Goal: Task Accomplishment & Management: Manage account settings

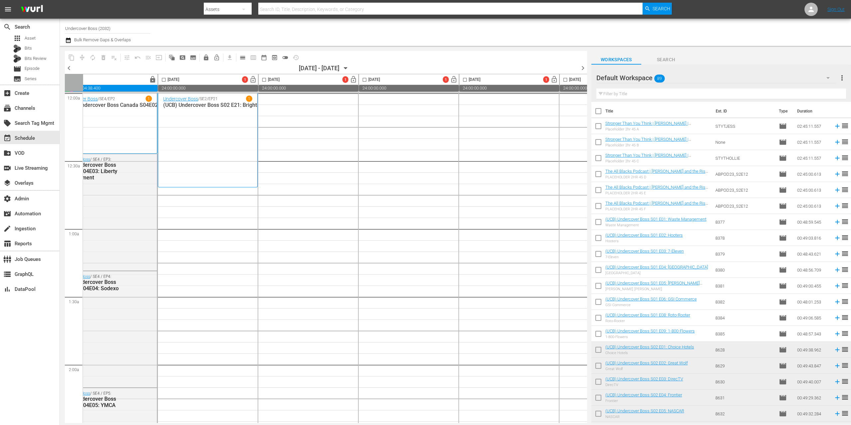
scroll to position [0, 26]
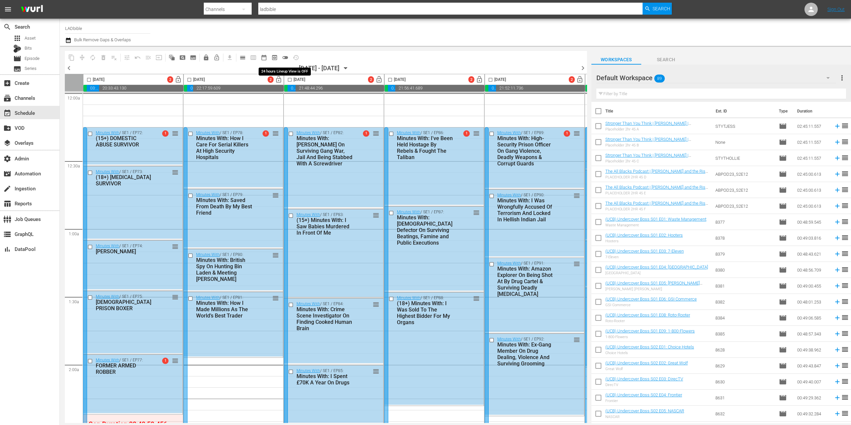
click at [286, 59] on span "toggle_off" at bounding box center [285, 57] width 7 height 7
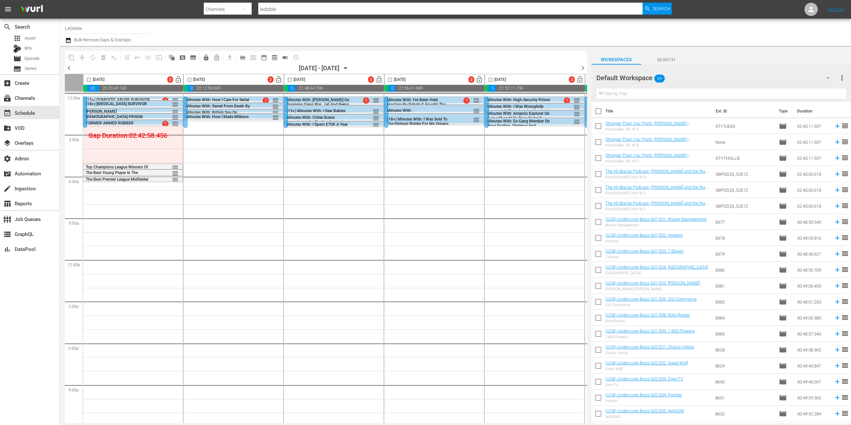
click at [349, 68] on icon "button" at bounding box center [345, 68] width 7 height 7
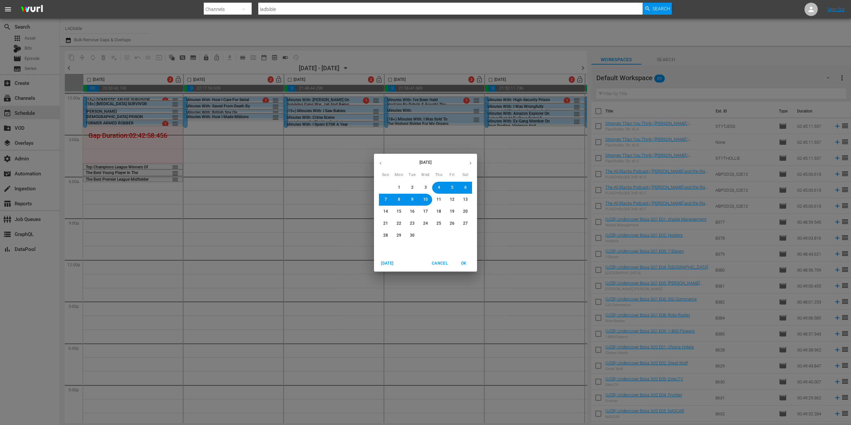
click at [400, 188] on span "1" at bounding box center [399, 188] width 4 height 6
click at [464, 261] on span "OK" at bounding box center [464, 263] width 16 height 7
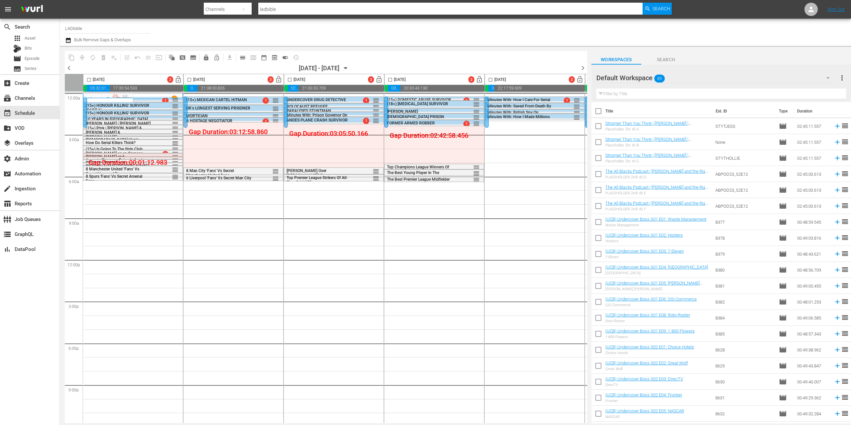
scroll to position [6, 0]
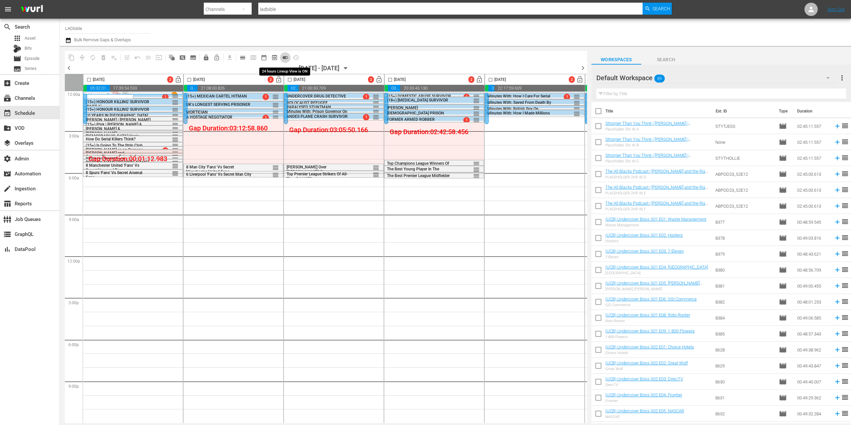
click at [285, 58] on span "toggle_on" at bounding box center [285, 57] width 7 height 7
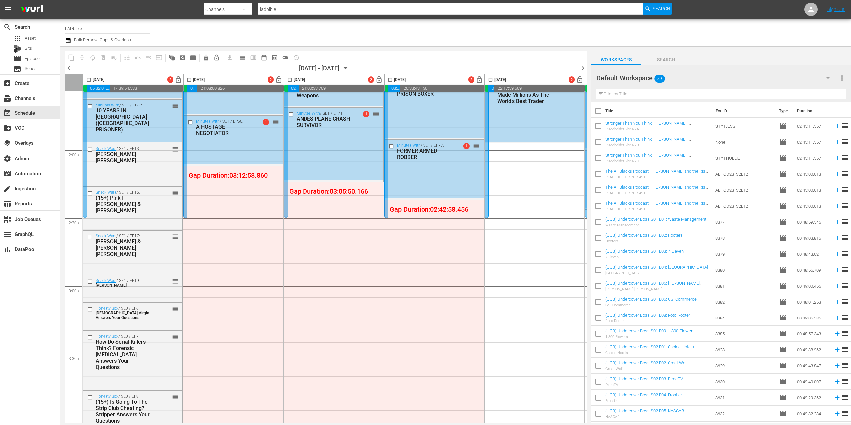
scroll to position [0, 0]
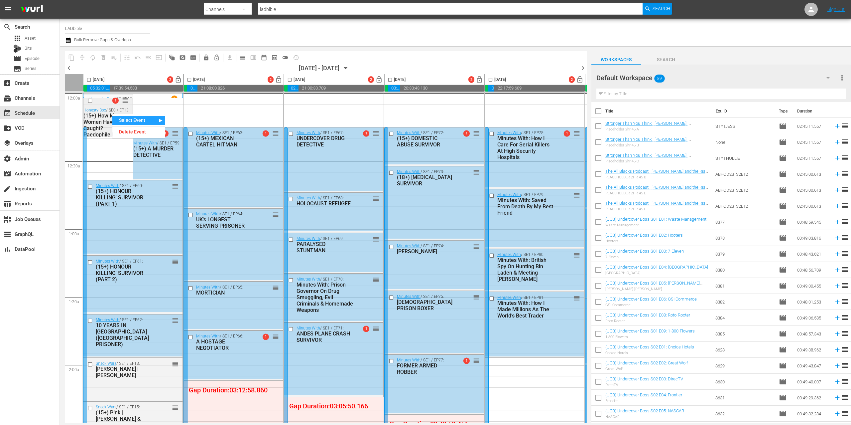
click at [112, 102] on div "1 reorder" at bounding box center [119, 100] width 20 height 7
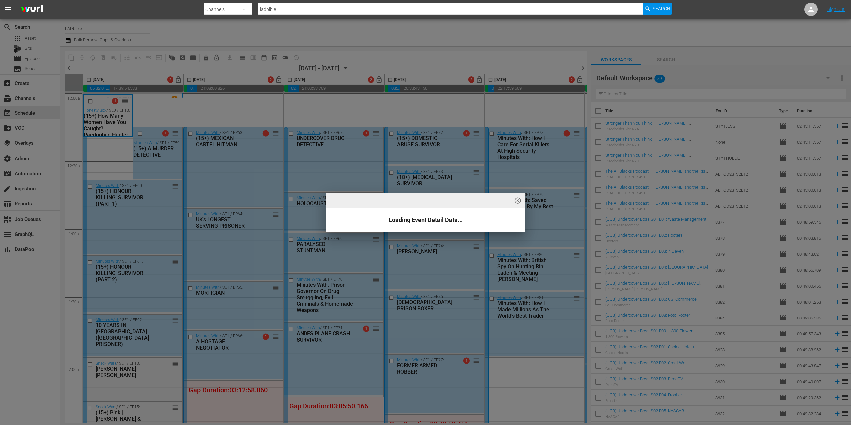
click at [503, 200] on span "highlight_off_icon" at bounding box center [518, 201] width 8 height 8
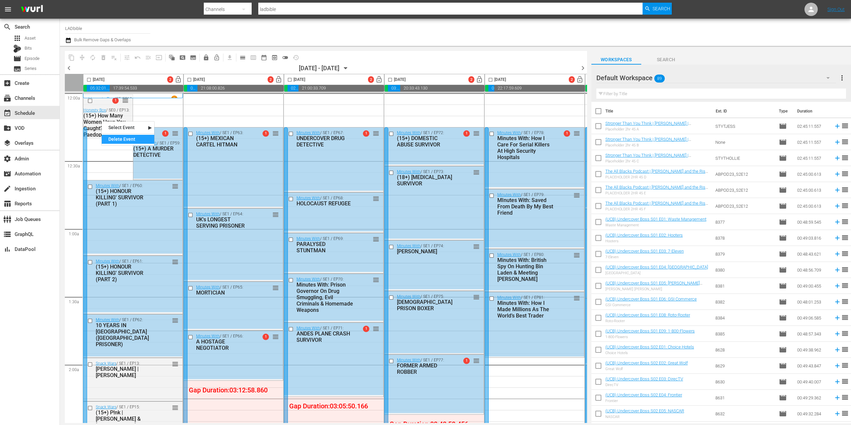
click at [136, 138] on div "Delete Event" at bounding box center [128, 139] width 53 height 9
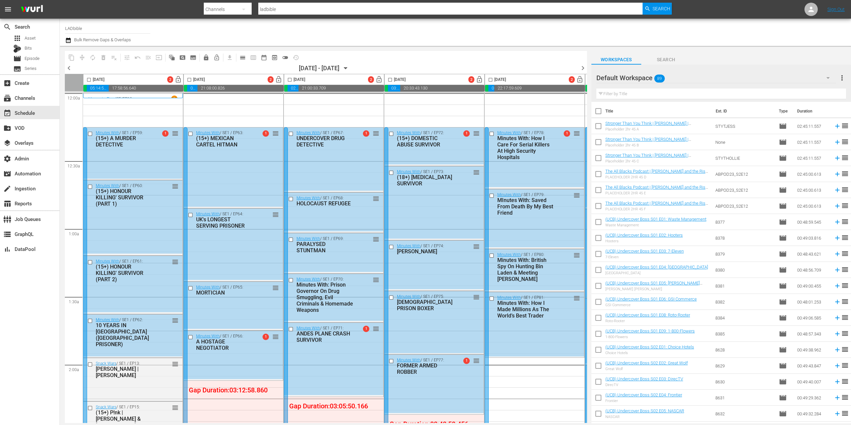
click at [503, 78] on div "Default Workspace 89" at bounding box center [717, 77] width 240 height 19
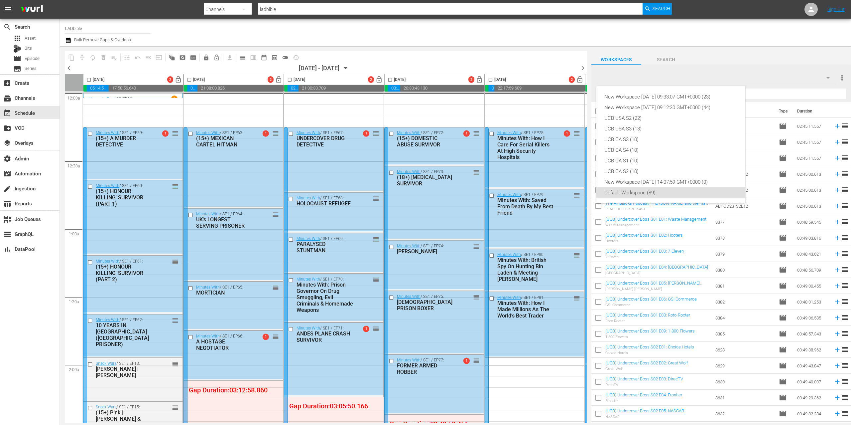
click at [503, 14] on div "New Workspace Fri Jul 25 2025 09:33:07 GMT+0000 (23) New Workspace Mon Jun 16 2…" at bounding box center [425, 212] width 851 height 425
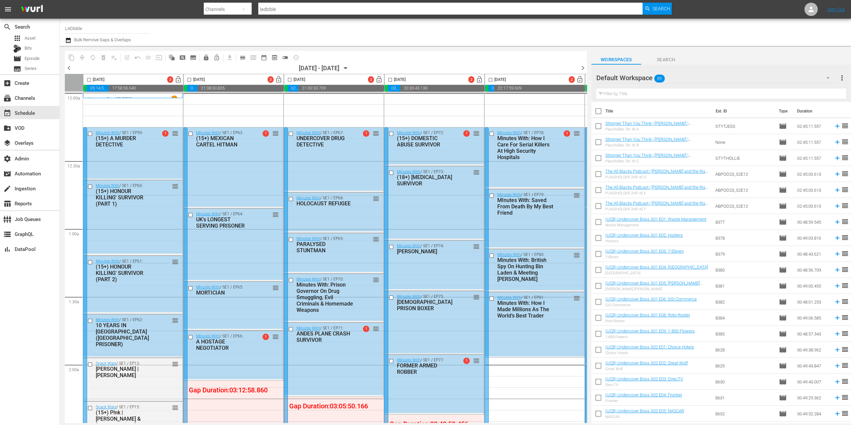
click at [503, 14] on div "New Workspace Fri Jul 25 2025 09:33:07 GMT+0000 (23) New Workspace Mon Jun 16 2…" at bounding box center [425, 212] width 851 height 425
click at [503, 12] on icon at bounding box center [811, 9] width 8 height 8
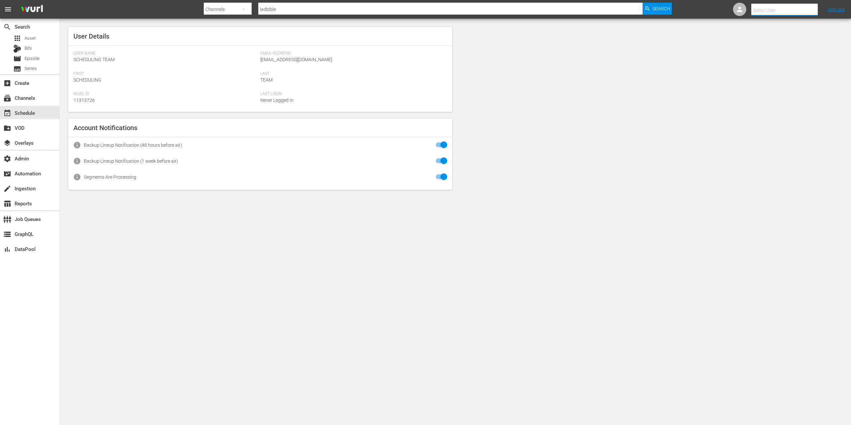
click at [503, 12] on input "text" at bounding box center [793, 10] width 85 height 16
type input "ladbibl"
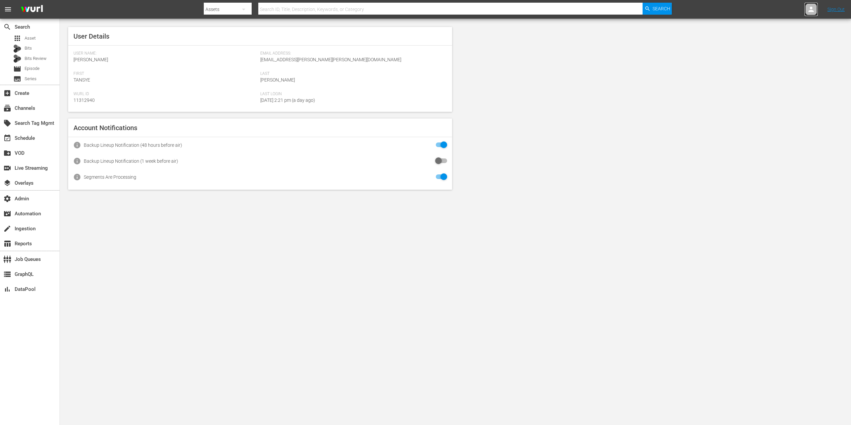
click at [806, 14] on link at bounding box center [811, 9] width 13 height 13
click at [807, 13] on icon at bounding box center [811, 9] width 8 height 8
click at [796, 10] on input "text" at bounding box center [793, 10] width 85 height 16
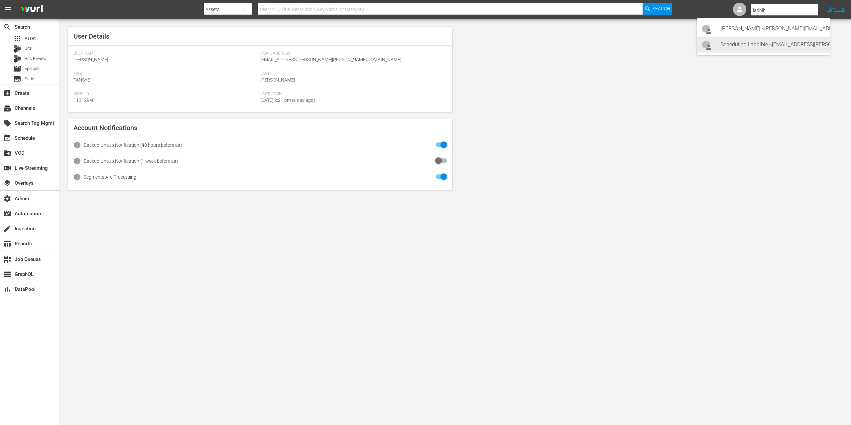
click at [796, 43] on div "Scheduling Ladbible <ladbible-scheduling@wurl.com>" at bounding box center [773, 45] width 104 height 16
type input "Scheduling Ladbible (11314840)"
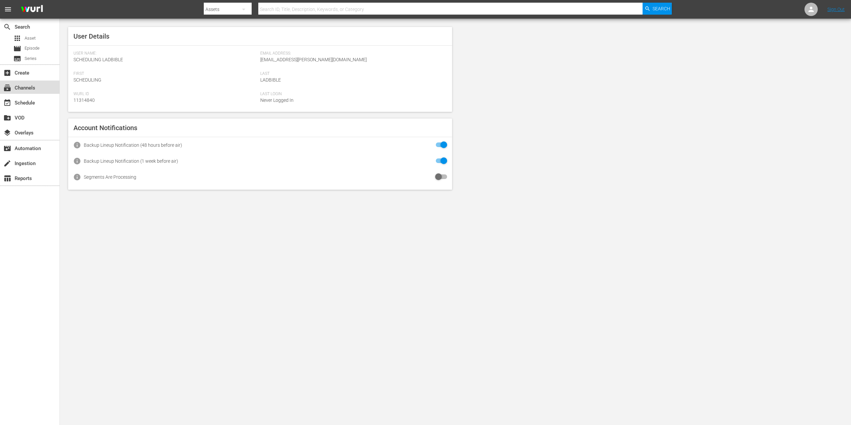
click at [38, 91] on div "subscriptions Channels" at bounding box center [30, 86] width 60 height 13
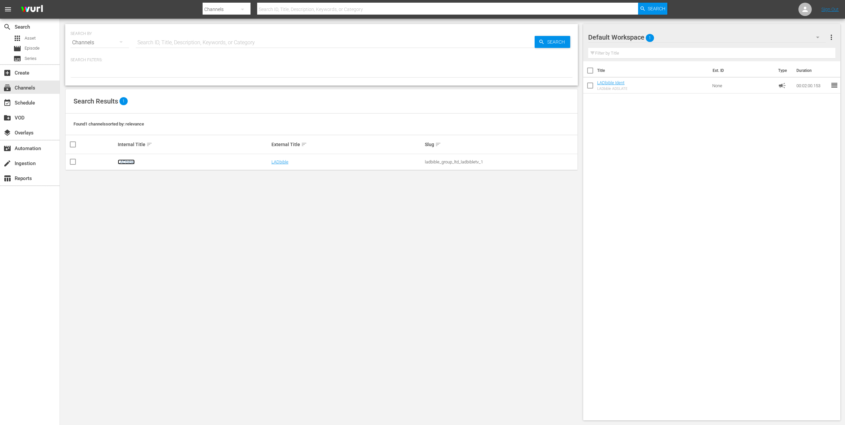
click at [134, 161] on link "LADbible" at bounding box center [126, 161] width 17 height 5
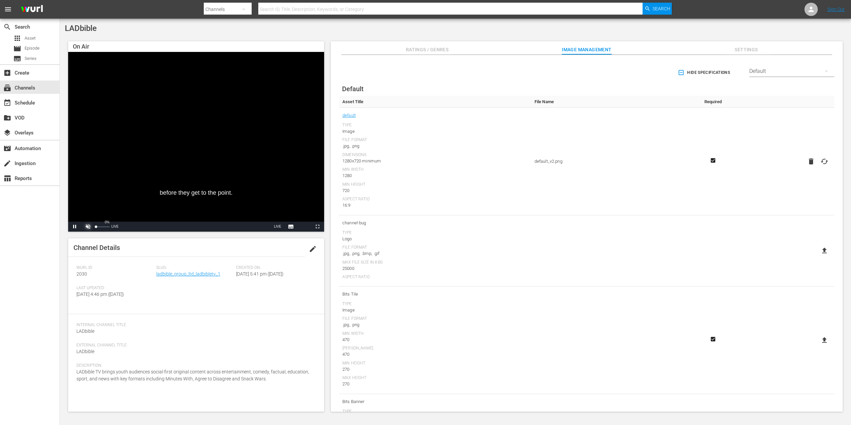
click at [88, 226] on span "Video Player" at bounding box center [88, 226] width 0 height 0
click at [103, 227] on div "41%" at bounding box center [102, 226] width 17 height 10
click at [103, 226] on div "Volume Level" at bounding box center [103, 226] width 14 height 1
click at [197, 272] on link "ladbible_group_ltd_ladbibletv_1" at bounding box center [188, 273] width 64 height 5
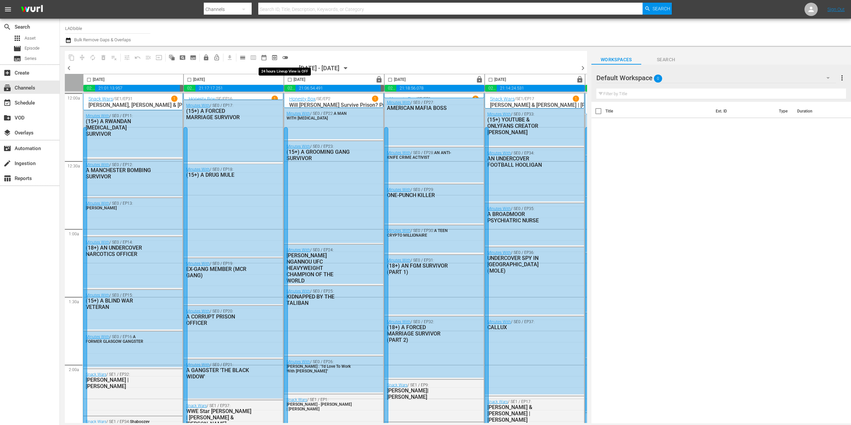
click at [288, 58] on span "toggle_off" at bounding box center [285, 57] width 7 height 7
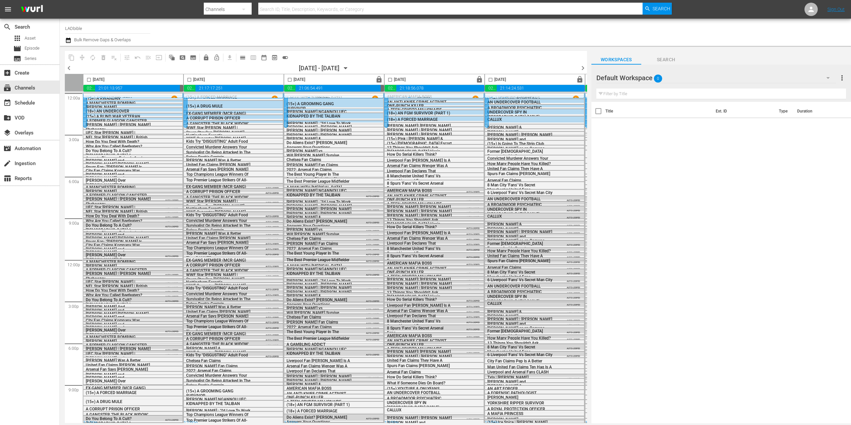
click at [583, 68] on span "chevron_right" at bounding box center [583, 68] width 8 height 8
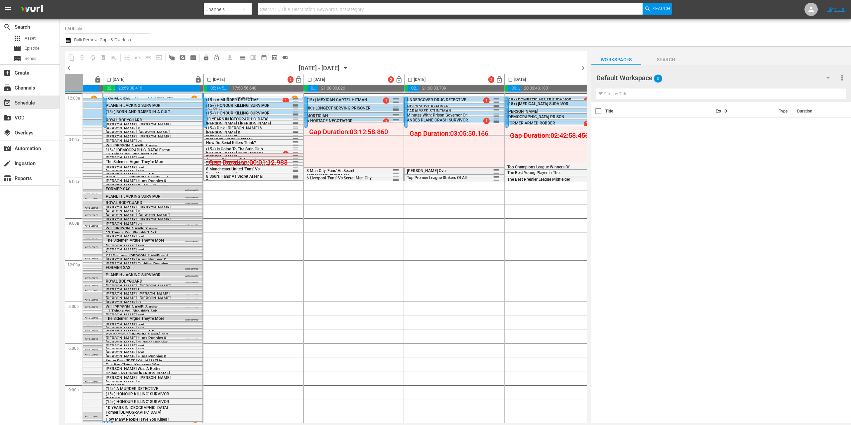
scroll to position [0, 203]
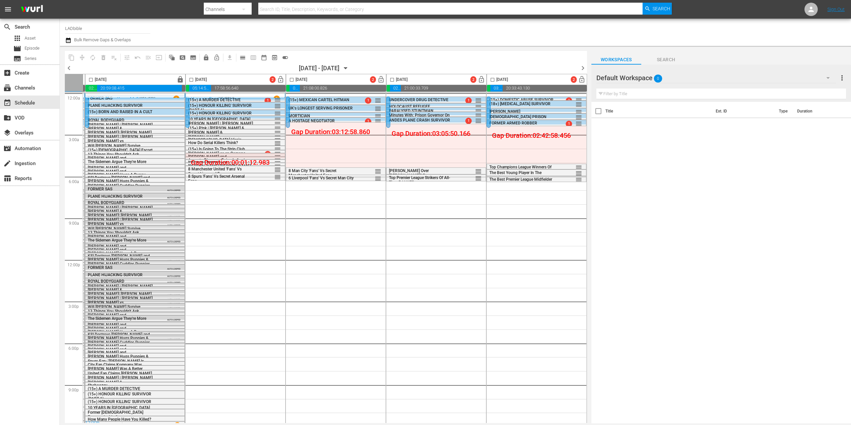
click at [704, 75] on div "Default Workspace 0" at bounding box center [717, 77] width 240 height 19
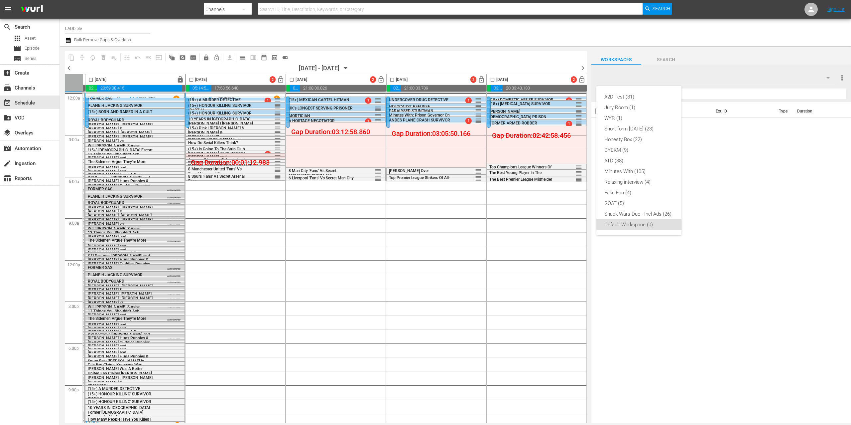
click at [287, 55] on div "A2D Test (81) Jury Room (1) WYR (1) Short form Aug 25 (23) Honesty Box (22) DYE…" at bounding box center [425, 212] width 851 height 425
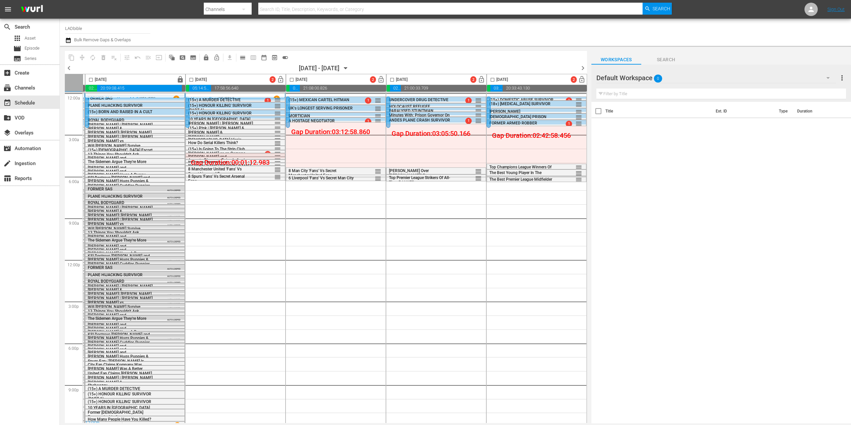
click at [286, 57] on div "A2D Test (81) Jury Room (1) WYR (1) Short form Aug 25 (23) Honesty Box (22) DYE…" at bounding box center [425, 212] width 851 height 425
click at [287, 57] on span "toggle_on" at bounding box center [285, 57] width 7 height 7
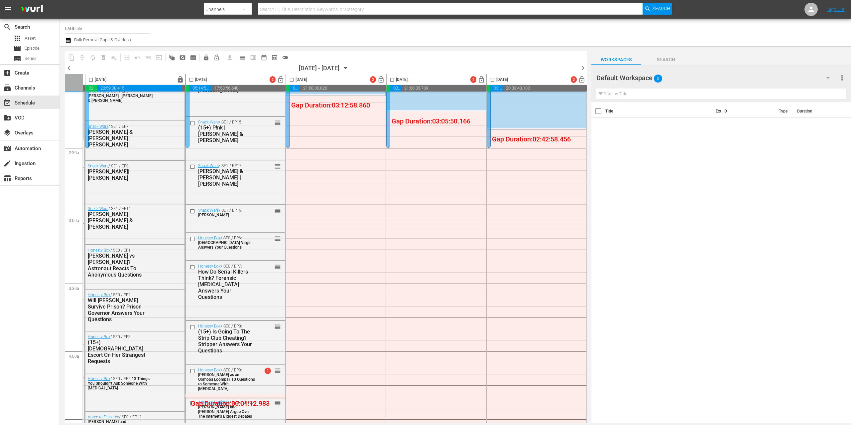
scroll to position [285, 202]
click at [691, 78] on div "Default Workspace 0" at bounding box center [717, 77] width 240 height 19
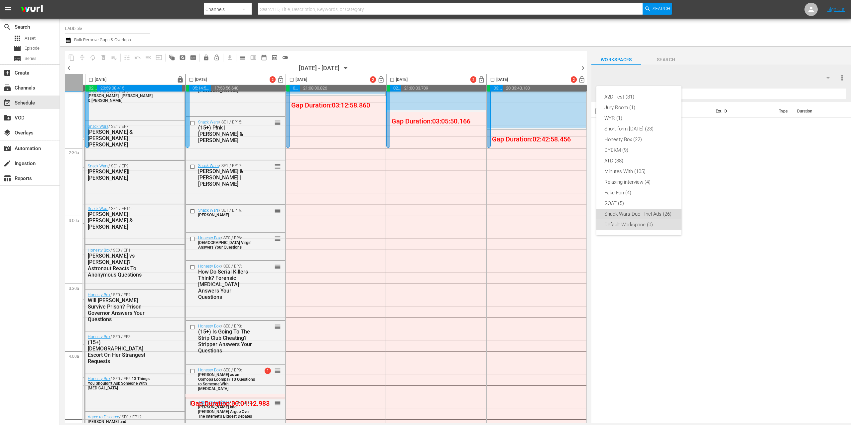
click at [646, 215] on div "Snack Wars Duo - Incl Ads (26)" at bounding box center [639, 213] width 69 height 11
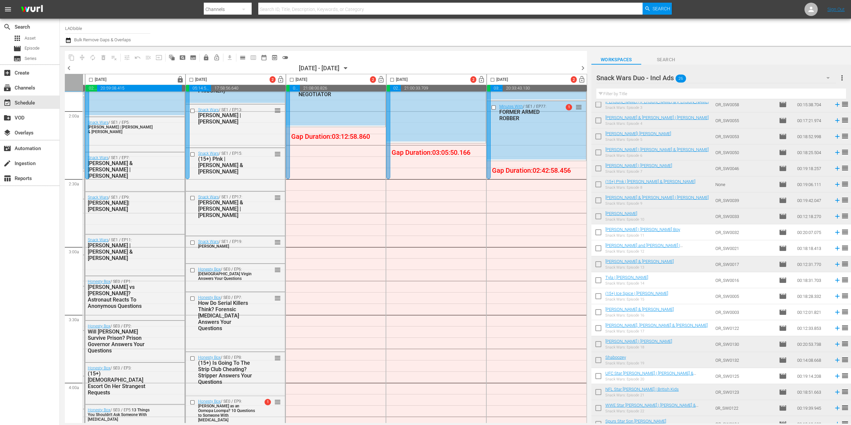
scroll to position [103, 0]
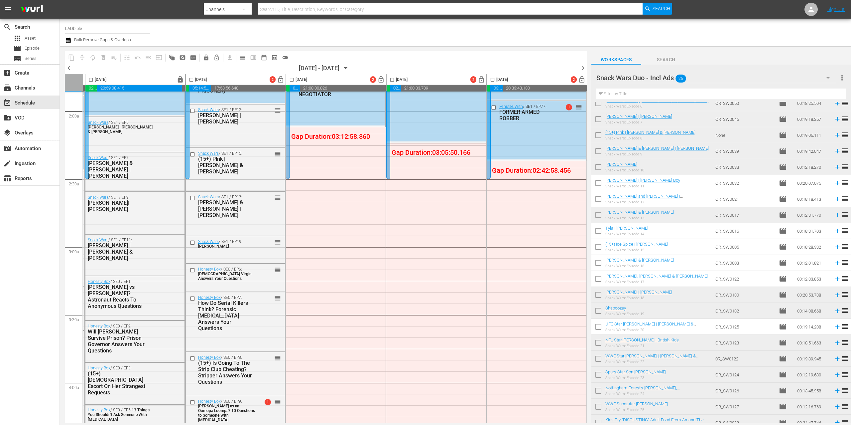
click at [602, 185] on input "checkbox" at bounding box center [599, 184] width 14 height 14
checkbox input "true"
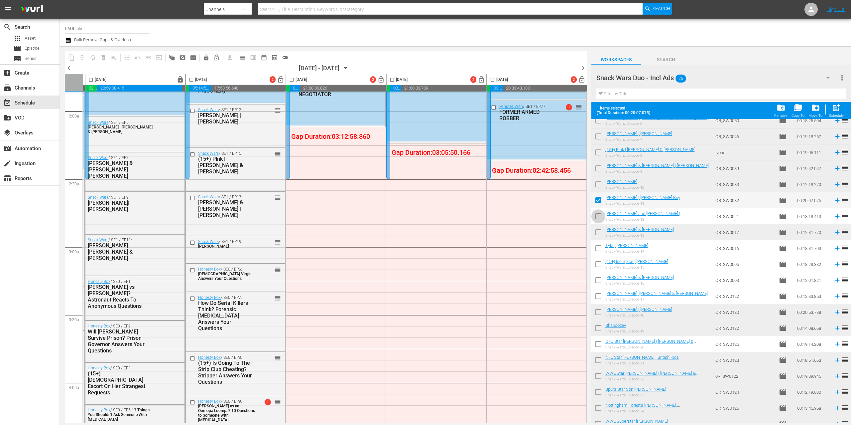
click at [597, 216] on input "checkbox" at bounding box center [599, 217] width 14 height 14
checkbox input "true"
click at [602, 237] on input "checkbox" at bounding box center [599, 233] width 14 height 14
checkbox input "true"
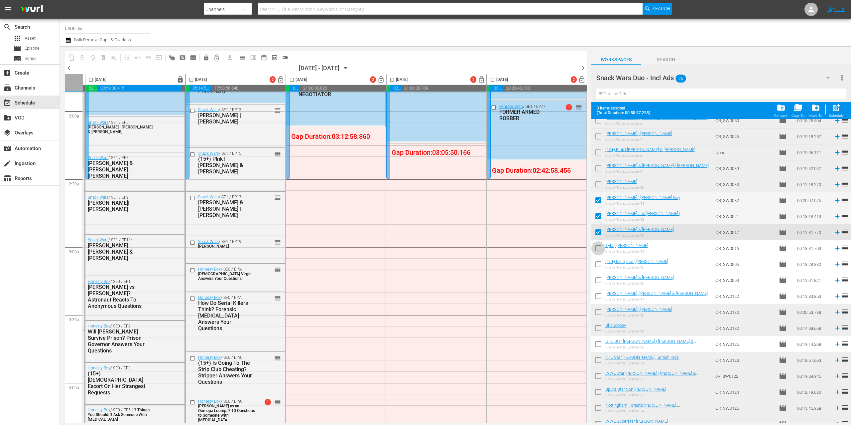
click at [599, 249] on input "checkbox" at bounding box center [599, 249] width 14 height 14
checkbox input "true"
click at [597, 264] on input "checkbox" at bounding box center [599, 265] width 14 height 14
checkbox input "false"
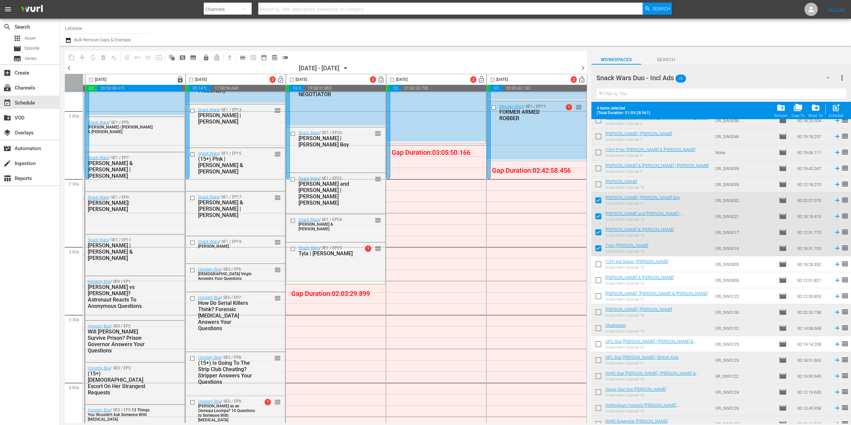
scroll to position [0, 0]
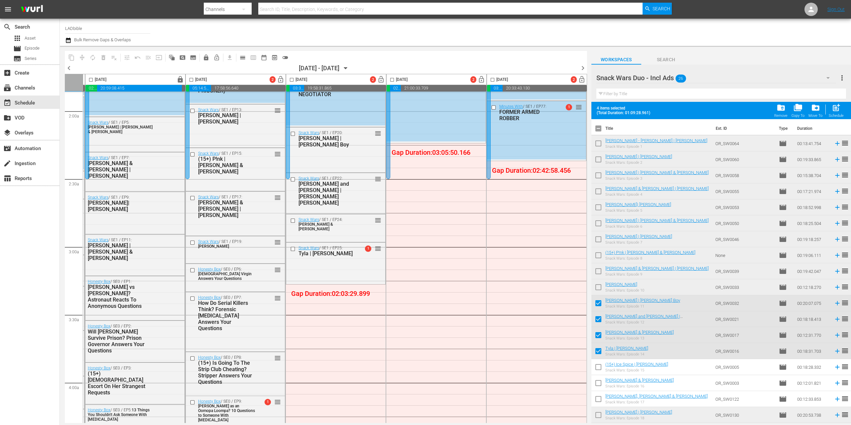
click at [599, 129] on input "checkbox" at bounding box center [599, 130] width 14 height 14
checkbox input "true"
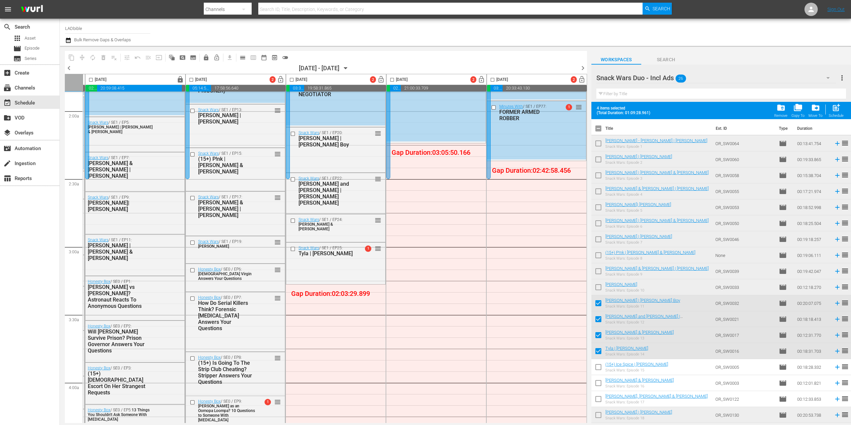
checkbox input "true"
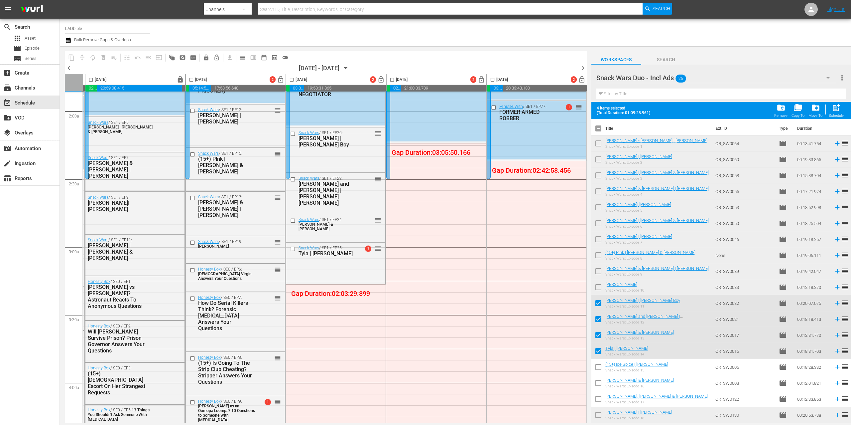
checkbox input "true"
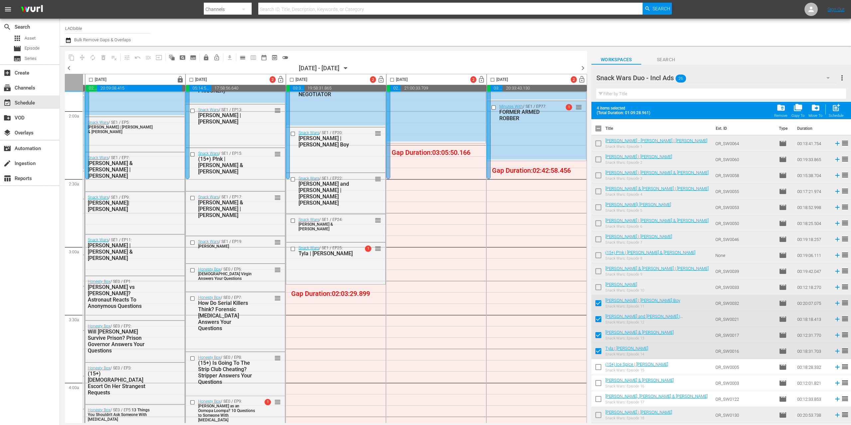
checkbox input "true"
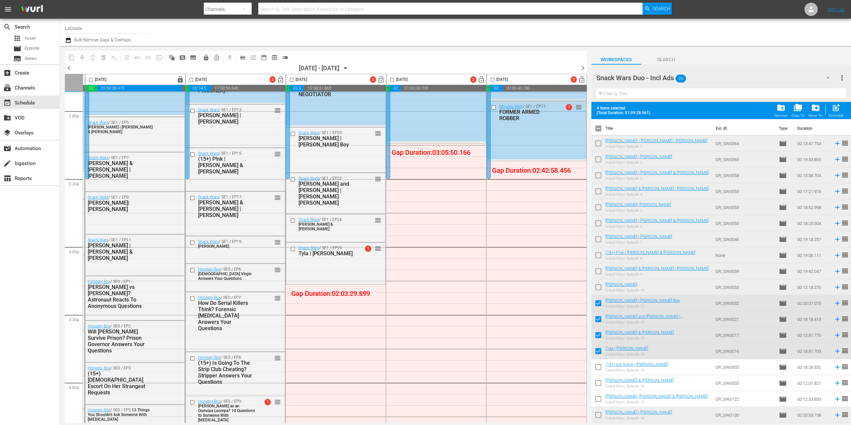
checkbox input "true"
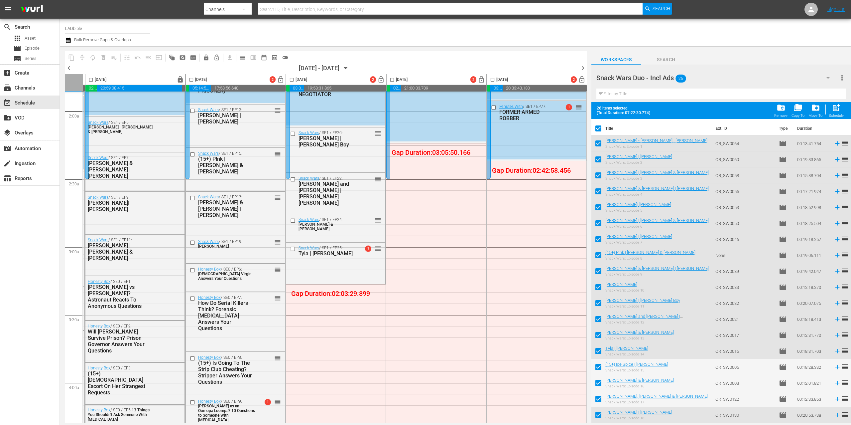
click at [600, 129] on input "checkbox" at bounding box center [599, 130] width 14 height 14
checkbox input "false"
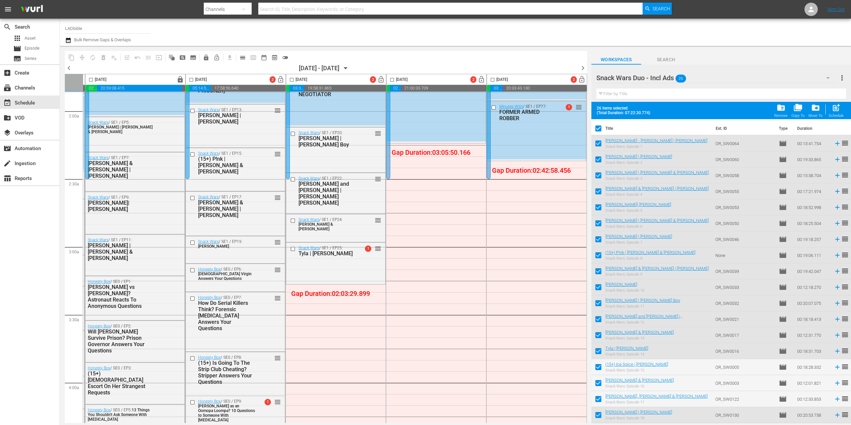
checkbox input "false"
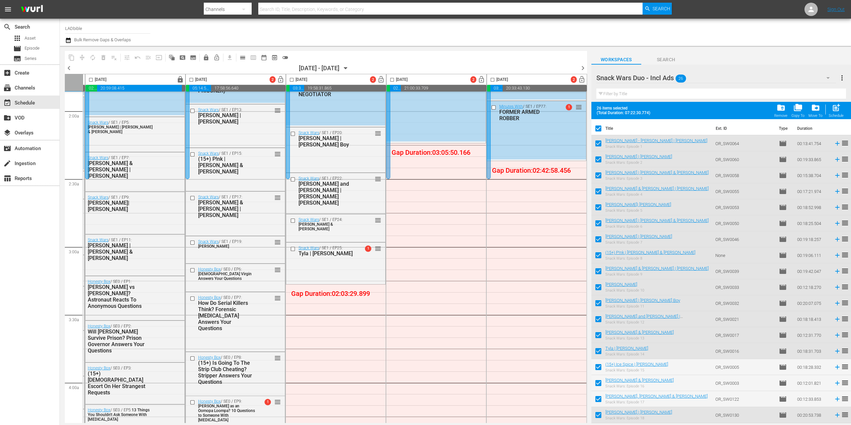
checkbox input "false"
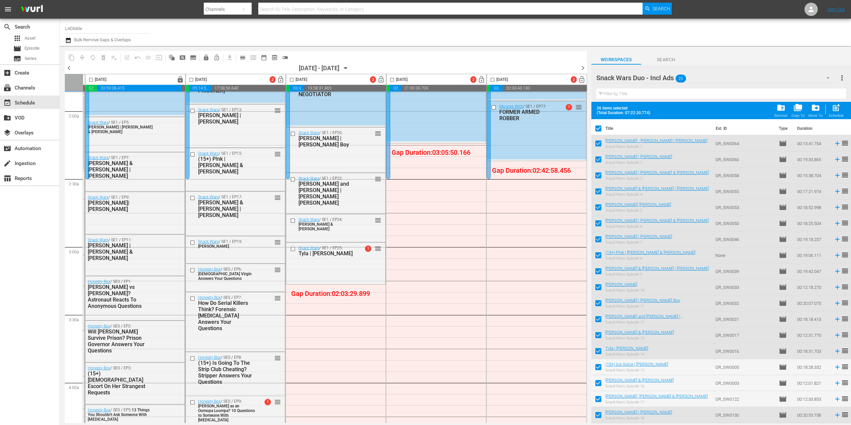
checkbox input "false"
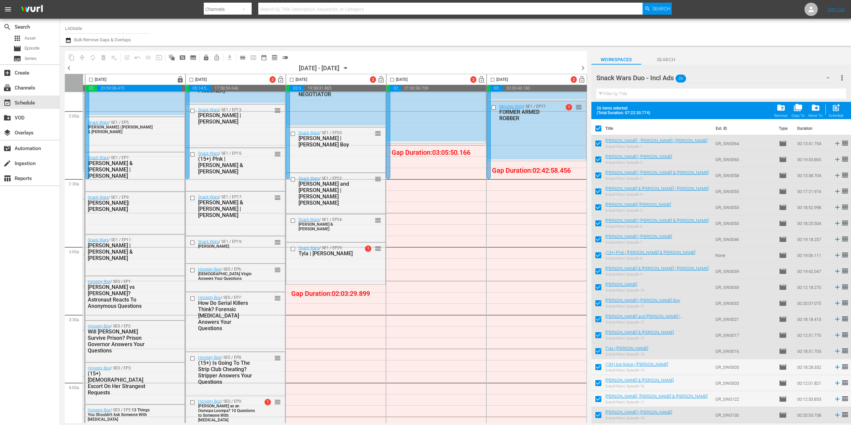
checkbox input "false"
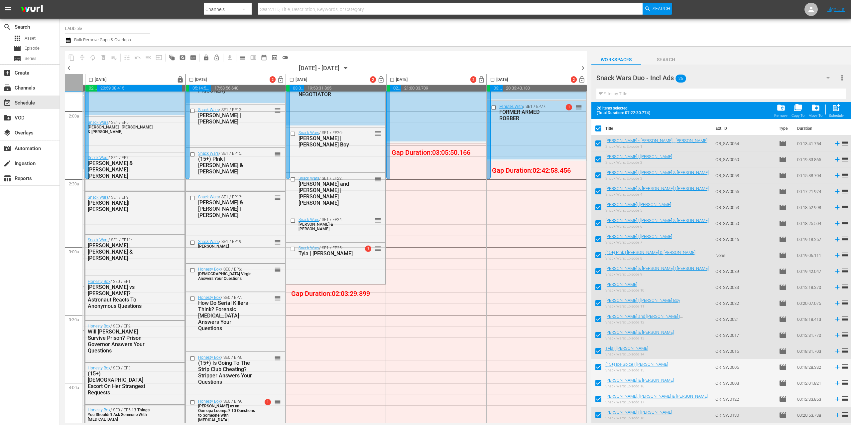
checkbox input "false"
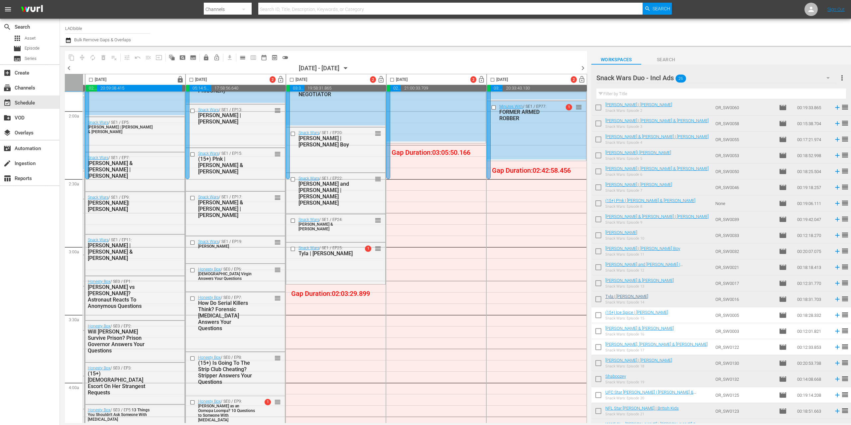
scroll to position [109, 0]
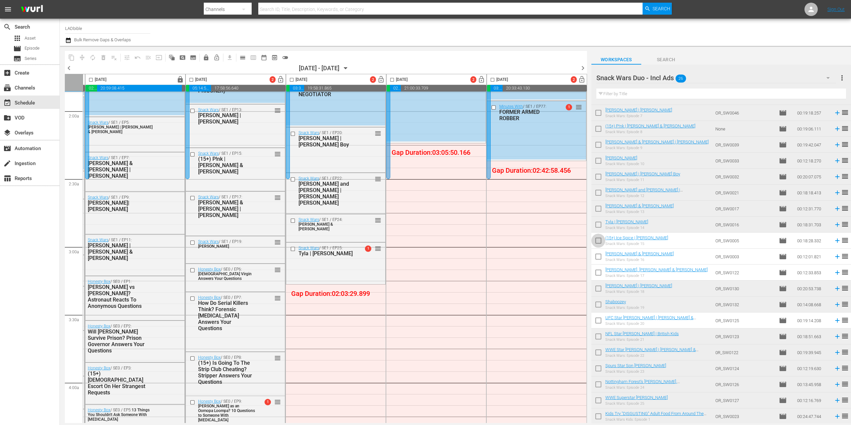
click at [598, 241] on input "checkbox" at bounding box center [599, 242] width 14 height 14
checkbox input "true"
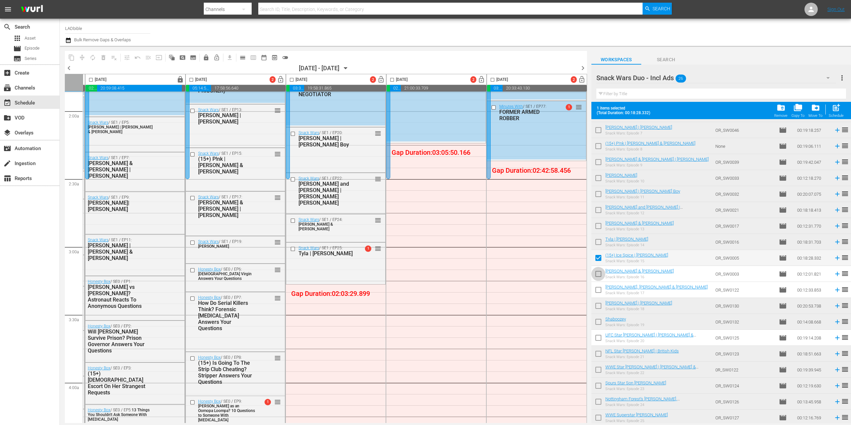
drag, startPoint x: 601, startPoint y: 274, endPoint x: 600, endPoint y: 291, distance: 17.6
click at [601, 274] on input "checkbox" at bounding box center [599, 275] width 14 height 14
checkbox input "true"
click at [600, 291] on input "checkbox" at bounding box center [599, 291] width 14 height 14
checkbox input "true"
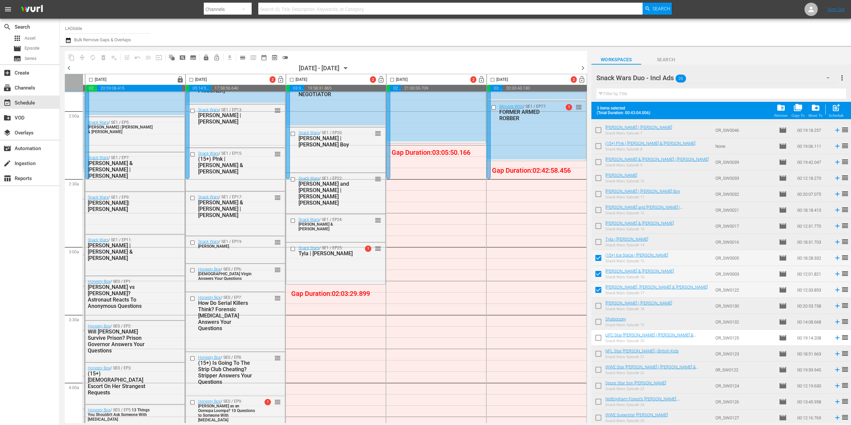
click at [600, 308] on input "checkbox" at bounding box center [599, 307] width 14 height 14
checkbox input "true"
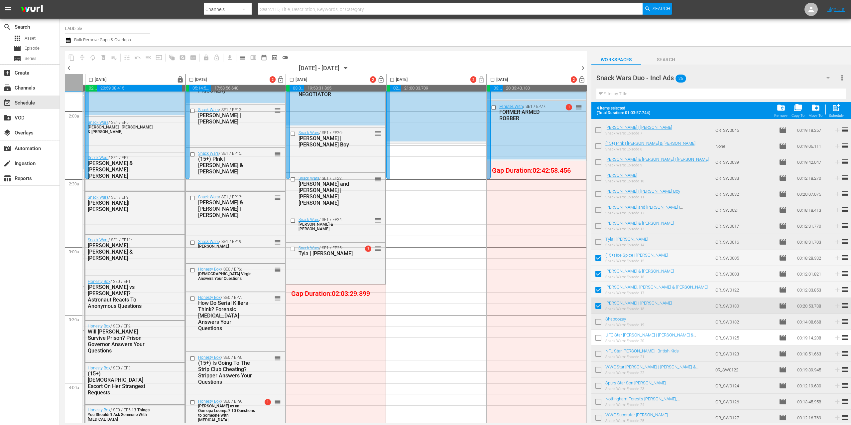
drag, startPoint x: 601, startPoint y: 260, endPoint x: 600, endPoint y: 306, distance: 45.9
click at [601, 260] on input "checkbox" at bounding box center [599, 259] width 14 height 14
checkbox input "false"
click at [601, 271] on input "checkbox" at bounding box center [599, 275] width 14 height 14
checkbox input "false"
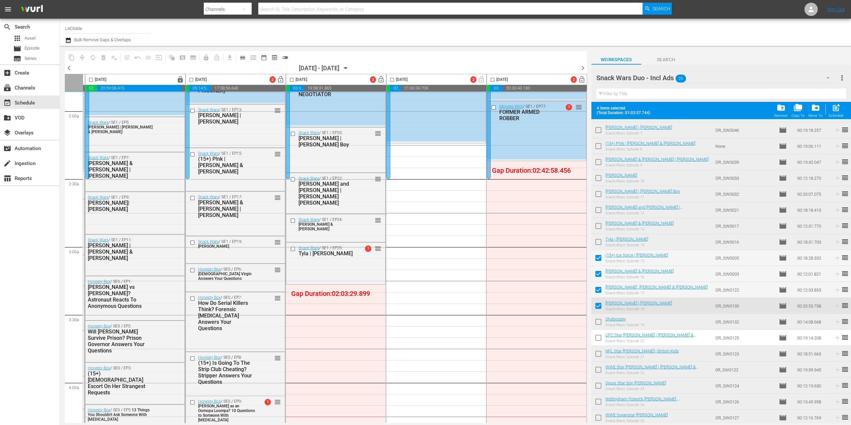
click at [600, 291] on input "checkbox" at bounding box center [599, 291] width 14 height 14
checkbox input "false"
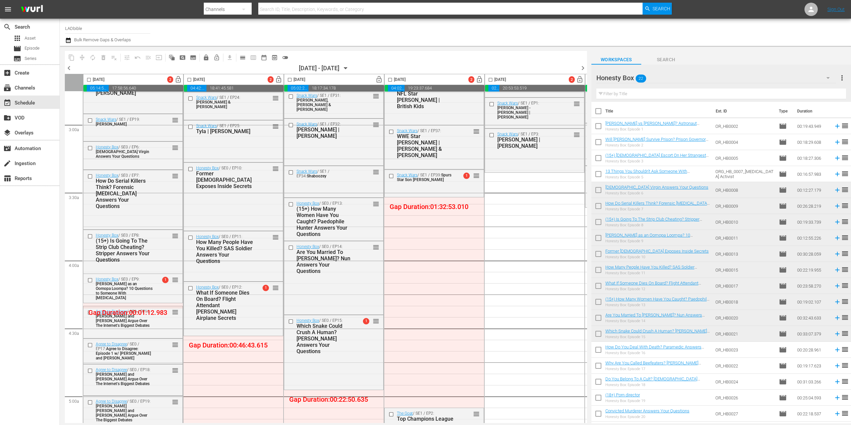
scroll to position [17, 0]
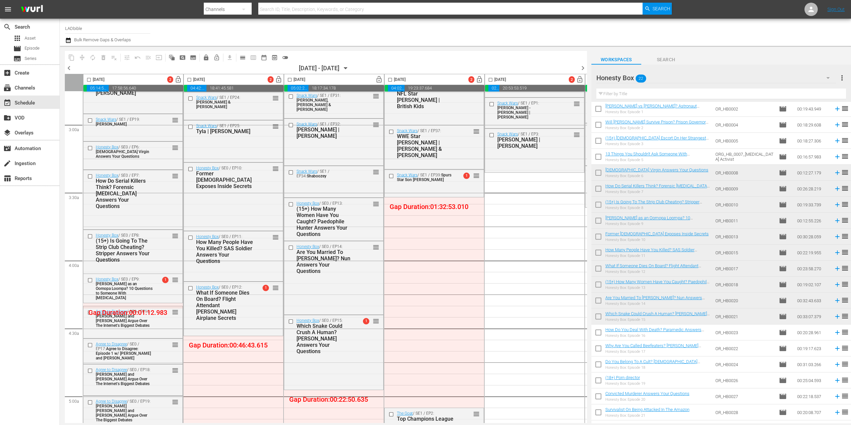
drag, startPoint x: 601, startPoint y: 334, endPoint x: 601, endPoint y: 343, distance: 9.3
click at [601, 334] on input "checkbox" at bounding box center [599, 334] width 14 height 14
checkbox input "true"
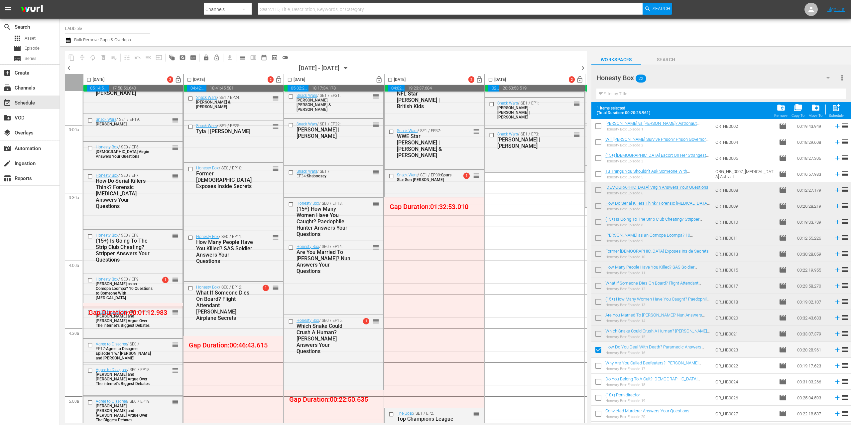
click at [599, 367] on input "checkbox" at bounding box center [599, 367] width 14 height 14
checkbox input "true"
drag, startPoint x: 600, startPoint y: 384, endPoint x: 612, endPoint y: 362, distance: 24.9
click at [599, 384] on input "checkbox" at bounding box center [599, 383] width 14 height 14
checkbox input "true"
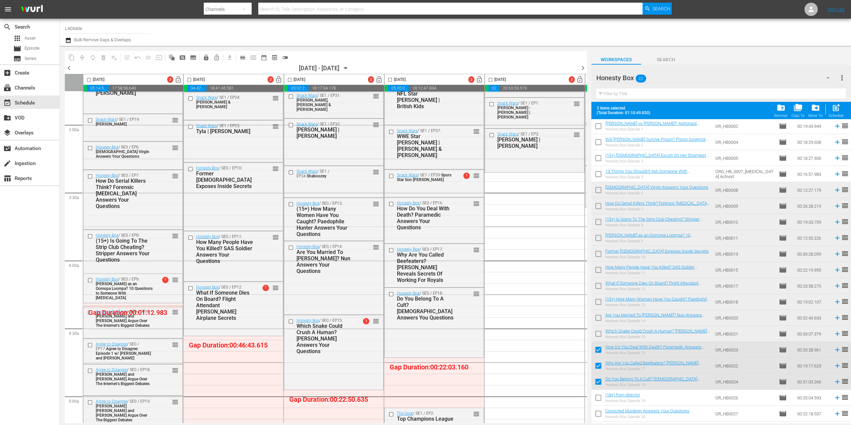
scroll to position [63, 0]
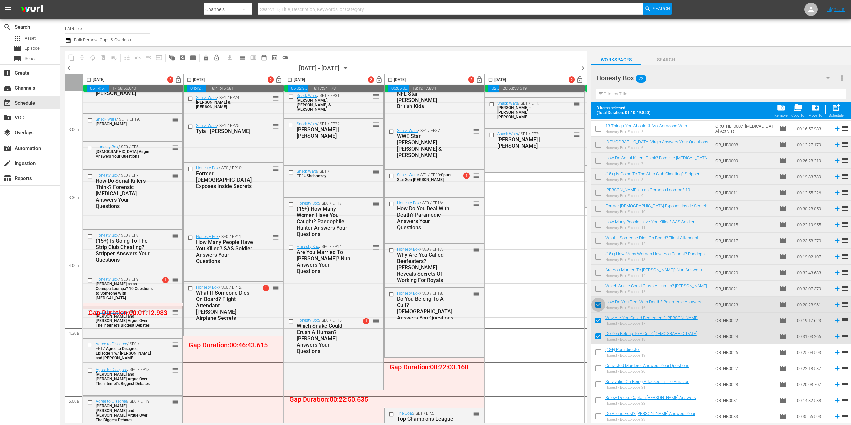
drag, startPoint x: 603, startPoint y: 305, endPoint x: 600, endPoint y: 313, distance: 8.8
click at [603, 305] on input "checkbox" at bounding box center [599, 306] width 14 height 14
checkbox input "false"
click at [599, 321] on input "checkbox" at bounding box center [599, 322] width 14 height 14
checkbox input "false"
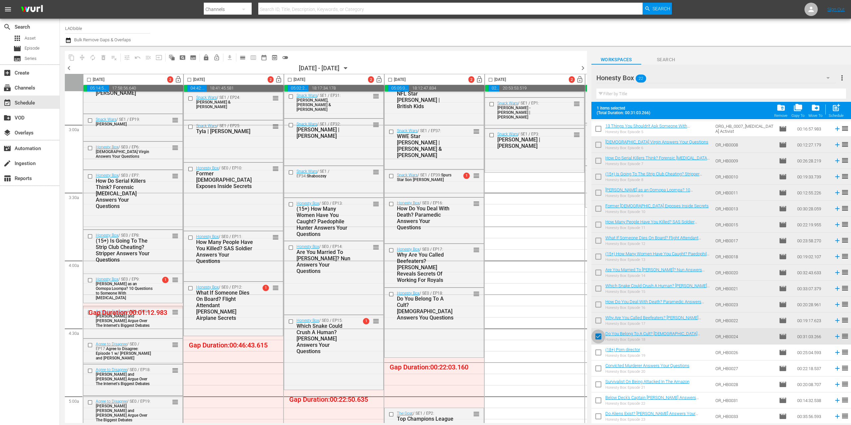
drag, startPoint x: 597, startPoint y: 336, endPoint x: 598, endPoint y: 345, distance: 9.3
click at [597, 336] on input "checkbox" at bounding box center [599, 338] width 14 height 14
checkbox input "false"
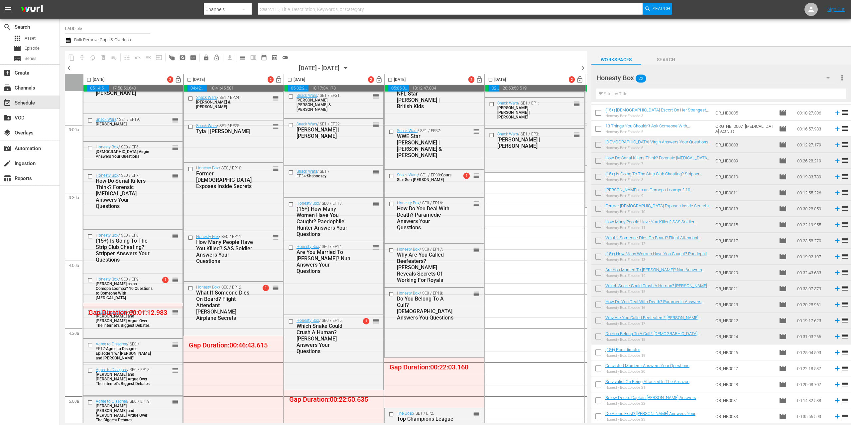
scroll to position [45, 0]
click at [598, 354] on input "checkbox" at bounding box center [599, 353] width 14 height 14
checkbox input "true"
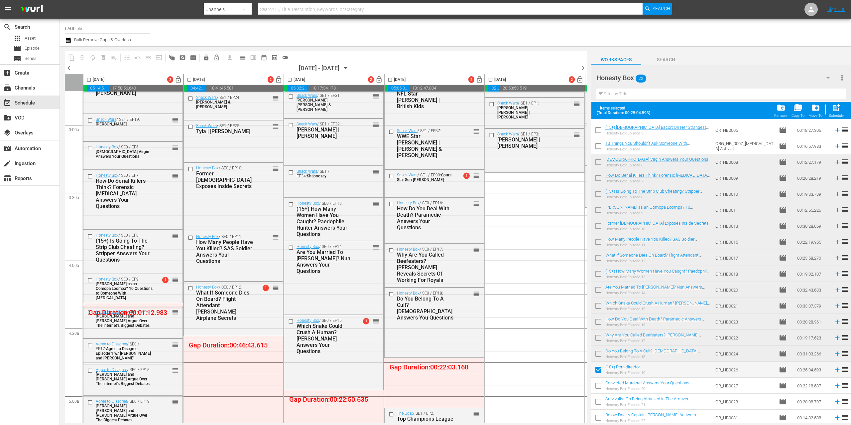
click at [598, 382] on input "checkbox" at bounding box center [599, 387] width 14 height 14
checkbox input "true"
click at [600, 399] on input "checkbox" at bounding box center [599, 403] width 14 height 14
checkbox input "true"
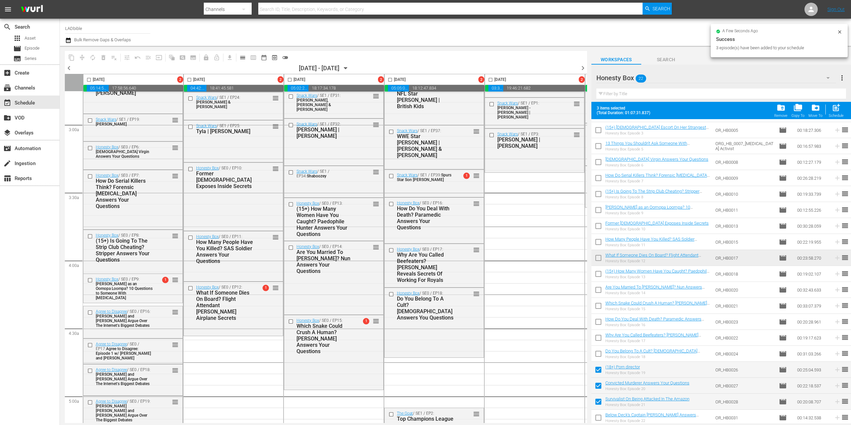
click at [598, 371] on input "checkbox" at bounding box center [599, 371] width 14 height 14
checkbox input "false"
click at [600, 387] on input "checkbox" at bounding box center [599, 387] width 14 height 14
checkbox input "false"
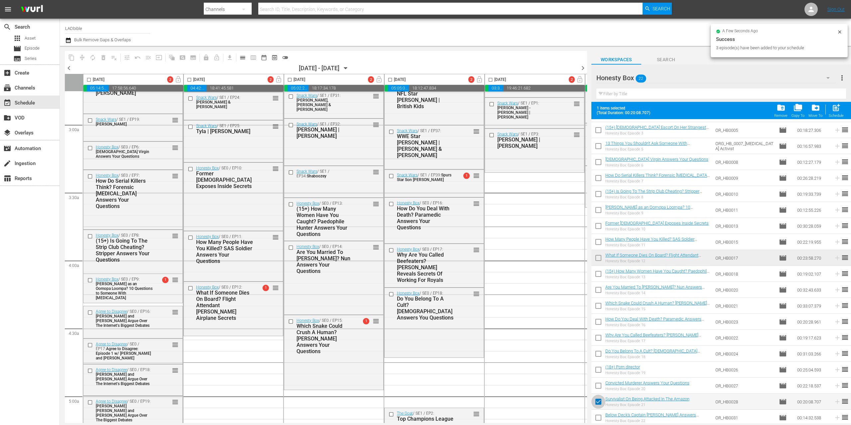
click at [599, 400] on input "checkbox" at bounding box center [599, 403] width 14 height 14
checkbox input "false"
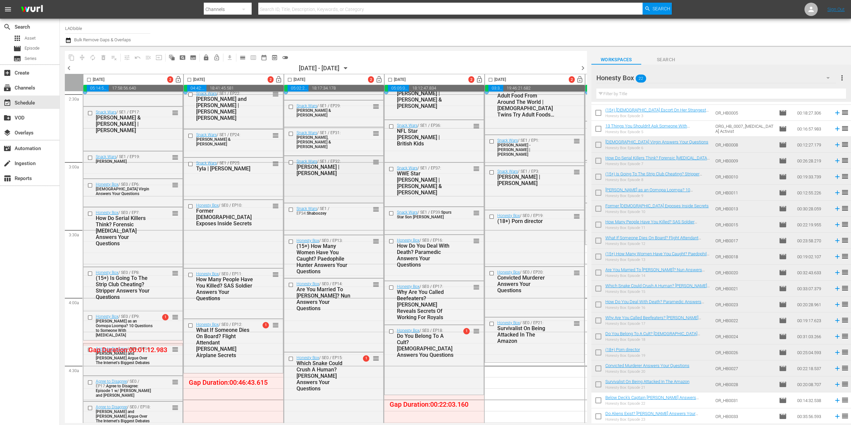
scroll to position [374, 0]
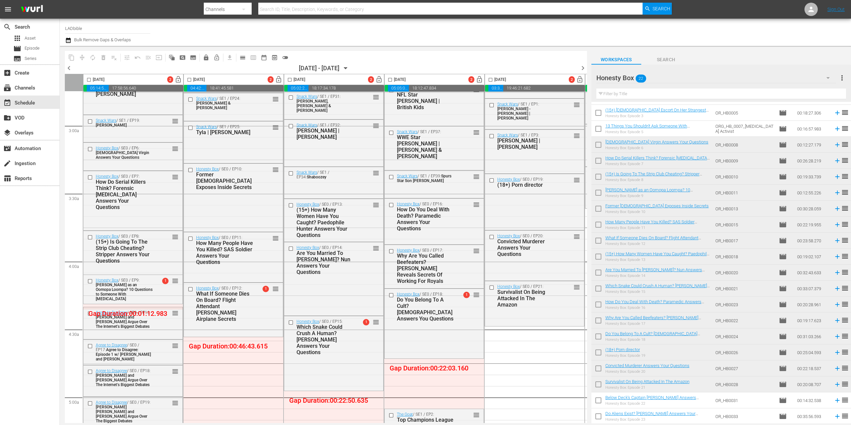
click at [670, 73] on div "Honesty Box 22" at bounding box center [717, 77] width 240 height 19
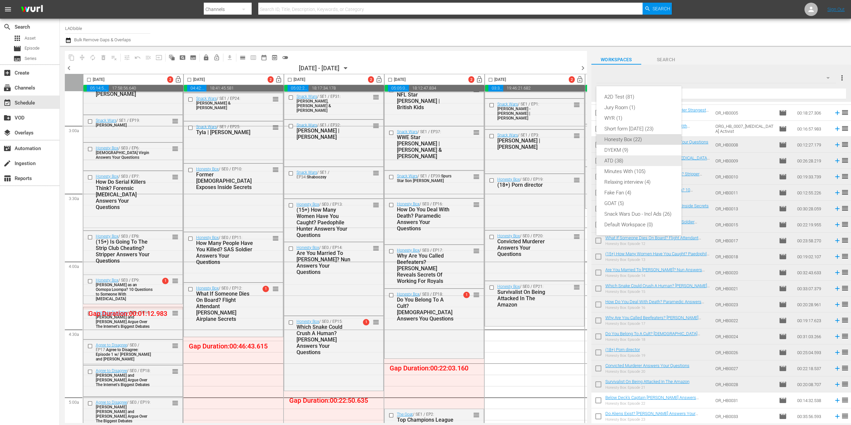
drag, startPoint x: 623, startPoint y: 159, endPoint x: 519, endPoint y: 219, distance: 119.9
click at [623, 159] on div "ATD (38)" at bounding box center [639, 160] width 69 height 11
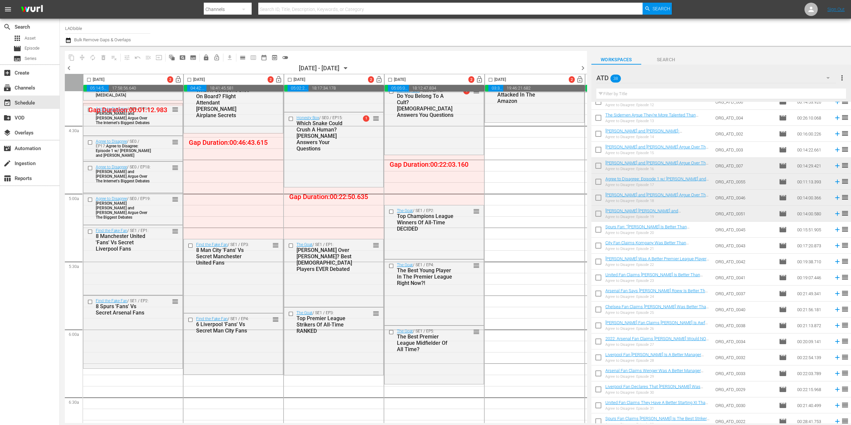
scroll to position [572, 0]
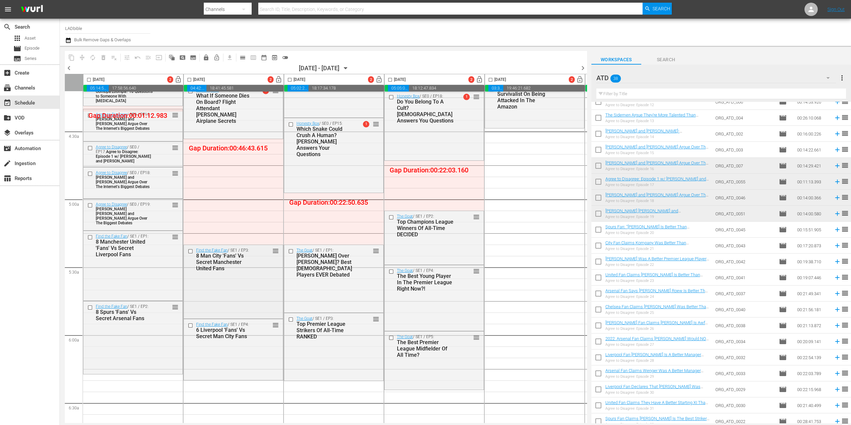
click at [191, 251] on input "checkbox" at bounding box center [191, 251] width 7 height 6
click at [188, 325] on input "checkbox" at bounding box center [191, 326] width 7 height 6
click at [290, 251] on input "checkbox" at bounding box center [291, 251] width 7 height 6
click at [289, 320] on input "checkbox" at bounding box center [291, 320] width 7 height 6
click at [391, 218] on input "checkbox" at bounding box center [392, 217] width 7 height 6
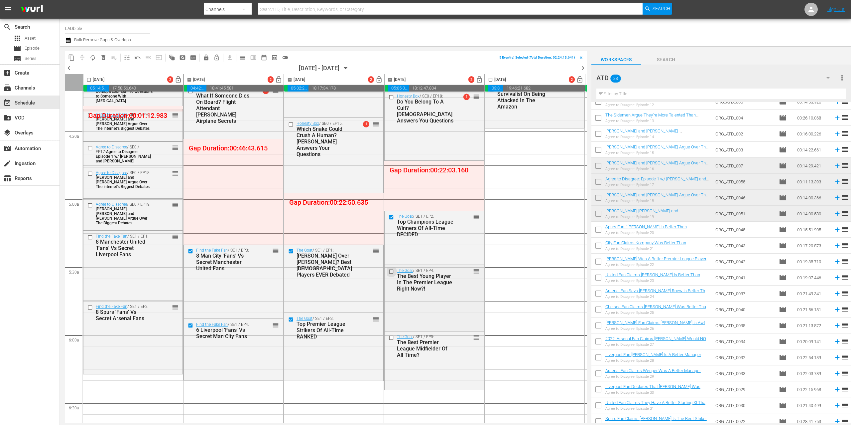
click at [392, 272] on input "checkbox" at bounding box center [392, 272] width 7 height 6
click at [389, 337] on input "checkbox" at bounding box center [392, 338] width 7 height 6
click at [103, 59] on span "delete_forever_outlined" at bounding box center [103, 57] width 7 height 7
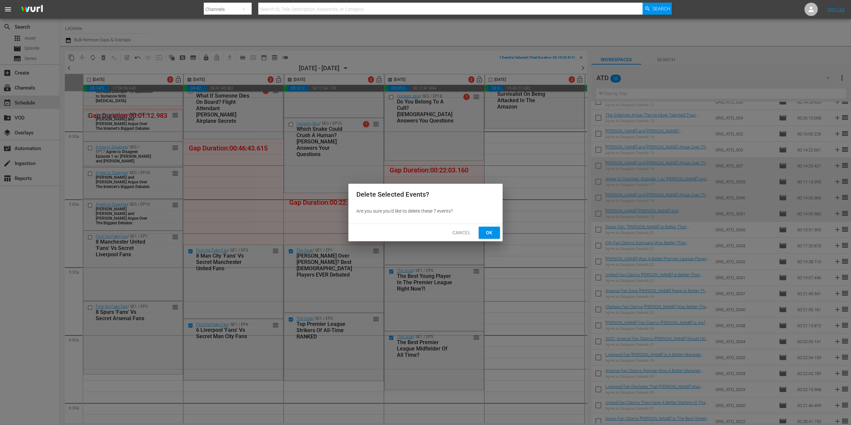
click at [502, 235] on div "Cancel Ok" at bounding box center [425, 233] width 154 height 18
click at [493, 235] on span "Ok" at bounding box center [489, 232] width 11 height 8
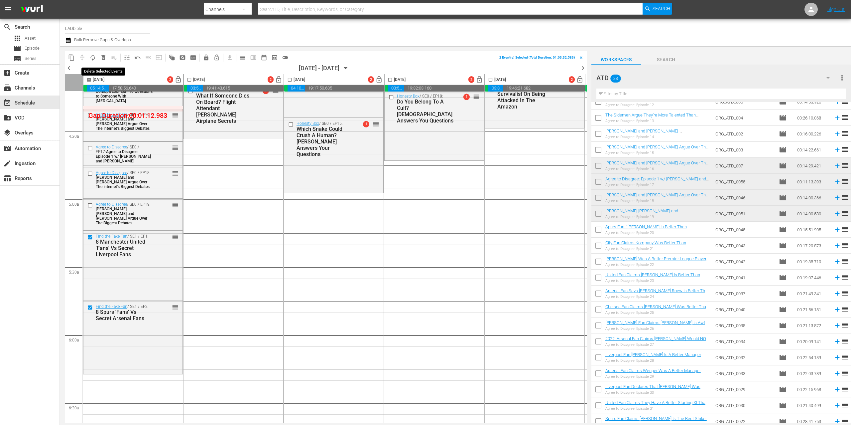
click at [105, 59] on span "delete_forever_outlined" at bounding box center [103, 57] width 7 height 7
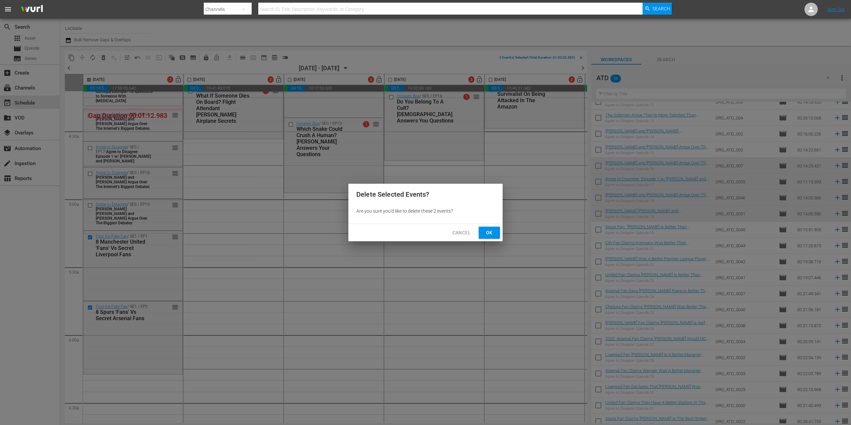
drag, startPoint x: 485, startPoint y: 231, endPoint x: 549, endPoint y: 227, distance: 63.6
click at [486, 231] on span "Ok" at bounding box center [489, 232] width 11 height 8
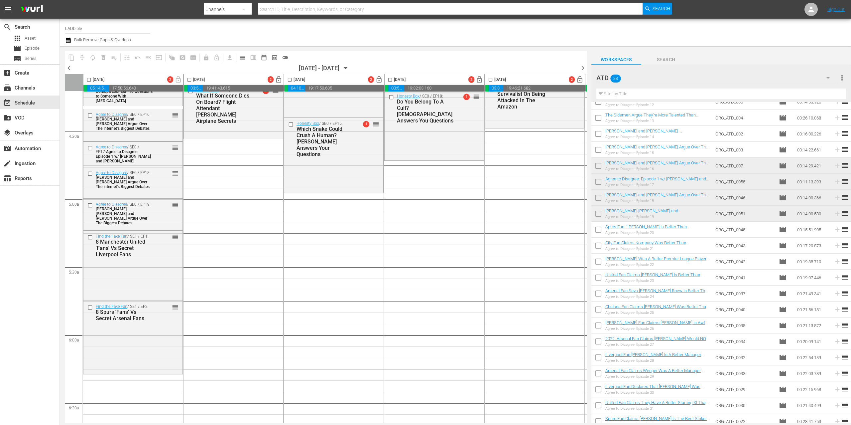
click at [655, 77] on div "ATD 38" at bounding box center [717, 77] width 240 height 19
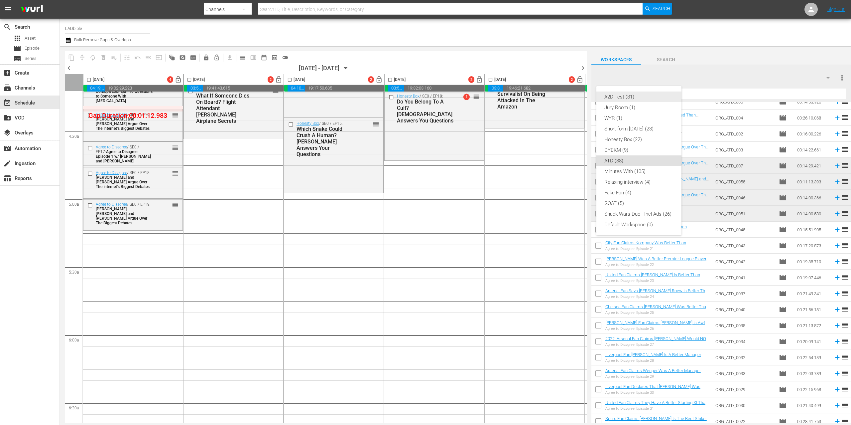
click at [638, 96] on div "A2D Test (81)" at bounding box center [639, 96] width 69 height 11
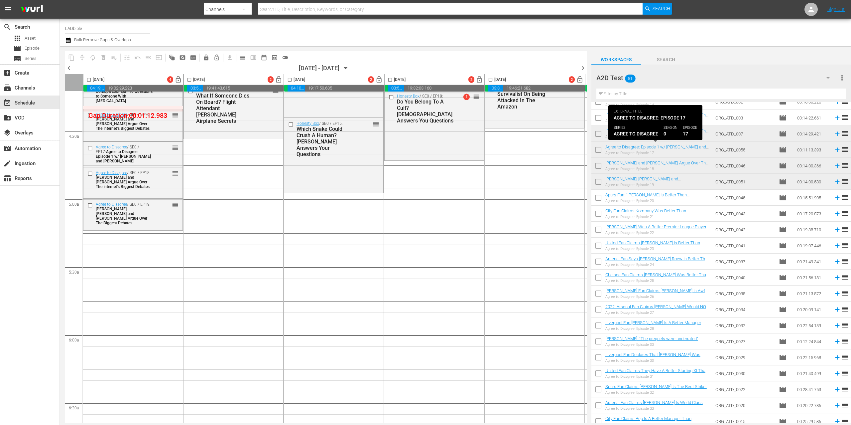
scroll to position [0, 0]
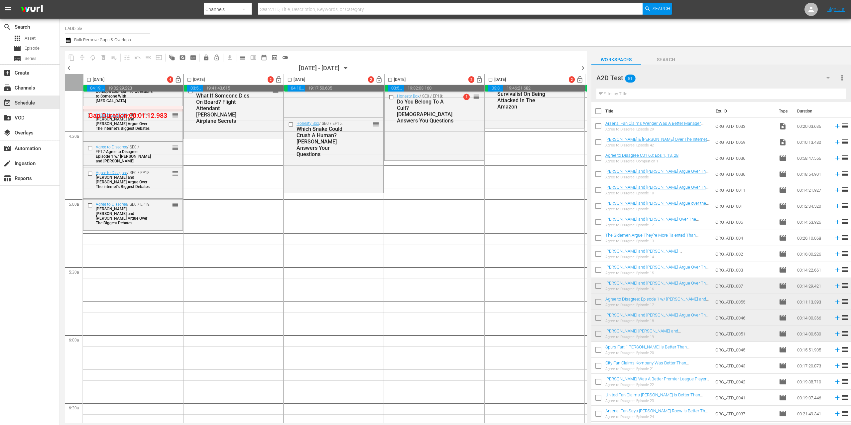
click at [666, 82] on div "A2D Test 81" at bounding box center [717, 77] width 240 height 19
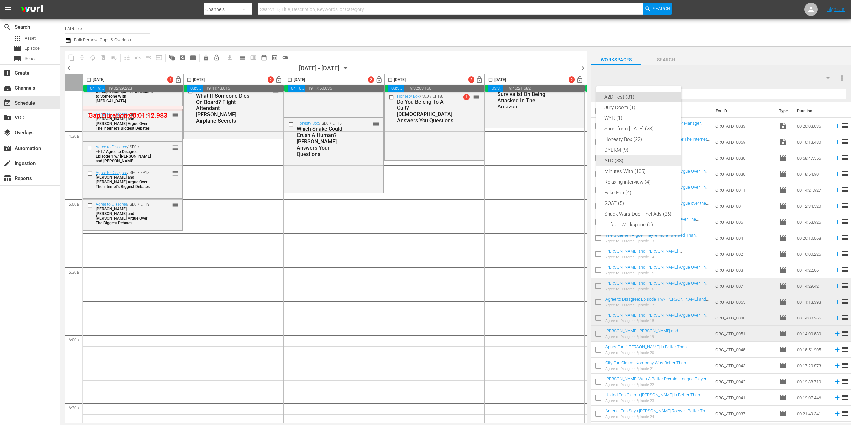
click at [628, 158] on div "ATD (38)" at bounding box center [639, 160] width 69 height 11
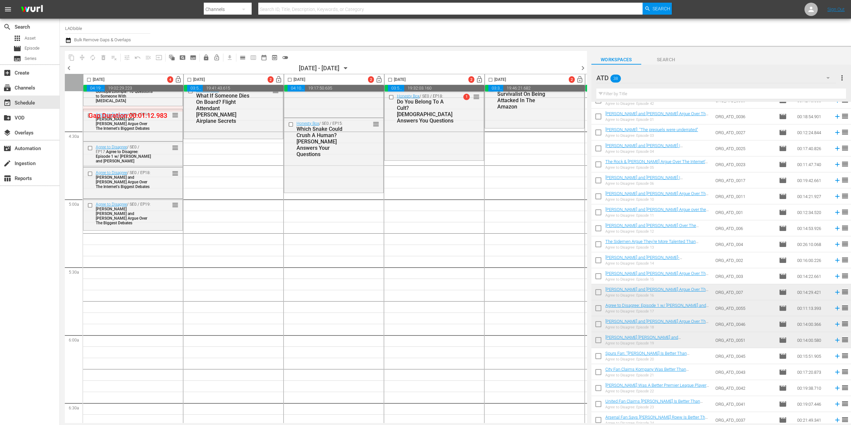
scroll to position [164, 0]
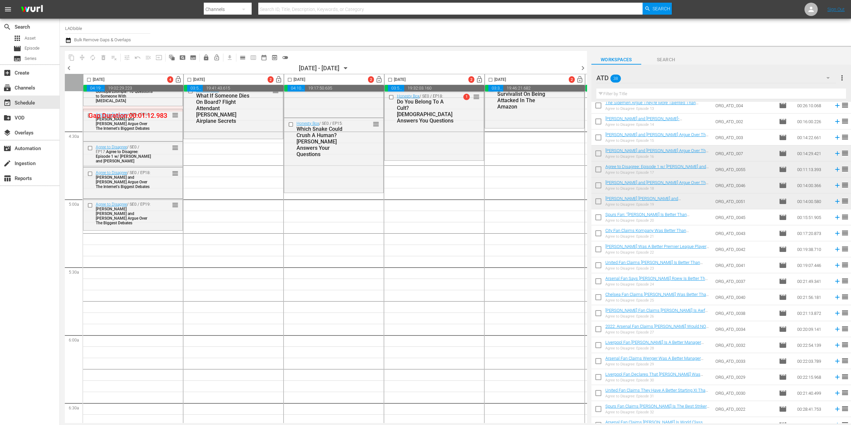
click at [599, 220] on input "checkbox" at bounding box center [599, 218] width 14 height 14
checkbox input "true"
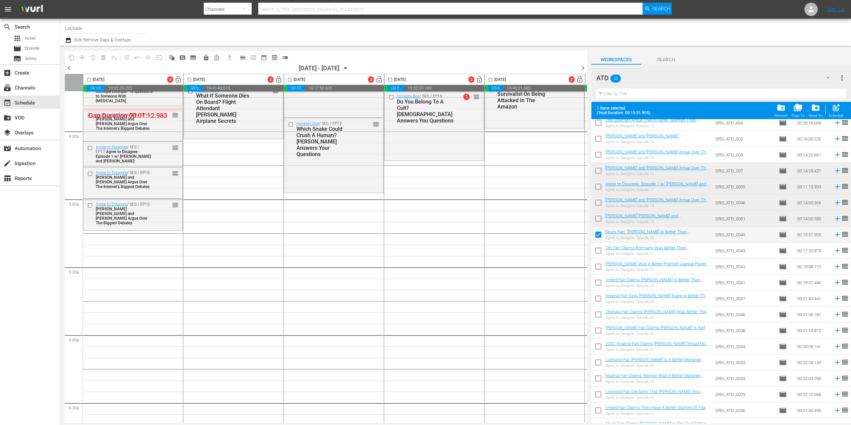
drag, startPoint x: 601, startPoint y: 252, endPoint x: 599, endPoint y: 264, distance: 12.1
click at [601, 252] on input "checkbox" at bounding box center [599, 252] width 14 height 14
checkbox input "true"
click at [600, 267] on input "checkbox" at bounding box center [599, 268] width 14 height 14
checkbox input "true"
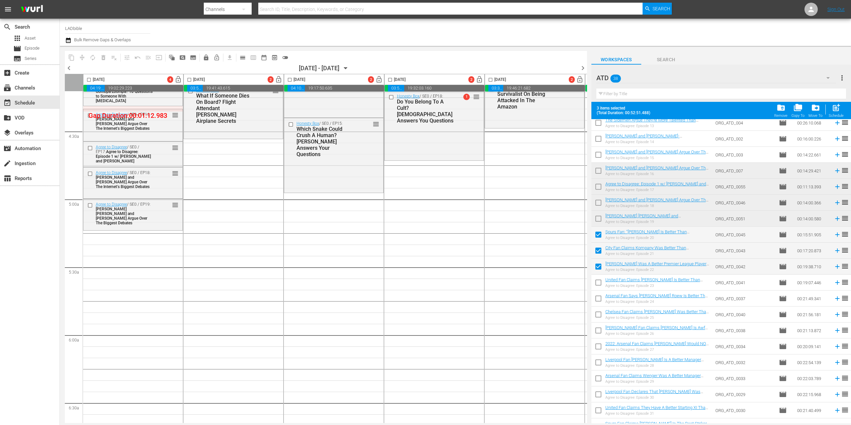
click at [599, 283] on input "checkbox" at bounding box center [599, 284] width 14 height 14
checkbox input "true"
click at [600, 235] on input "checkbox" at bounding box center [599, 236] width 14 height 14
checkbox input "false"
click at [600, 250] on input "checkbox" at bounding box center [599, 252] width 14 height 14
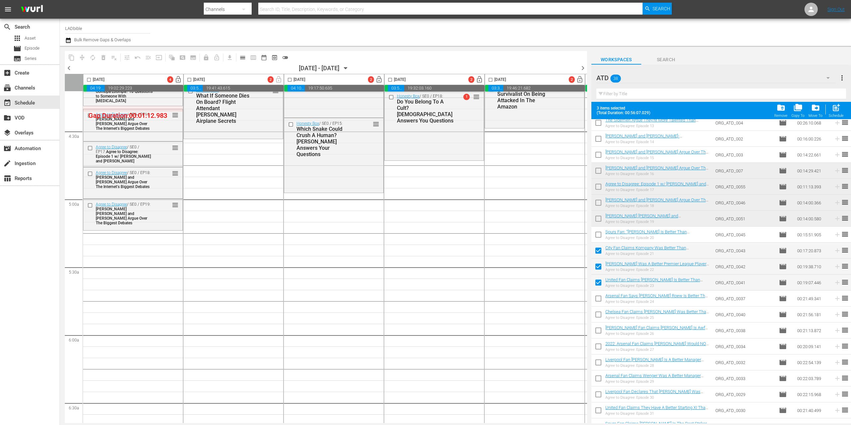
checkbox input "false"
click at [600, 269] on input "checkbox" at bounding box center [599, 268] width 14 height 14
checkbox input "false"
click at [600, 282] on input "checkbox" at bounding box center [599, 284] width 14 height 14
checkbox input "false"
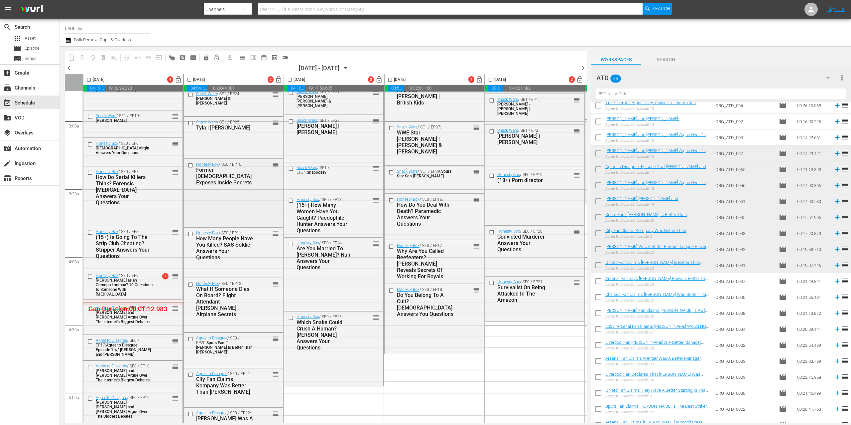
scroll to position [373, 0]
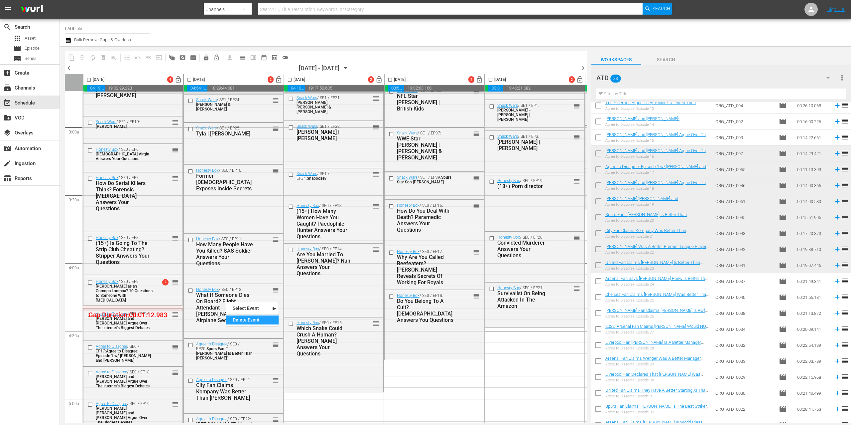
click at [241, 319] on div "Delete Event" at bounding box center [252, 319] width 53 height 9
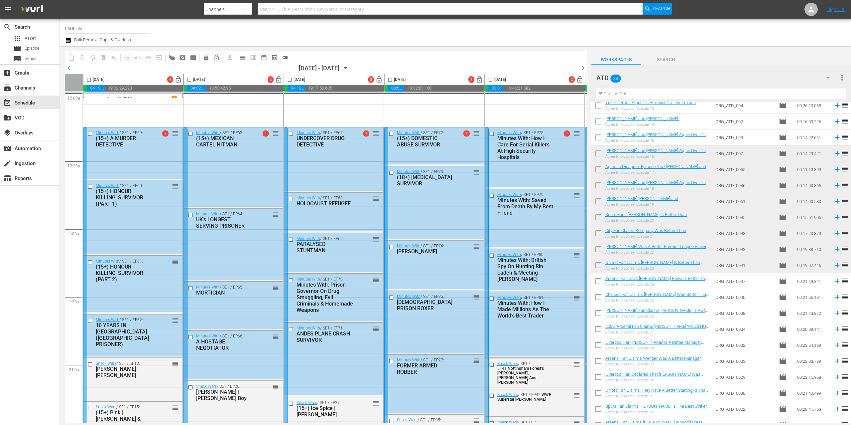
click at [90, 79] on input "checkbox" at bounding box center [89, 81] width 8 height 8
checkbox input "true"
click at [81, 56] on span "compress" at bounding box center [82, 57] width 7 height 7
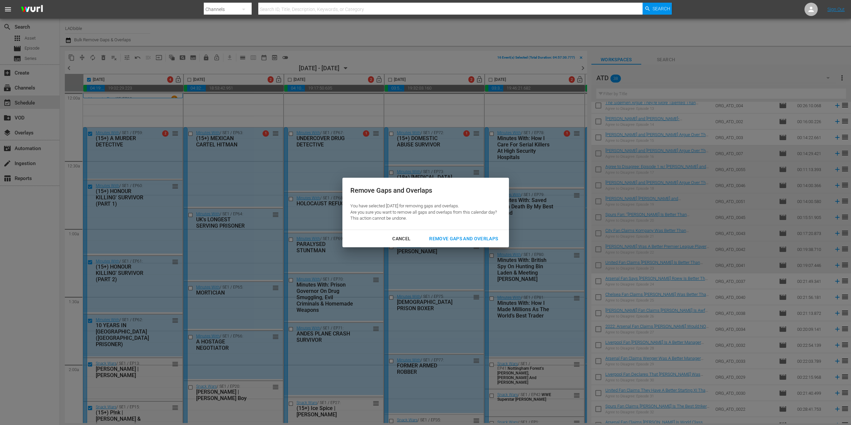
click at [451, 240] on div "Remove Gaps and Overlaps" at bounding box center [463, 238] width 79 height 8
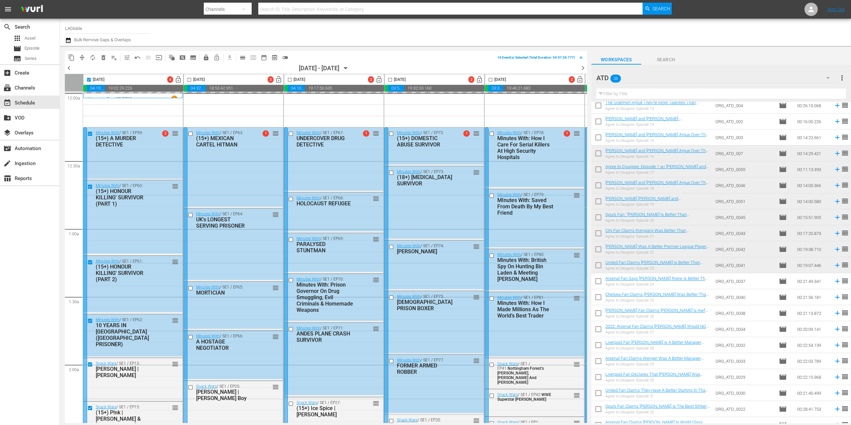
click at [188, 79] on input "checkbox" at bounding box center [190, 81] width 8 height 8
click at [190, 79] on input "checkbox" at bounding box center [190, 81] width 8 height 8
checkbox input "true"
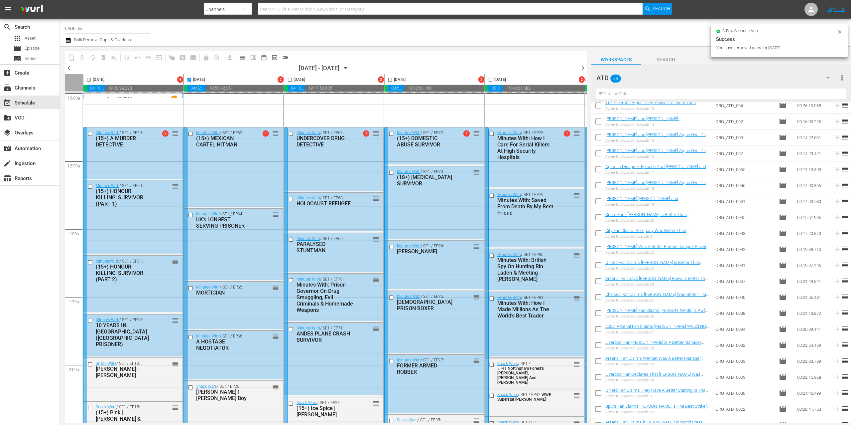
checkbox input "false"
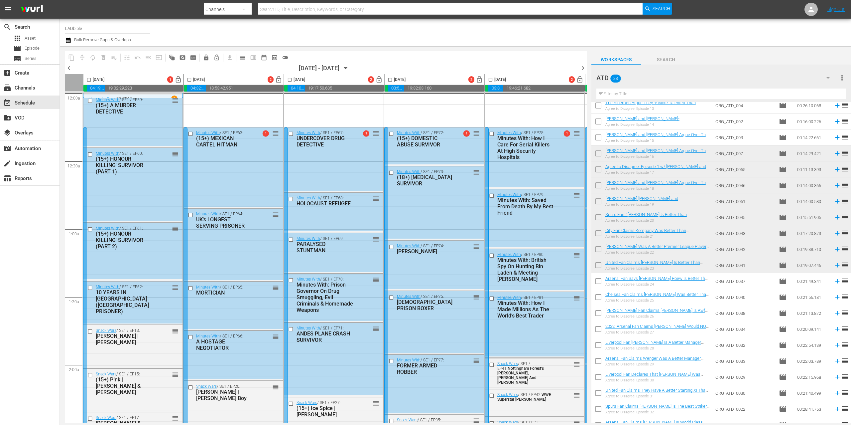
click at [191, 80] on input "checkbox" at bounding box center [190, 81] width 8 height 8
click at [81, 56] on span "compress" at bounding box center [82, 57] width 7 height 7
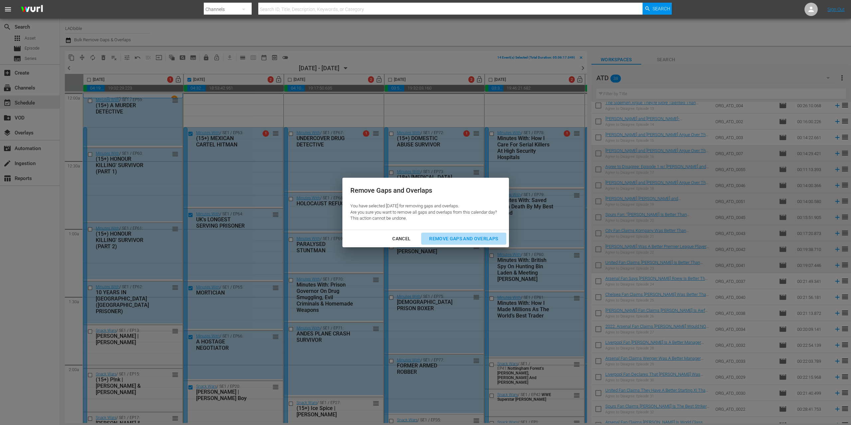
click at [458, 236] on div "Remove Gaps and Overlaps" at bounding box center [463, 238] width 79 height 8
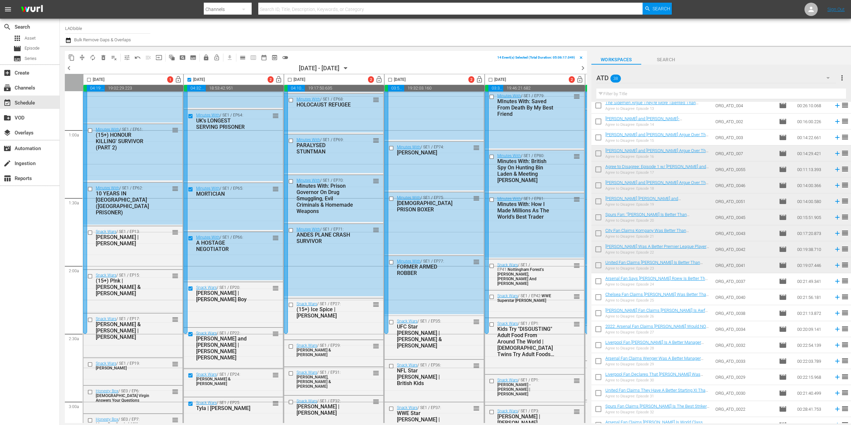
scroll to position [197, 0]
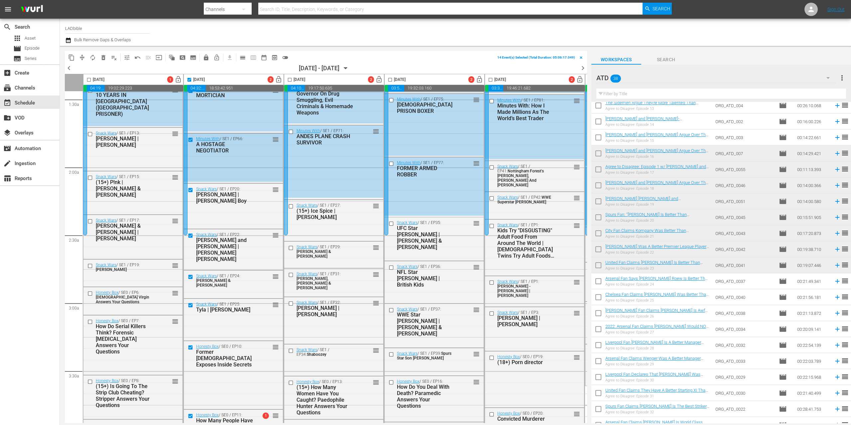
checkbox input "false"
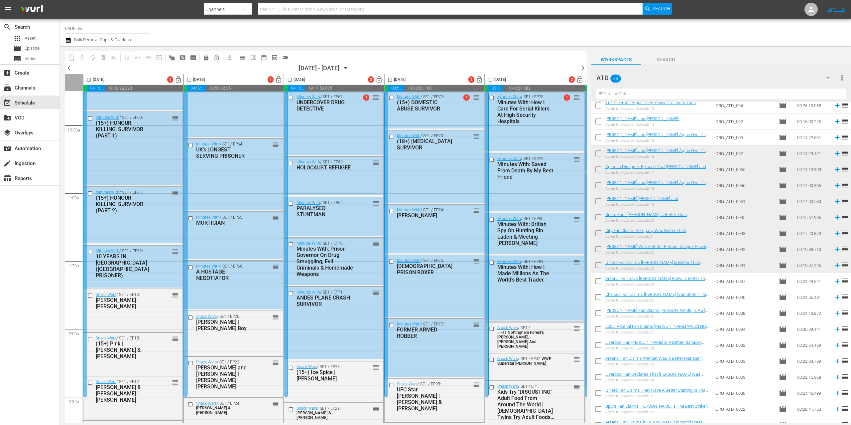
scroll to position [184, 0]
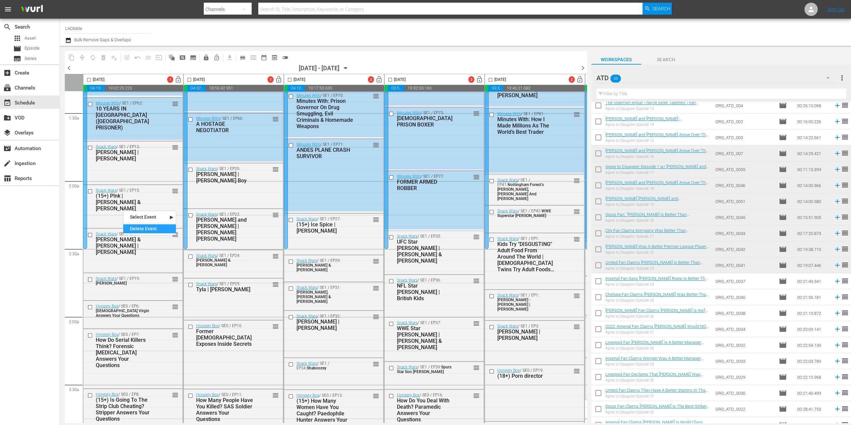
click at [152, 230] on div "Delete Event" at bounding box center [149, 228] width 53 height 9
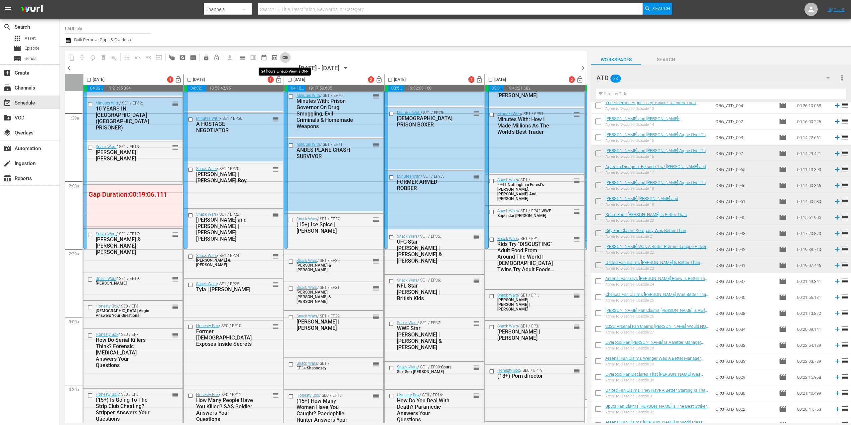
click at [289, 56] on button "toggle_off" at bounding box center [285, 57] width 11 height 11
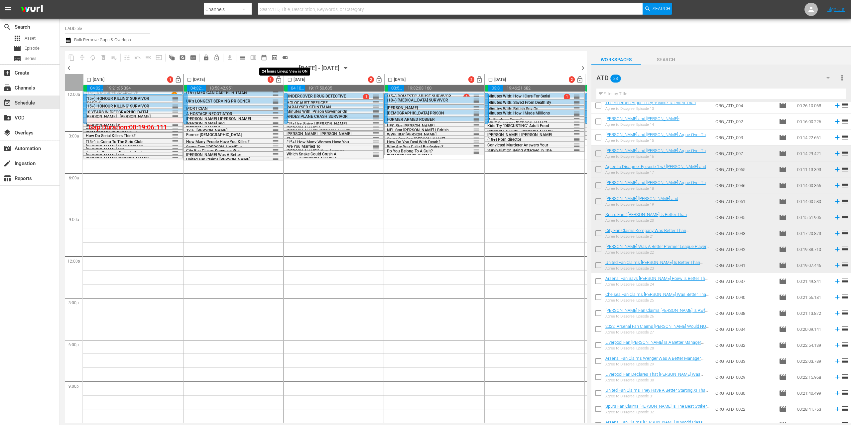
scroll to position [6, 0]
click at [286, 57] on span "toggle_on" at bounding box center [285, 57] width 7 height 7
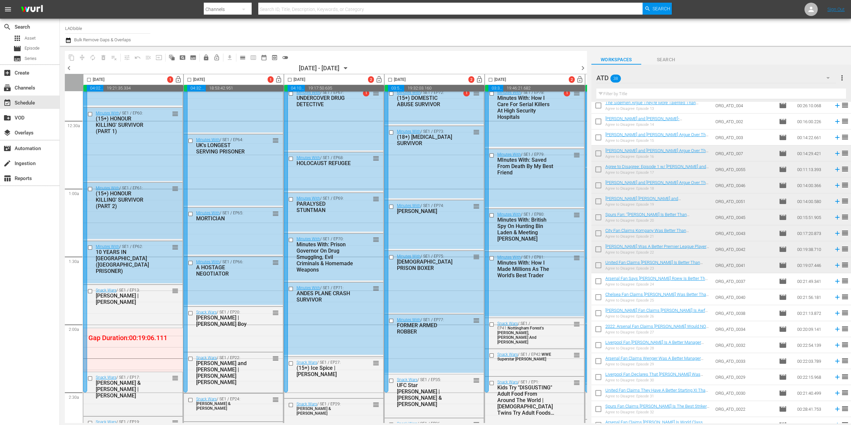
scroll to position [46, 0]
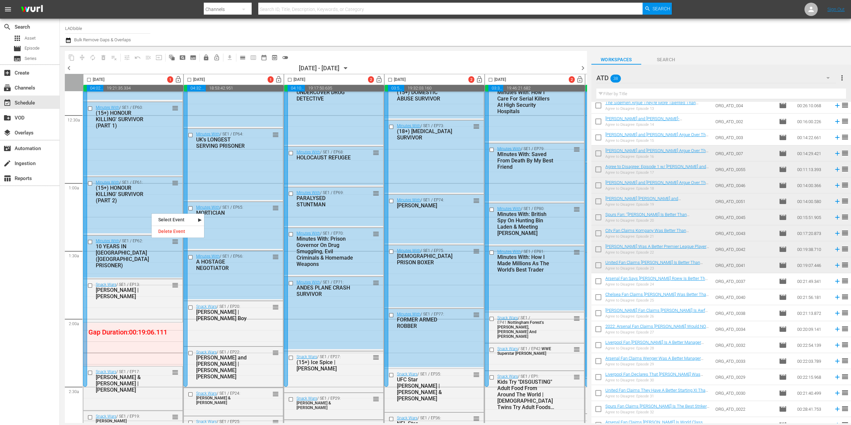
click at [174, 229] on div "Delete Event" at bounding box center [178, 231] width 53 height 9
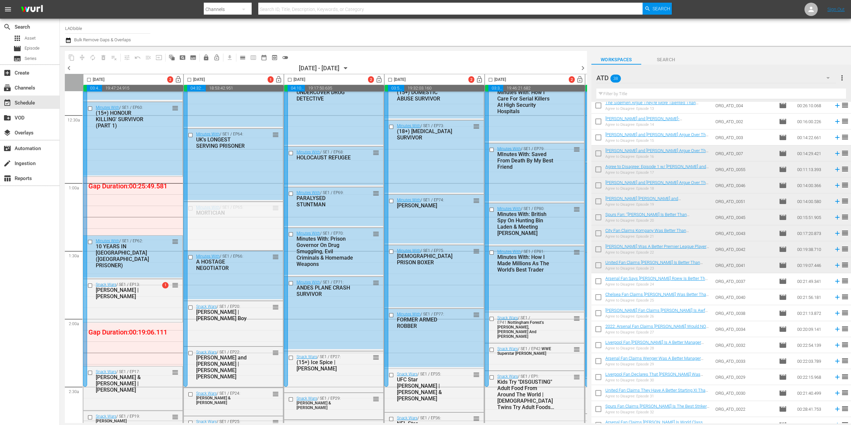
drag, startPoint x: 275, startPoint y: 208, endPoint x: 164, endPoint y: 178, distance: 114.5
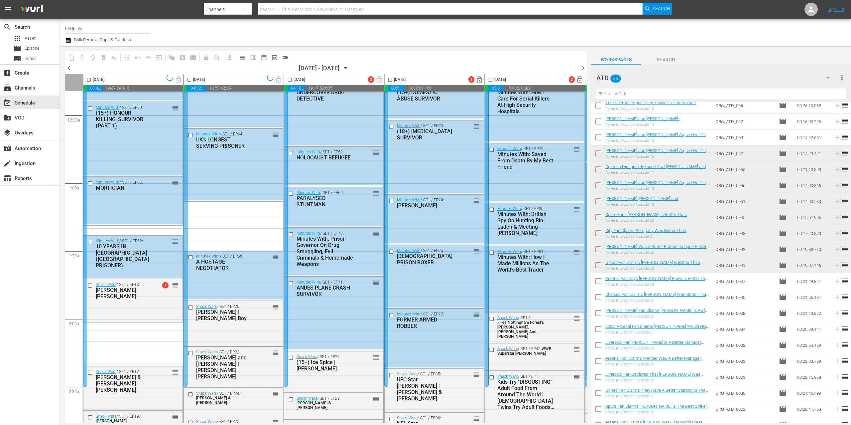
scroll to position [199, 0]
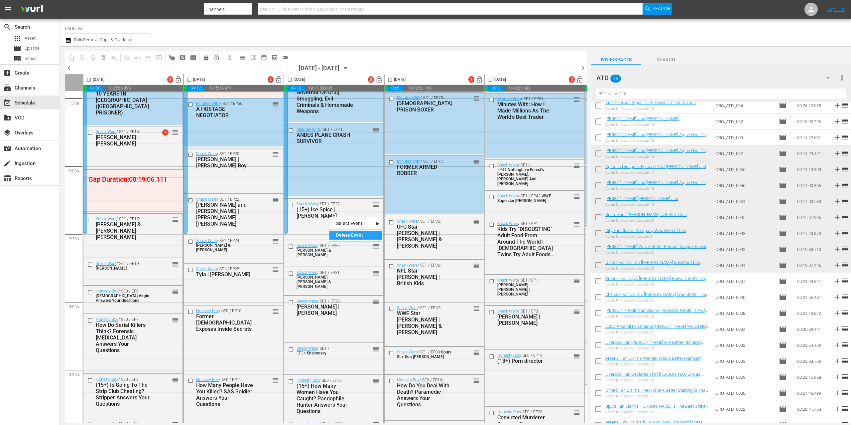
click at [348, 236] on div "Delete Event" at bounding box center [356, 234] width 53 height 9
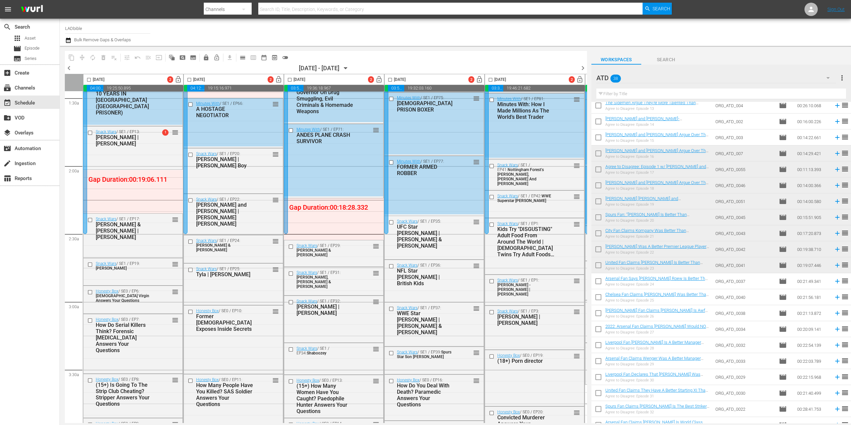
drag, startPoint x: 476, startPoint y: 266, endPoint x: 372, endPoint y: 201, distance: 122.9
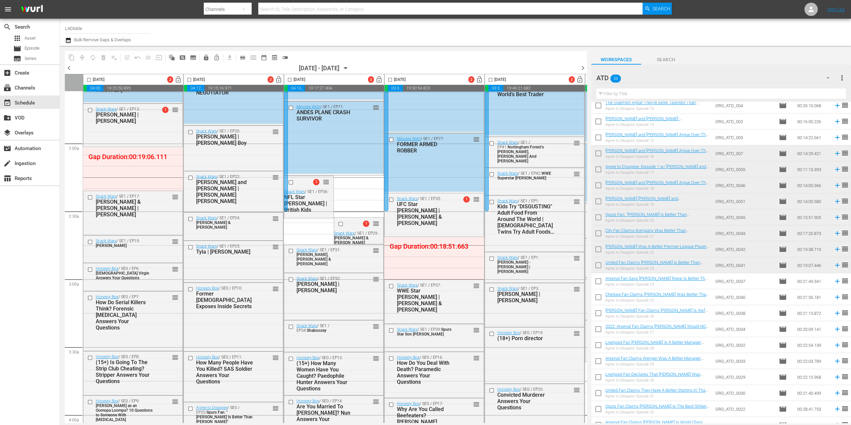
scroll to position [233, 0]
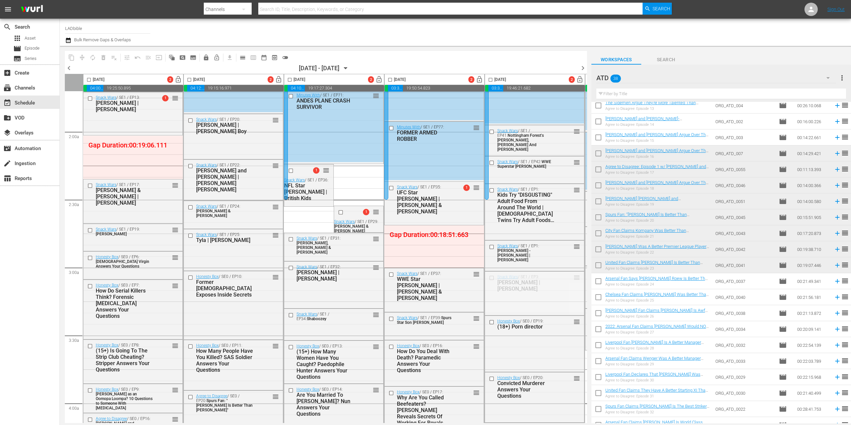
drag, startPoint x: 575, startPoint y: 276, endPoint x: 433, endPoint y: 230, distance: 148.8
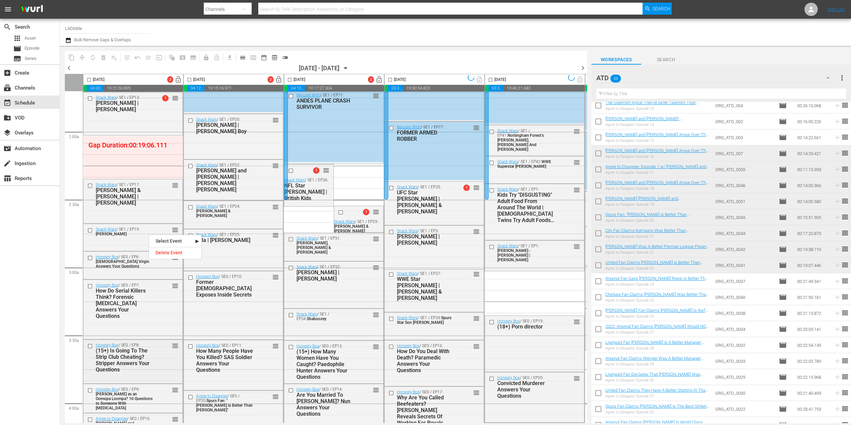
scroll to position [348, 0]
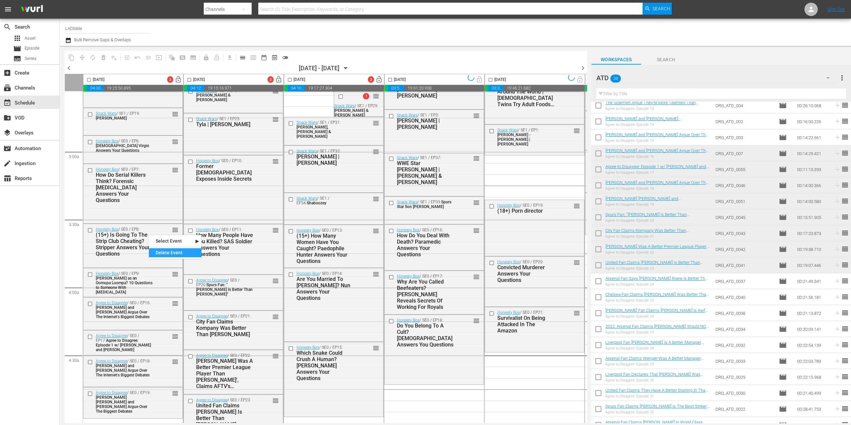
click at [163, 252] on div "Delete Event" at bounding box center [175, 252] width 53 height 9
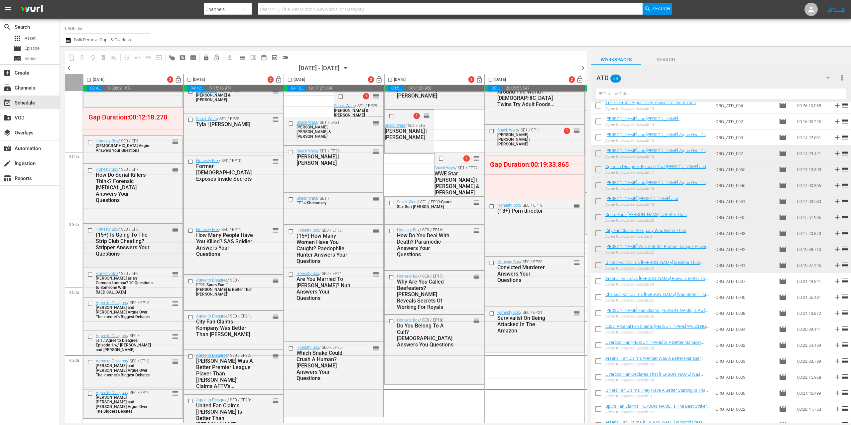
click at [158, 241] on div "Honesty Box / SE0 / EP8: (15+) Is Going To The Strip Club Cheating? Stripper An…" at bounding box center [132, 241] width 99 height 35
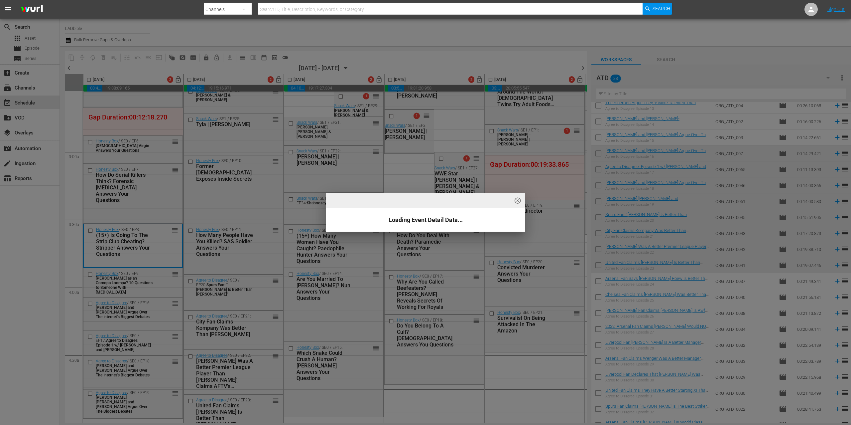
click at [158, 241] on div "highlight_off_icon Loading Event Detail Data..." at bounding box center [425, 212] width 851 height 425
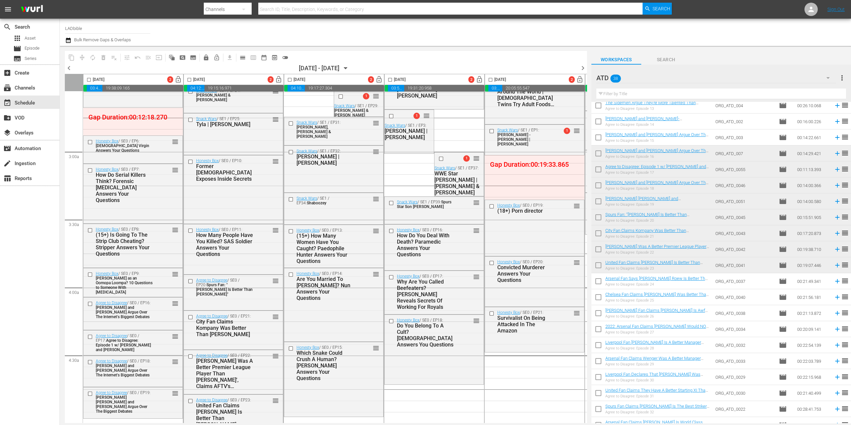
click at [158, 241] on div "Honesty Box / SE0 / EP8: (15+) Is Going To The Strip Club Cheating? Stripper An…" at bounding box center [132, 241] width 99 height 35
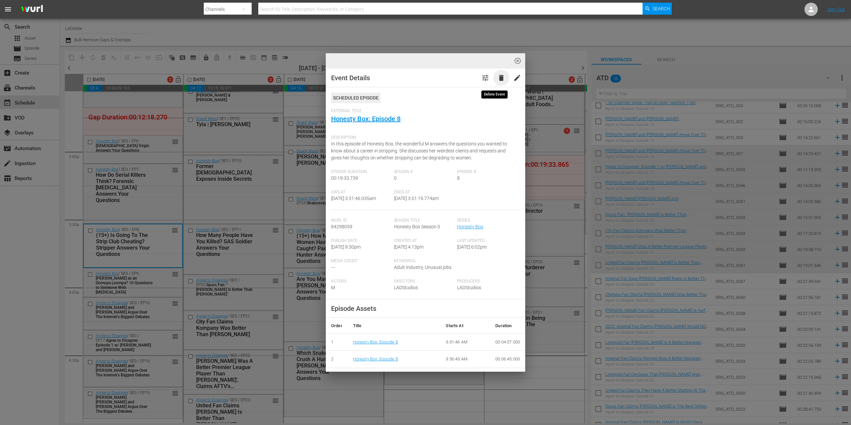
click at [497, 79] on span "delete" at bounding box center [501, 78] width 8 height 8
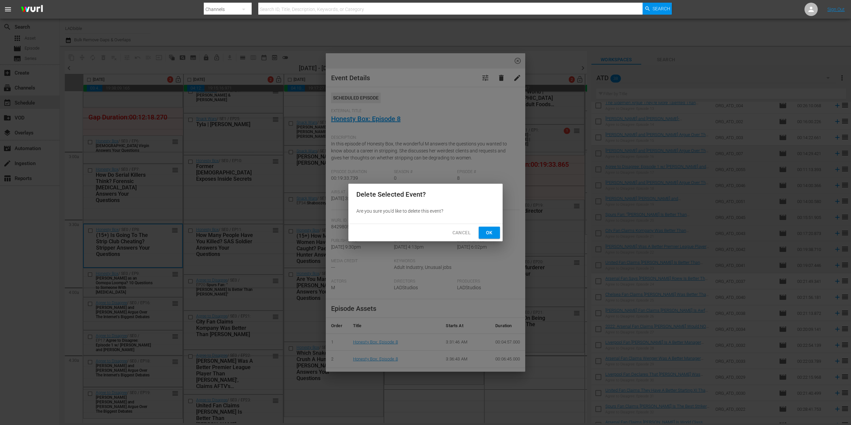
click at [498, 233] on button "Ok" at bounding box center [489, 232] width 21 height 12
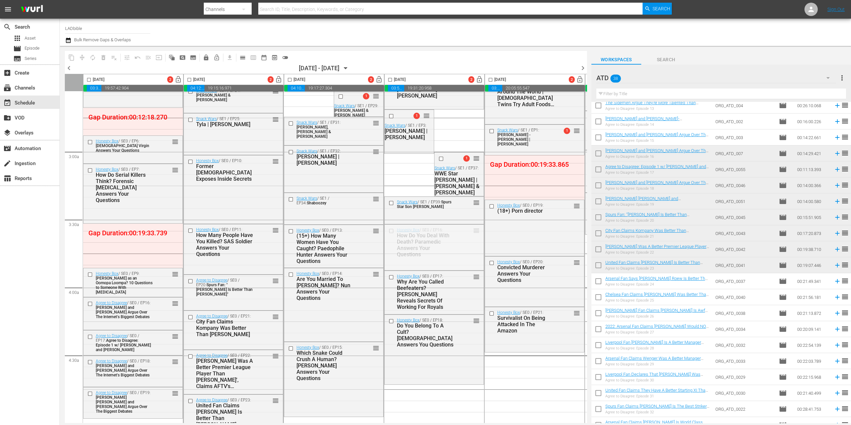
drag, startPoint x: 476, startPoint y: 228, endPoint x: 152, endPoint y: 225, distance: 324.2
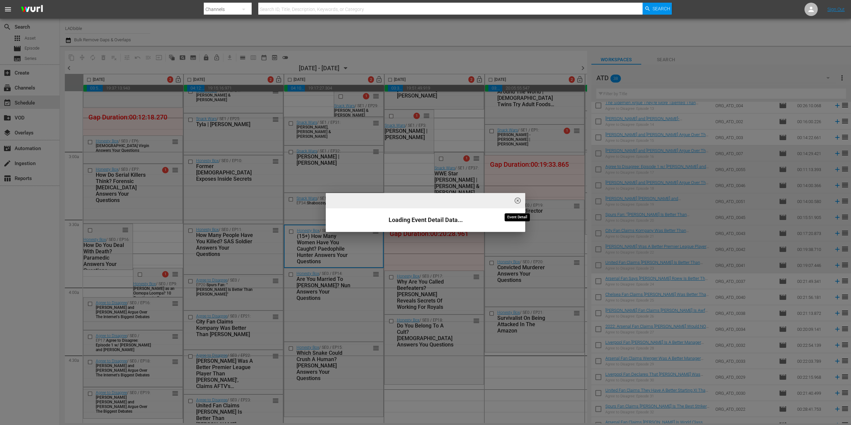
click at [520, 201] on span "highlight_off_icon" at bounding box center [518, 201] width 8 height 8
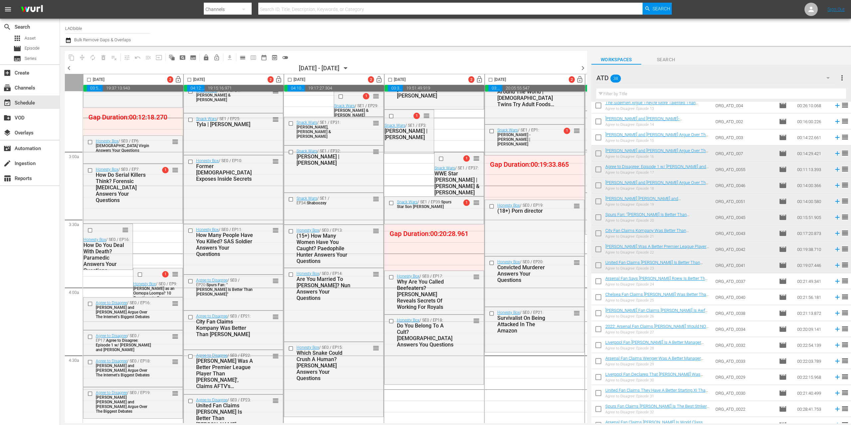
click at [348, 251] on div "highlight_off_icon Loading Event Detail Data..." at bounding box center [425, 212] width 851 height 425
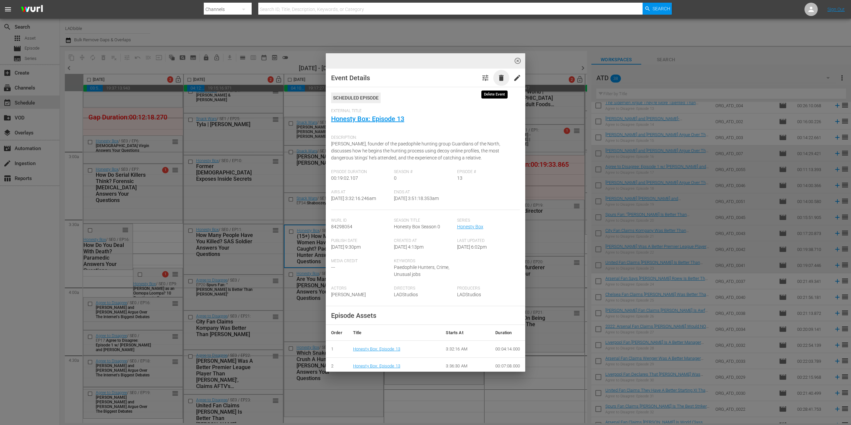
click at [497, 79] on span "delete" at bounding box center [501, 78] width 8 height 8
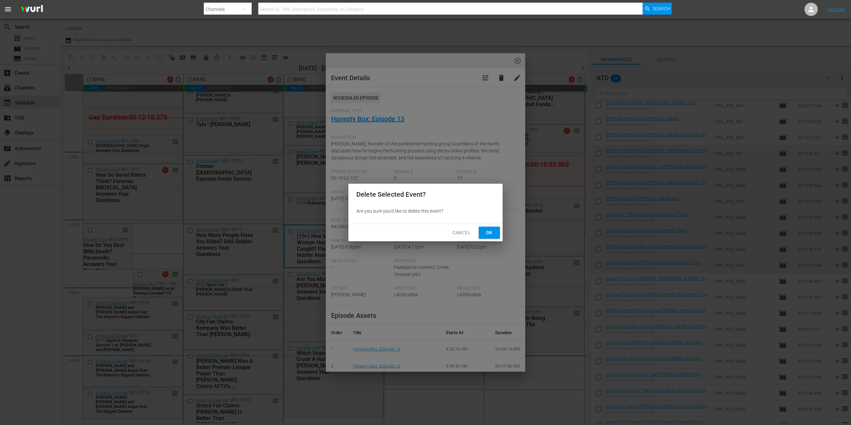
click at [490, 231] on span "Ok" at bounding box center [489, 232] width 11 height 8
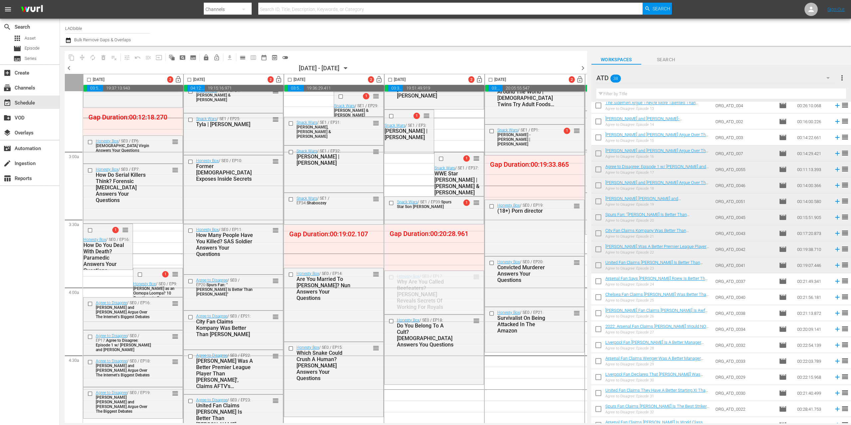
drag, startPoint x: 477, startPoint y: 277, endPoint x: 364, endPoint y: 226, distance: 123.7
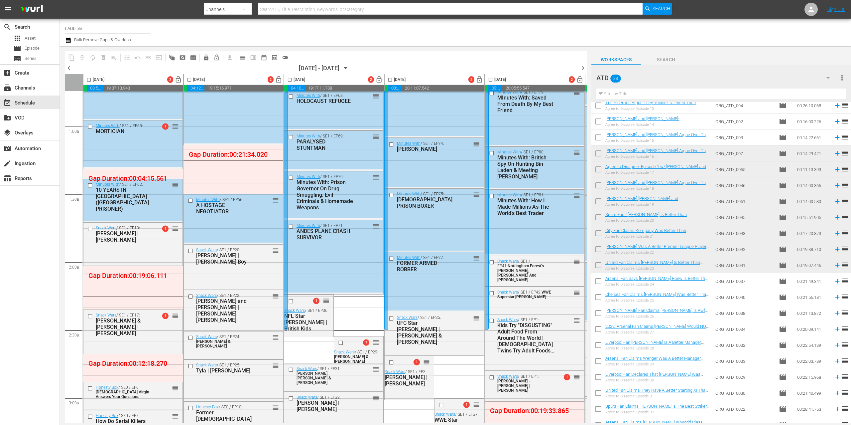
scroll to position [0, 0]
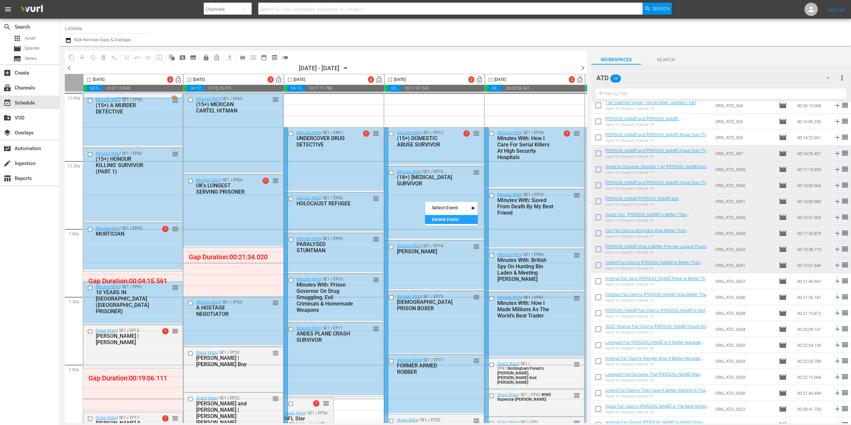
click at [438, 219] on div "Delete Event" at bounding box center [451, 219] width 53 height 9
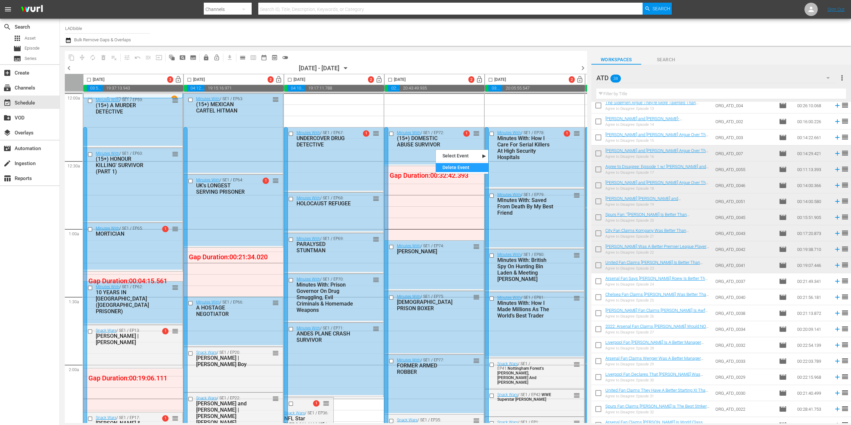
click at [459, 166] on div "Delete Event" at bounding box center [462, 167] width 53 height 9
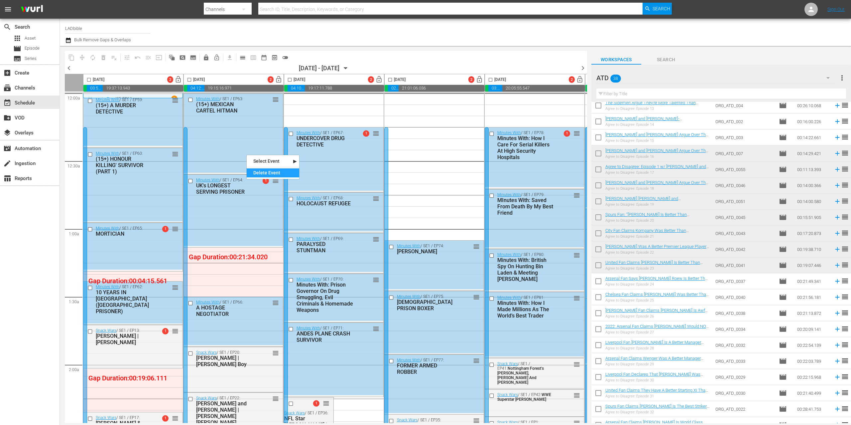
click at [286, 174] on div "Delete Event" at bounding box center [273, 172] width 53 height 9
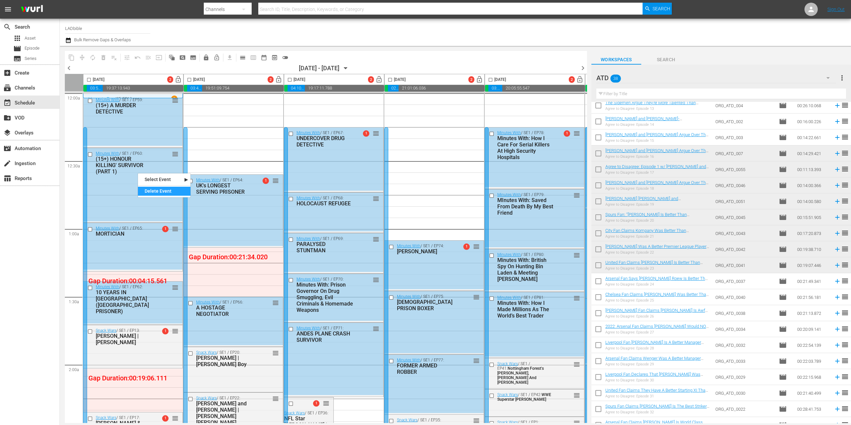
click at [178, 193] on div "Delete Event" at bounding box center [164, 191] width 53 height 9
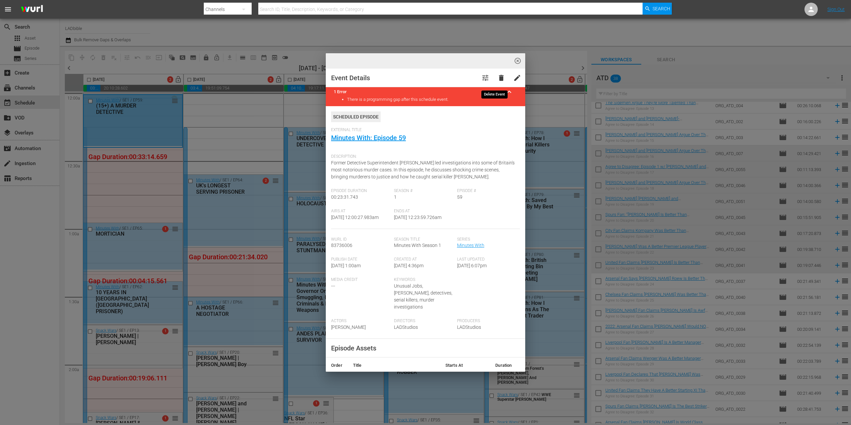
click at [497, 72] on button "delete" at bounding box center [501, 78] width 16 height 16
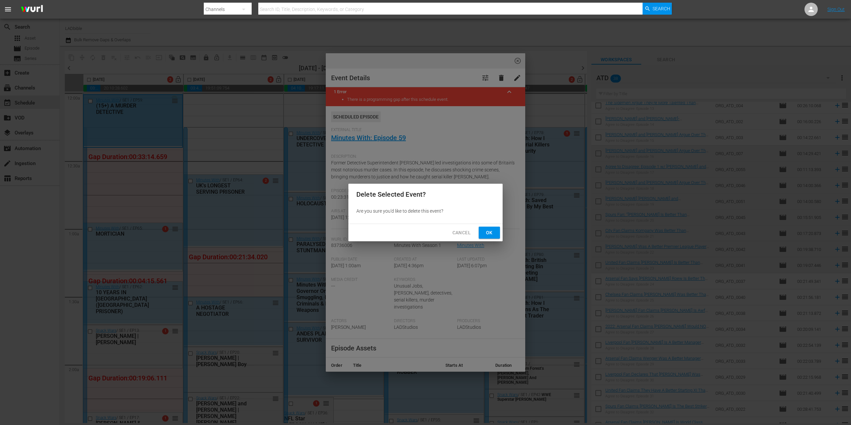
click at [496, 76] on div "Delete Selected Event? Are you sure you'd like to delete this event? Cancel Ok" at bounding box center [425, 212] width 851 height 425
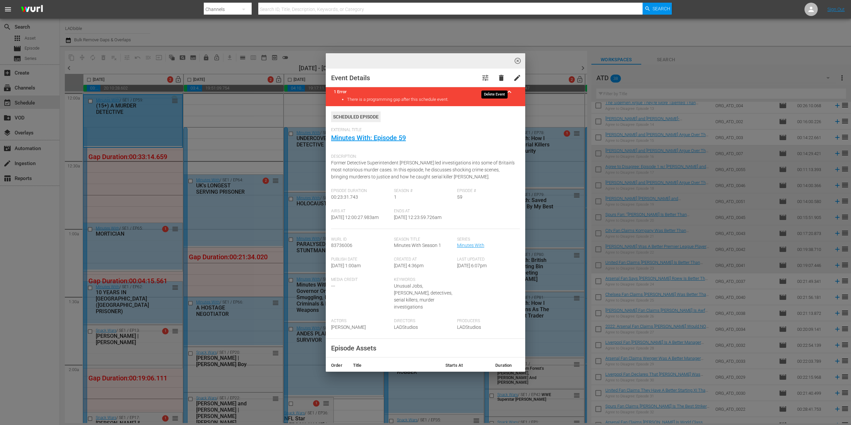
click at [497, 77] on span "delete" at bounding box center [501, 78] width 8 height 8
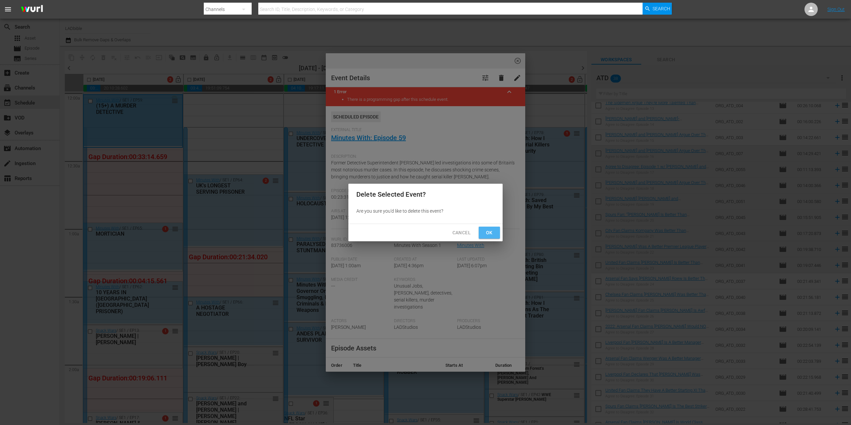
click at [496, 236] on button "Ok" at bounding box center [489, 232] width 21 height 12
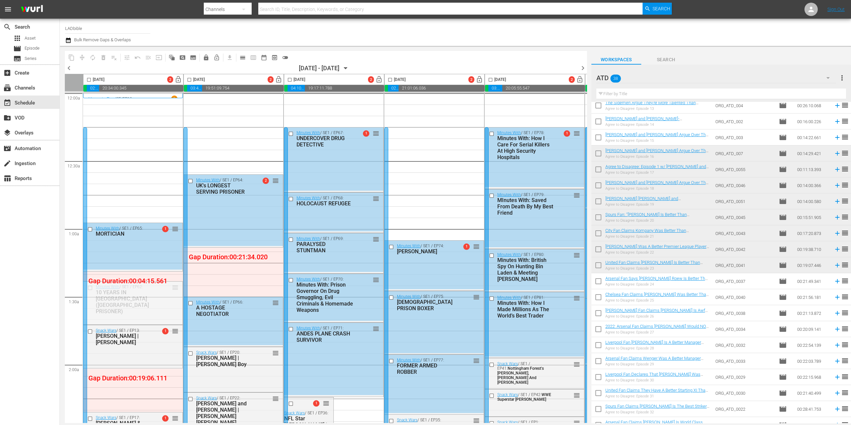
drag, startPoint x: 175, startPoint y: 288, endPoint x: 158, endPoint y: 133, distance: 155.6
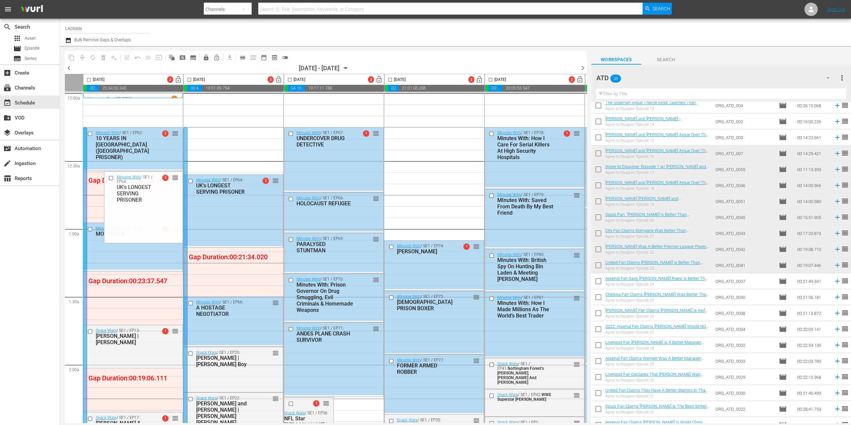
drag, startPoint x: 275, startPoint y: 178, endPoint x: 154, endPoint y: 173, distance: 120.8
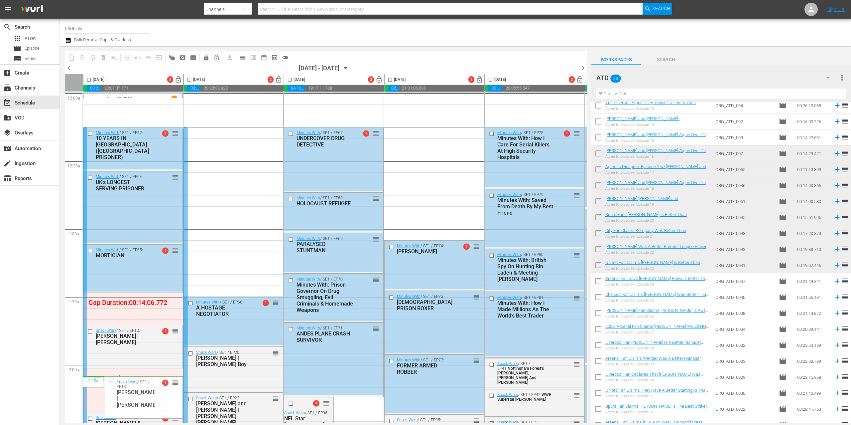
drag, startPoint x: 175, startPoint y: 331, endPoint x: 170, endPoint y: 385, distance: 55.1
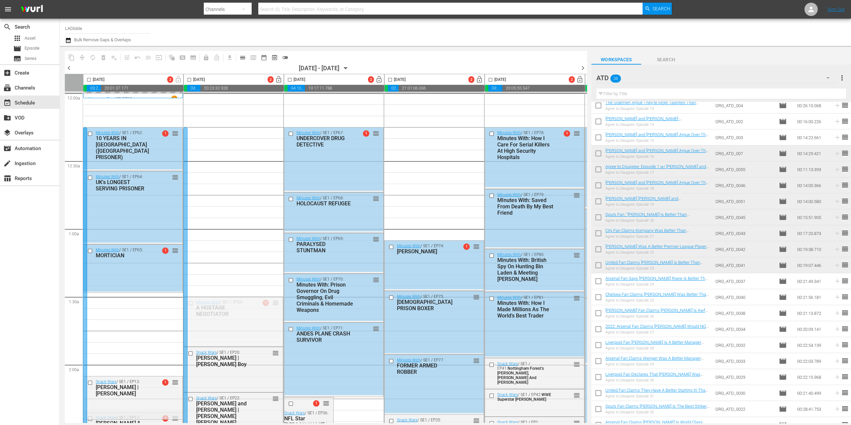
drag, startPoint x: 275, startPoint y: 301, endPoint x: 152, endPoint y: 294, distance: 122.9
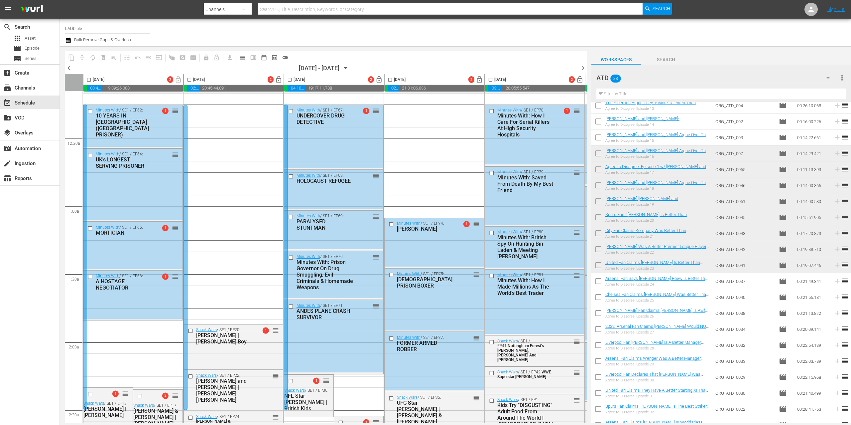
scroll to position [156, 0]
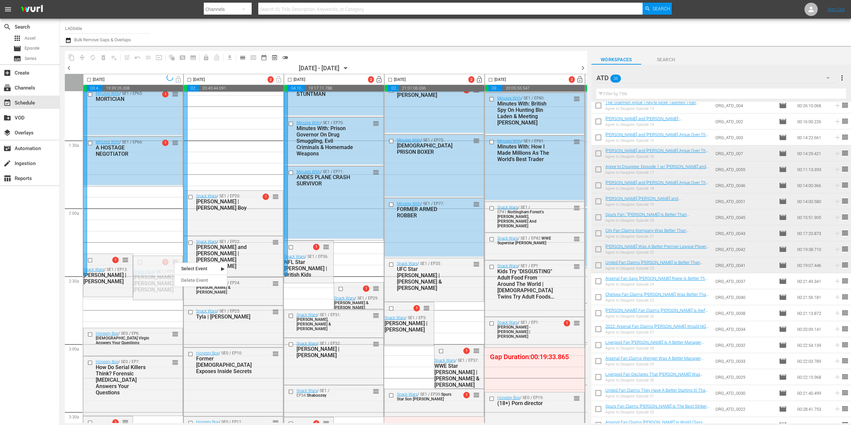
drag, startPoint x: 174, startPoint y: 261, endPoint x: 170, endPoint y: 304, distance: 43.1
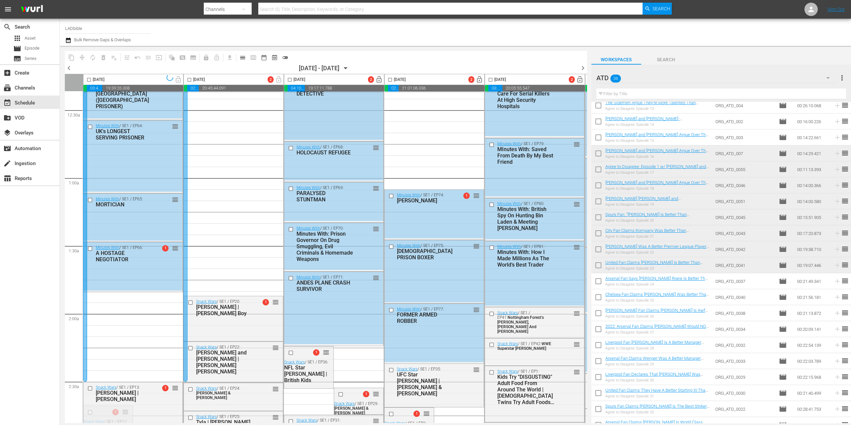
scroll to position [28, 0]
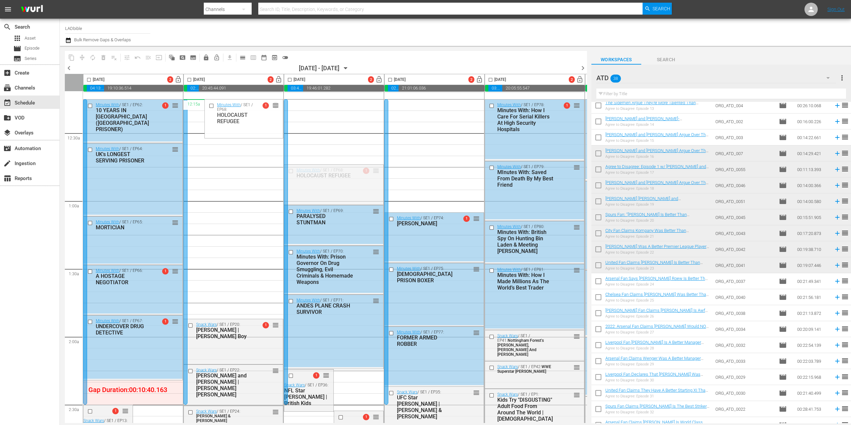
drag, startPoint x: 377, startPoint y: 170, endPoint x: 264, endPoint y: 104, distance: 130.8
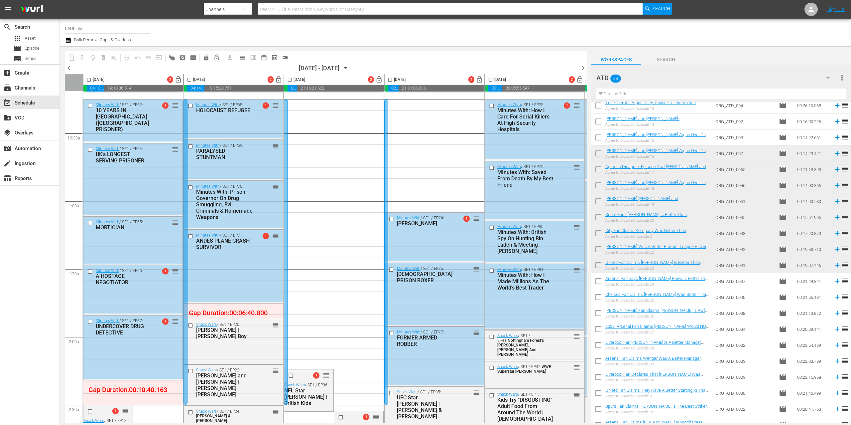
scroll to position [152, 0]
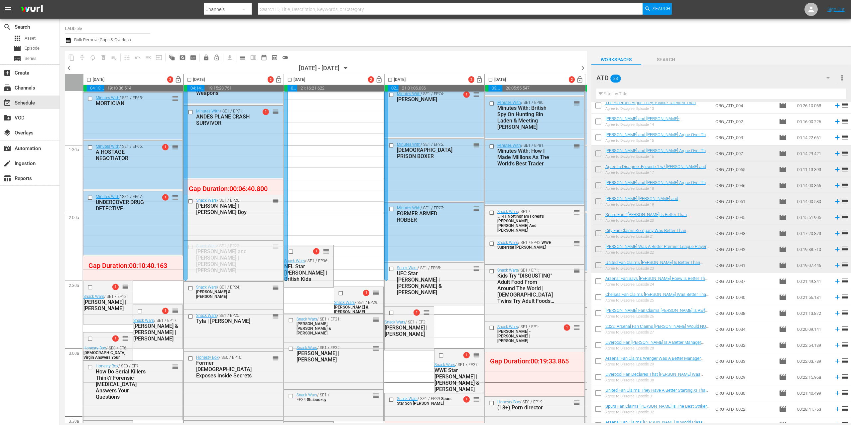
drag, startPoint x: 327, startPoint y: 282, endPoint x: 270, endPoint y: 274, distance: 57.5
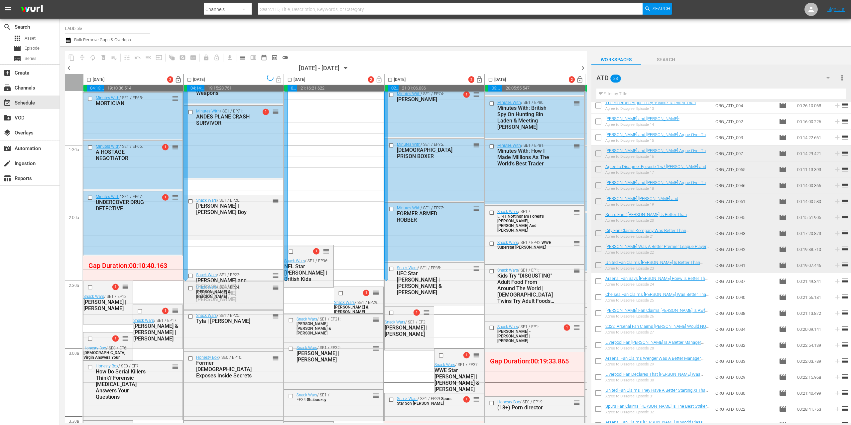
drag, startPoint x: 275, startPoint y: 200, endPoint x: 261, endPoint y: 264, distance: 65.0
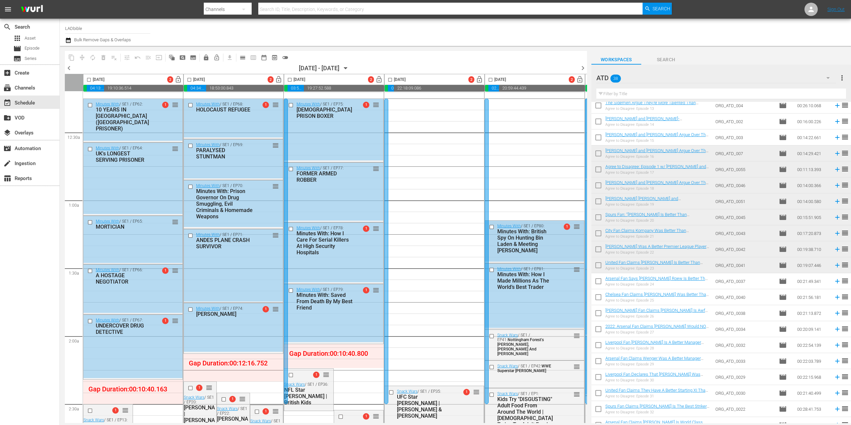
scroll to position [17, 0]
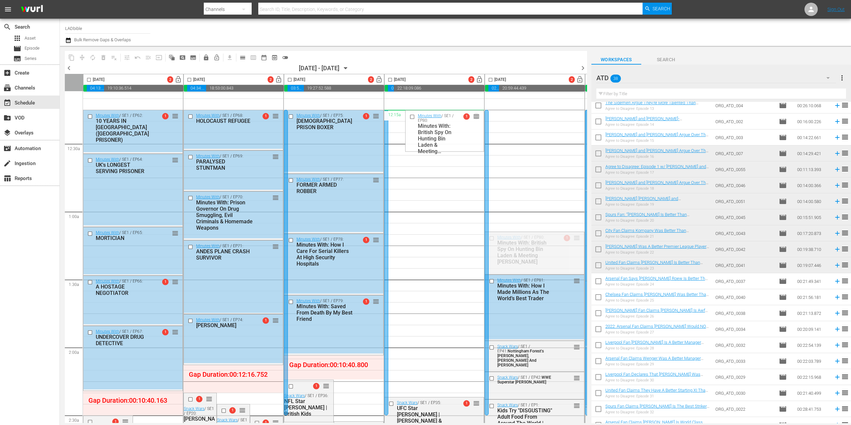
drag, startPoint x: 577, startPoint y: 237, endPoint x: 557, endPoint y: 264, distance: 33.7
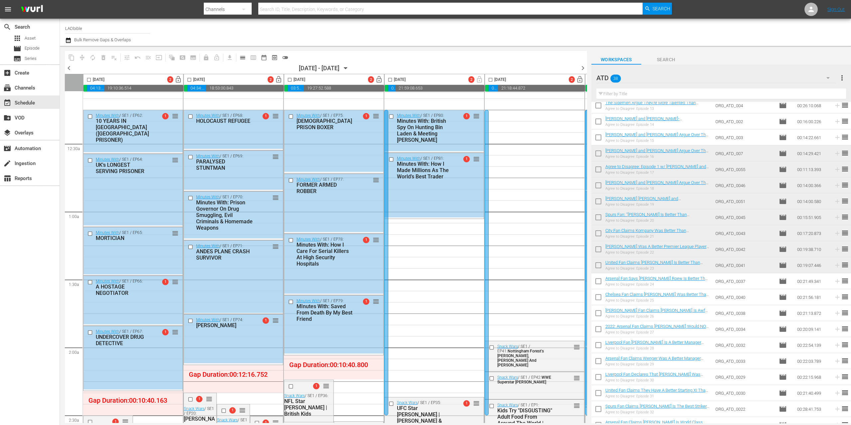
click at [285, 58] on span "toggle_off" at bounding box center [285, 57] width 7 height 7
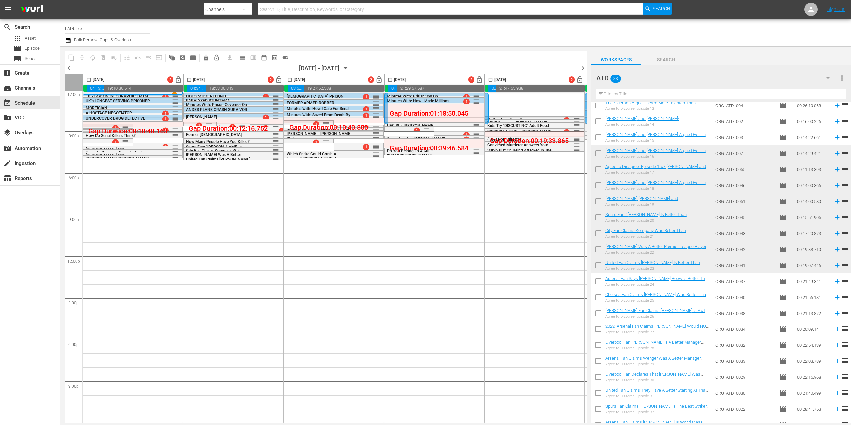
scroll to position [0, 95]
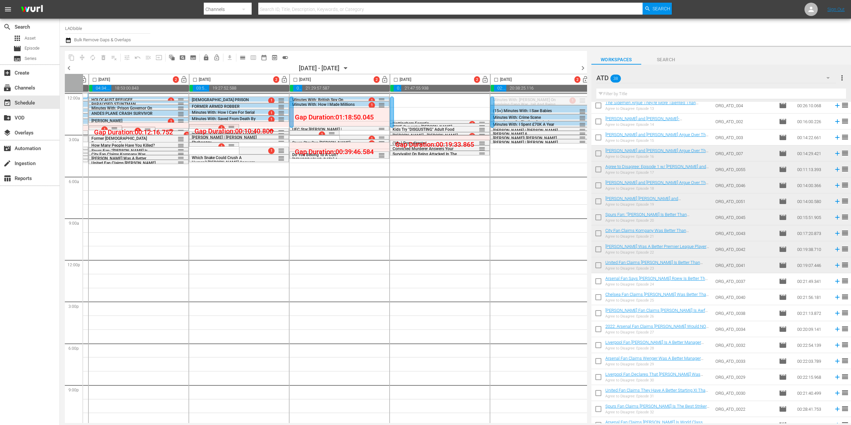
drag, startPoint x: 581, startPoint y: 99, endPoint x: 384, endPoint y: 108, distance: 196.7
click at [285, 61] on button "toggle_on" at bounding box center [285, 57] width 11 height 11
click at [285, 59] on span "toggle_on" at bounding box center [285, 57] width 7 height 7
drag, startPoint x: 285, startPoint y: 58, endPoint x: 291, endPoint y: 65, distance: 9.0
click at [285, 58] on span "toggle_on" at bounding box center [285, 57] width 7 height 7
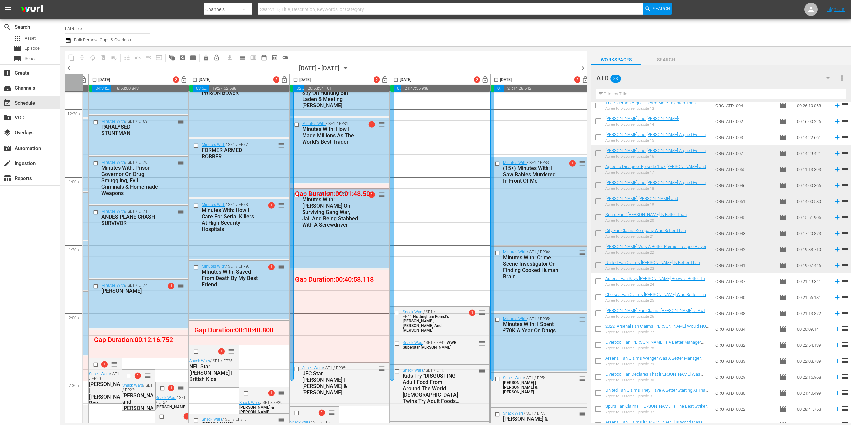
scroll to position [63, 95]
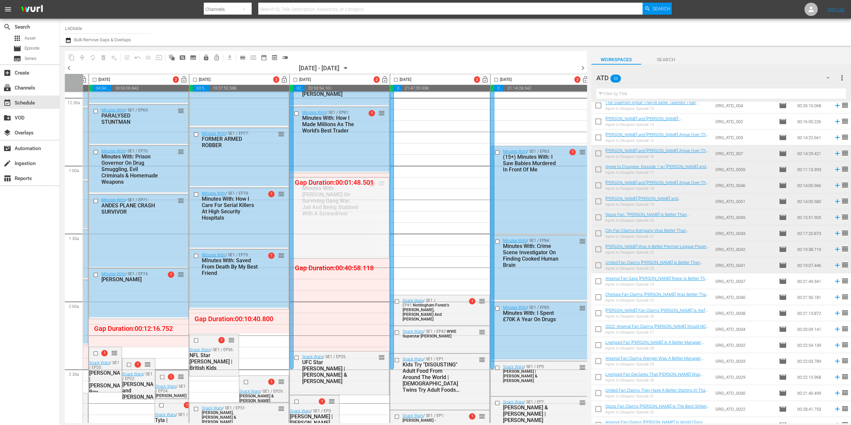
drag, startPoint x: 380, startPoint y: 183, endPoint x: 378, endPoint y: 175, distance: 8.1
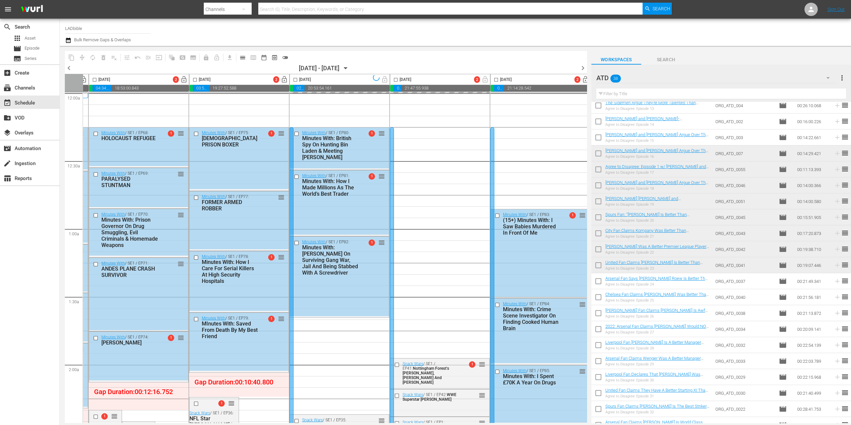
scroll to position [53, 95]
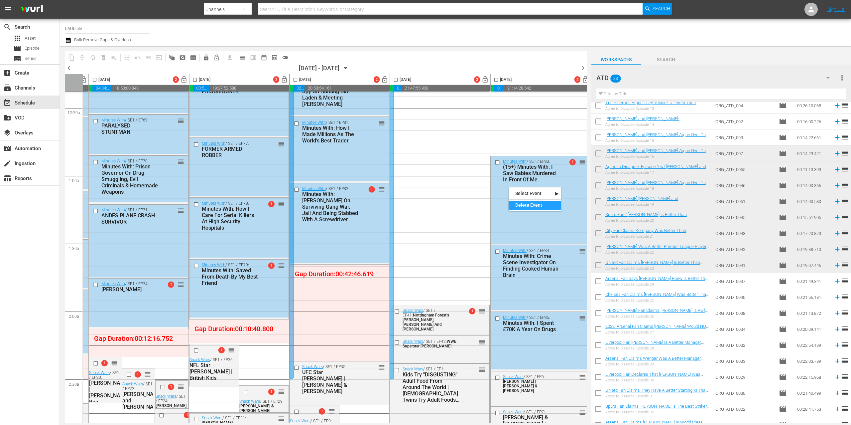
click at [520, 206] on div "Delete Event" at bounding box center [535, 205] width 53 height 9
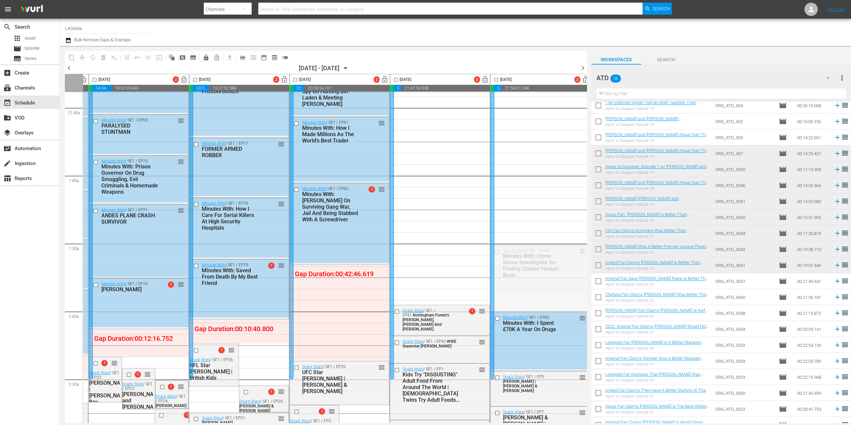
drag, startPoint x: 582, startPoint y: 250, endPoint x: 362, endPoint y: 269, distance: 220.0
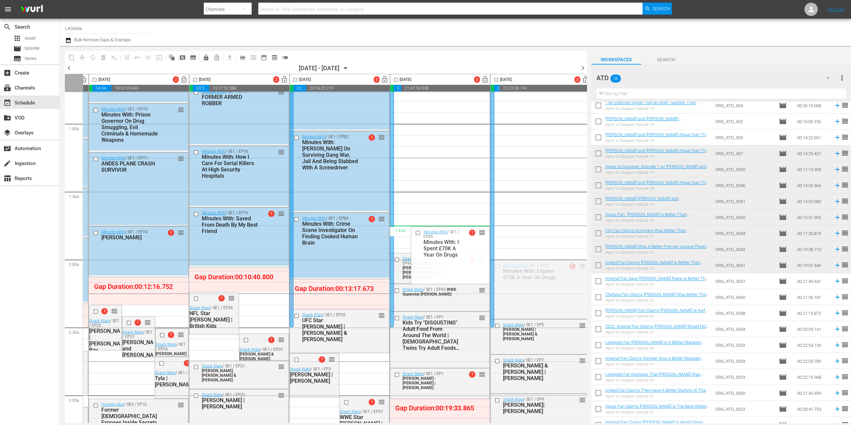
scroll to position [0, 95]
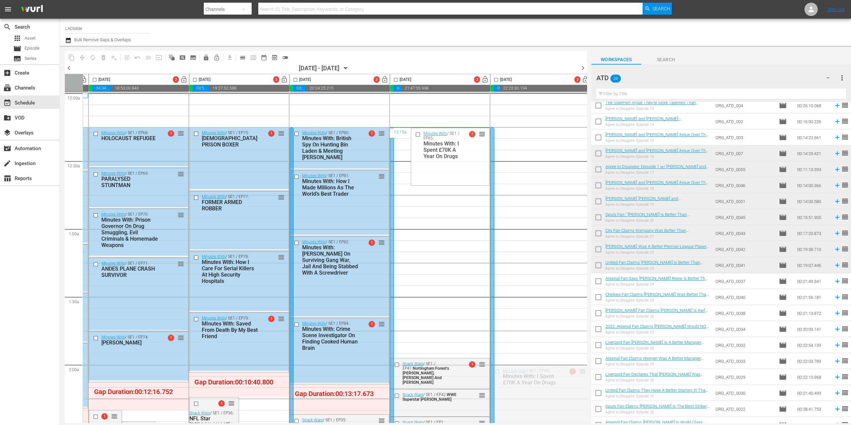
drag, startPoint x: 580, startPoint y: 265, endPoint x: 458, endPoint y: 133, distance: 178.8
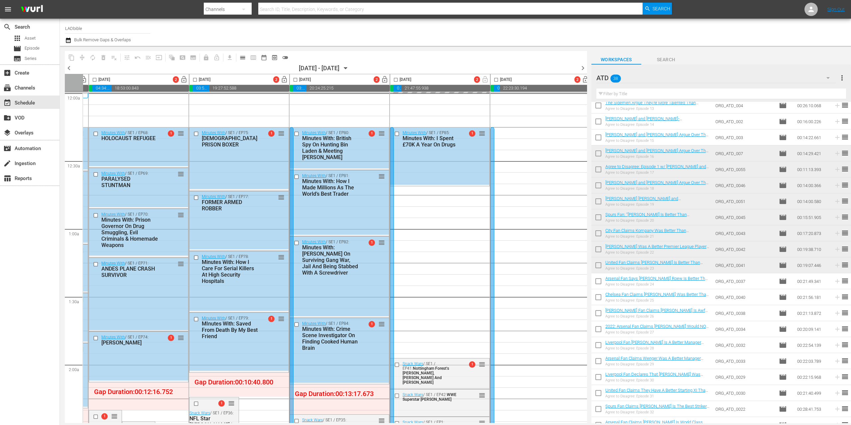
scroll to position [0, 203]
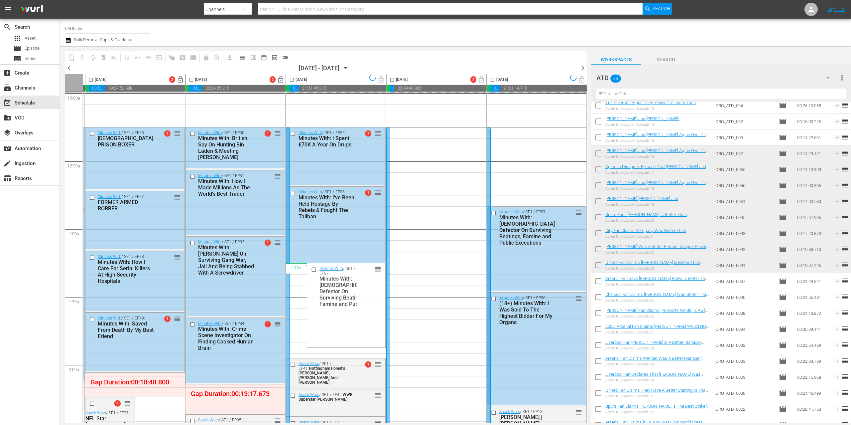
drag, startPoint x: 575, startPoint y: 212, endPoint x: 329, endPoint y: 270, distance: 252.5
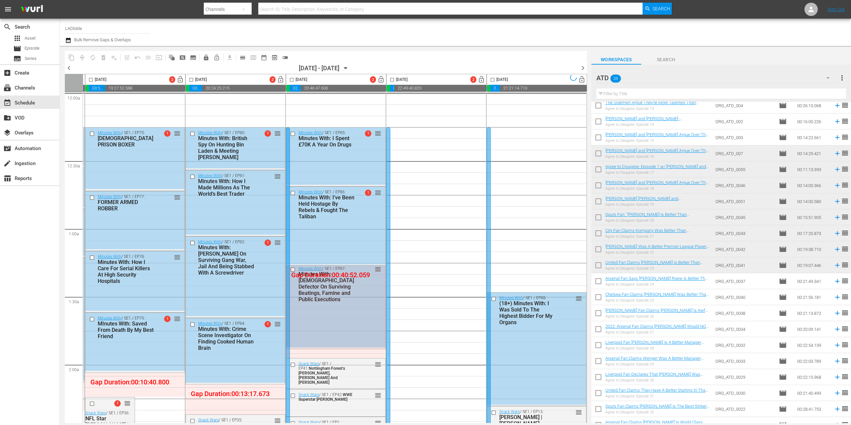
scroll to position [23, 203]
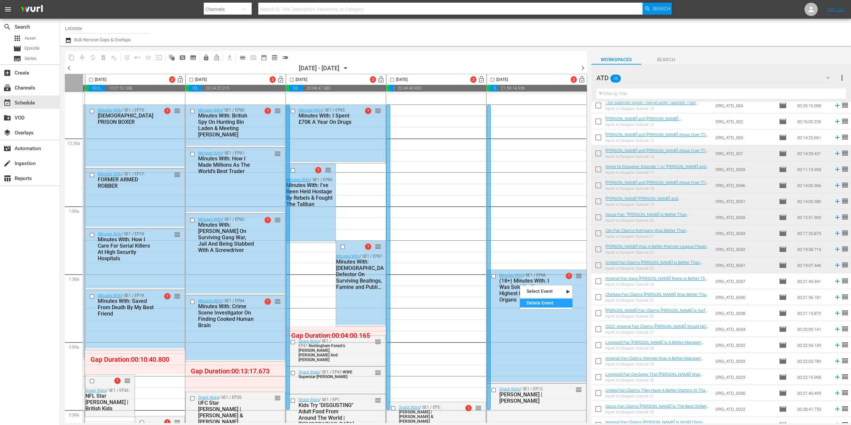
click at [535, 304] on div "Delete Event" at bounding box center [546, 302] width 53 height 9
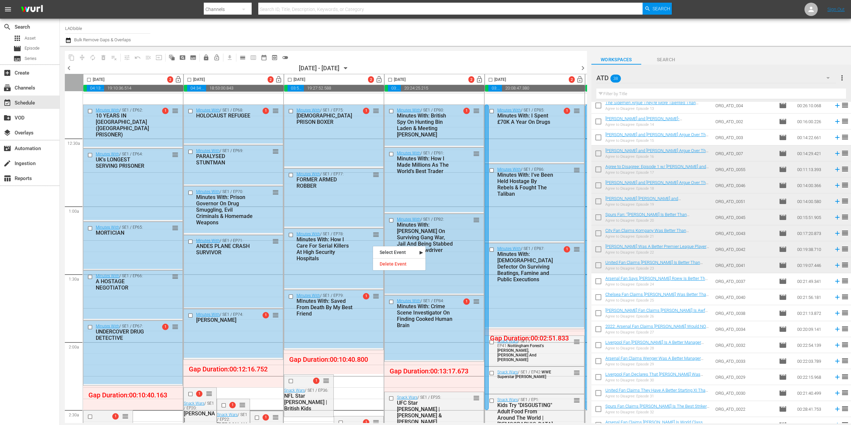
scroll to position [23, 33]
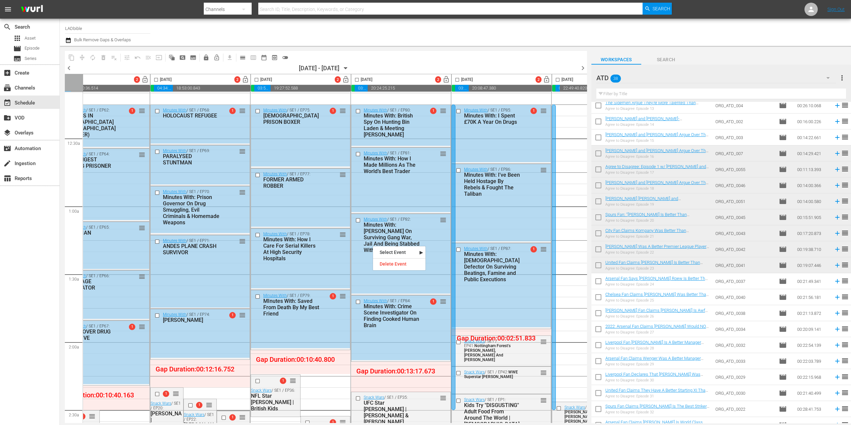
click at [456, 124] on div at bounding box center [454, 256] width 4 height 305
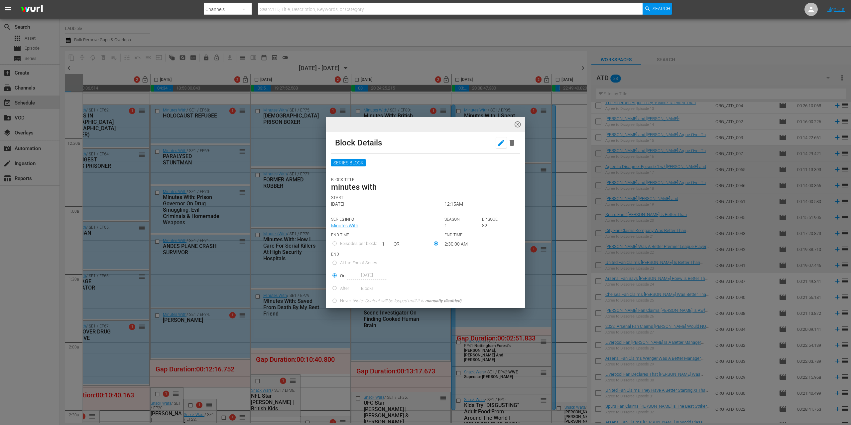
click at [497, 142] on icon "button" at bounding box center [501, 143] width 8 height 8
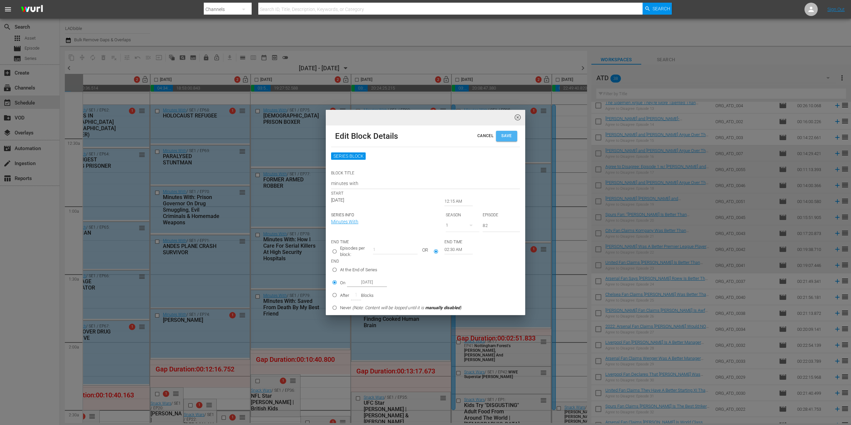
click at [501, 136] on span "Save" at bounding box center [506, 135] width 11 height 7
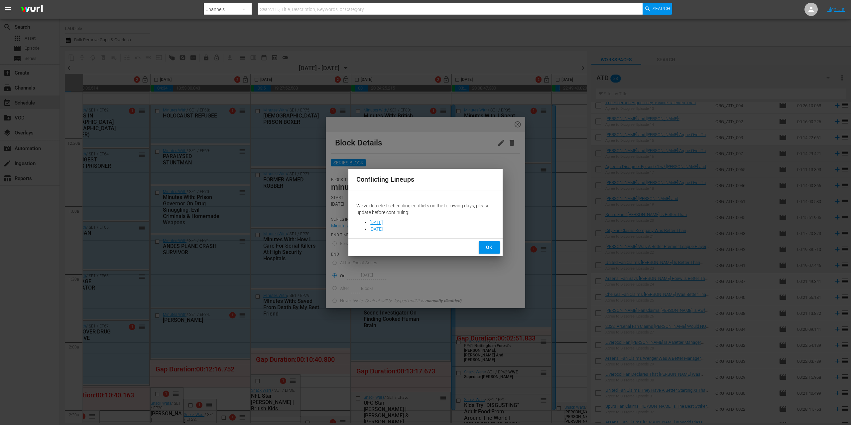
click at [516, 124] on div "Conflicting Lineups We’ve detected scheduling conflicts on the following days, …" at bounding box center [425, 212] width 851 height 425
click at [491, 246] on span "OK" at bounding box center [489, 247] width 11 height 8
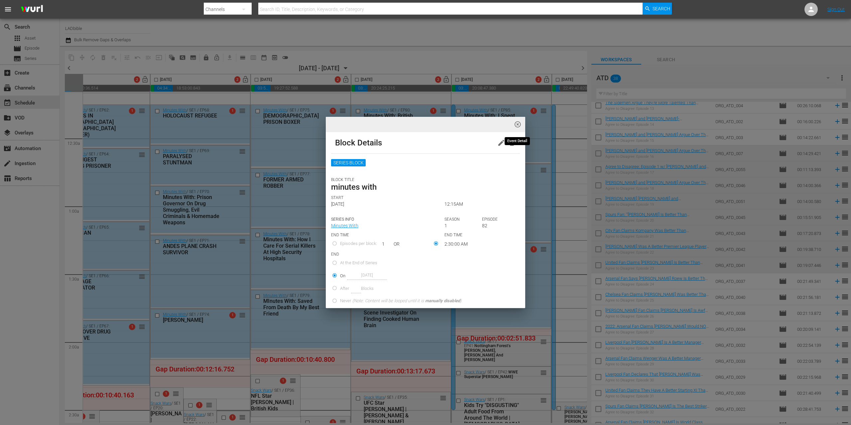
click at [517, 123] on span "highlight_off_icon" at bounding box center [518, 125] width 8 height 8
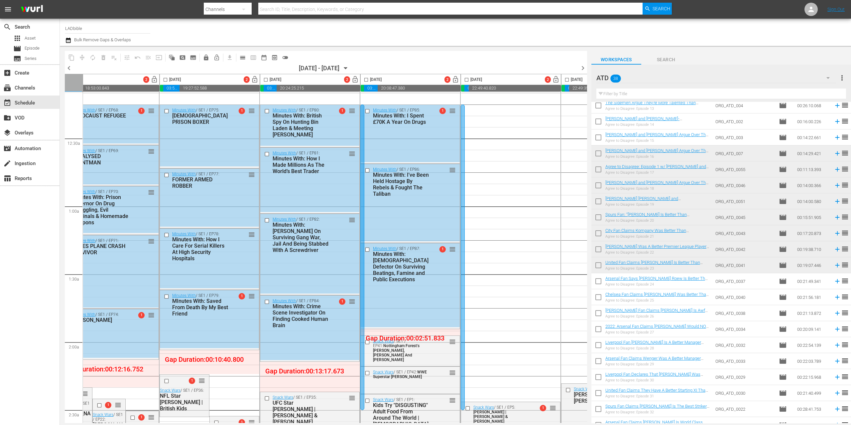
scroll to position [23, 203]
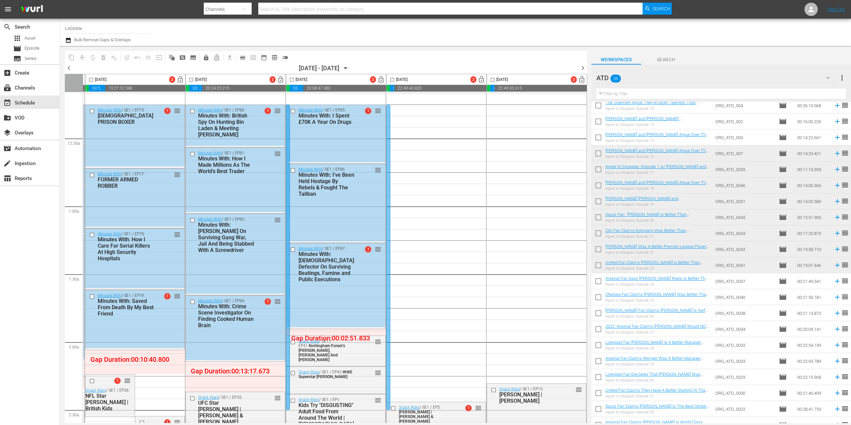
click at [642, 80] on div "ATD 38" at bounding box center [717, 77] width 240 height 19
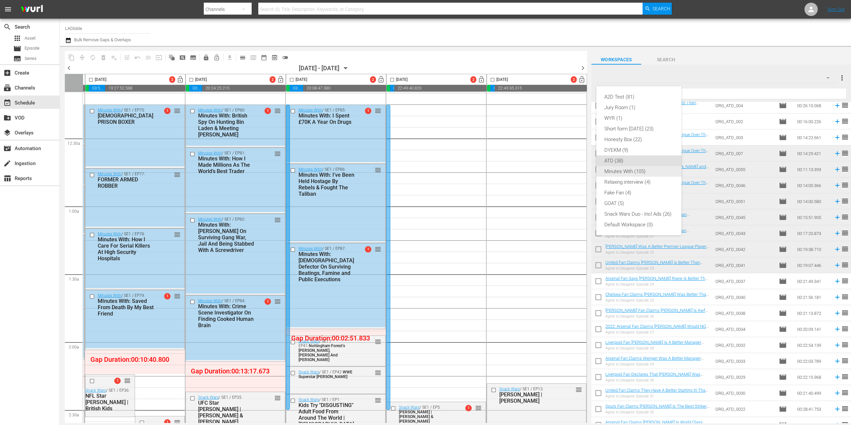
click at [654, 172] on div "Minutes With (105)" at bounding box center [639, 171] width 69 height 11
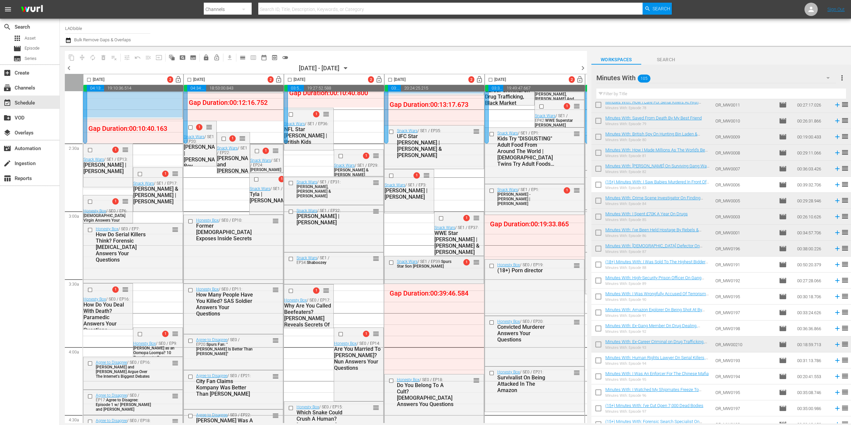
scroll to position [250, 0]
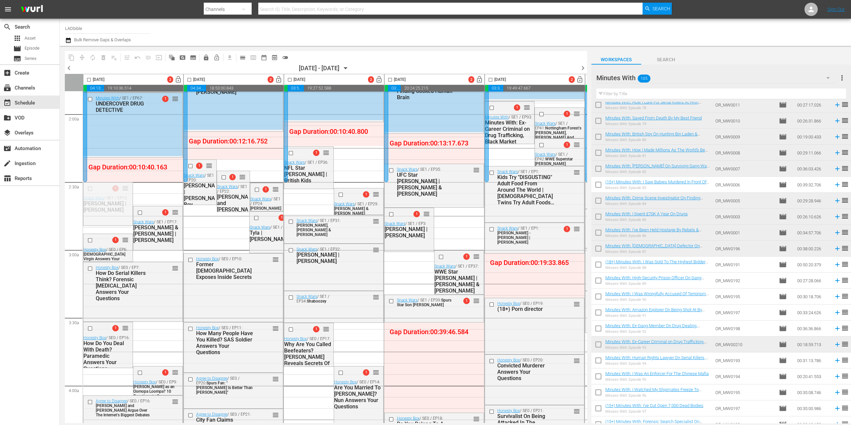
drag, startPoint x: 125, startPoint y: 189, endPoint x: 124, endPoint y: 163, distance: 26.0
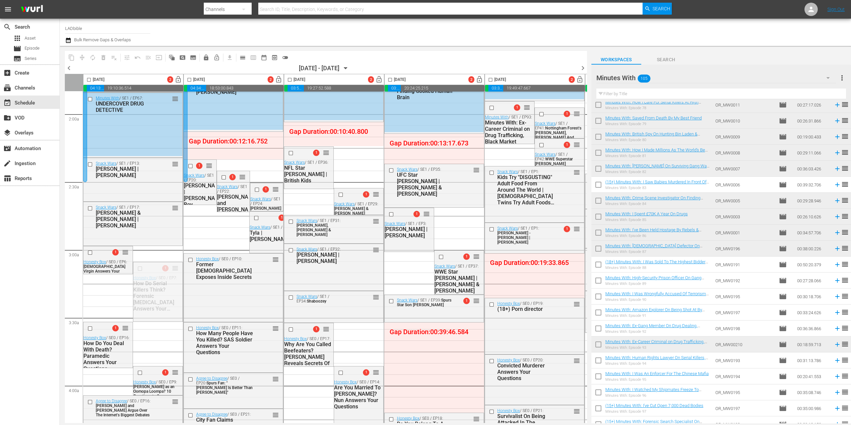
drag, startPoint x: 175, startPoint y: 268, endPoint x: 169, endPoint y: 277, distance: 11.5
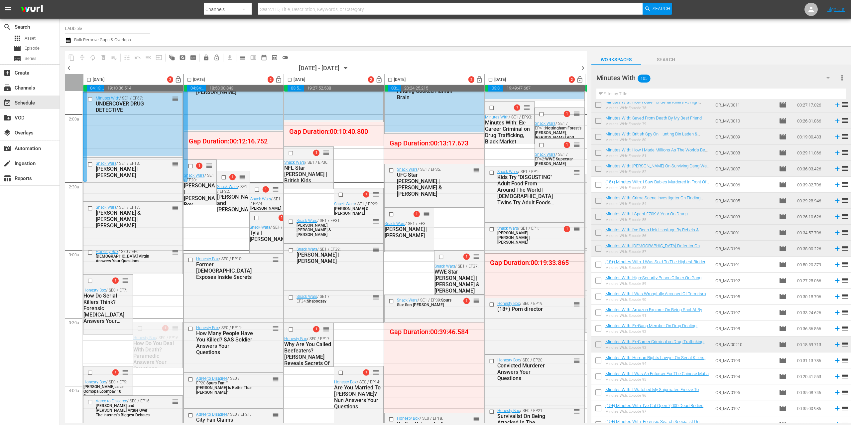
drag, startPoint x: 174, startPoint y: 329, endPoint x: 170, endPoint y: 338, distance: 10.0
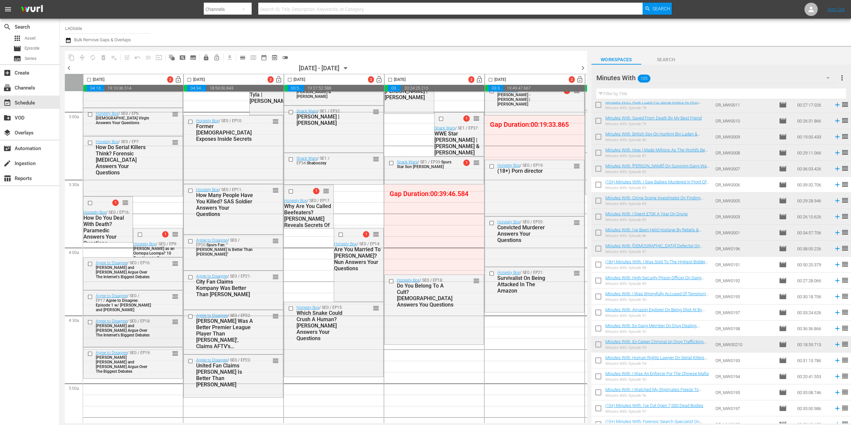
scroll to position [382, 0]
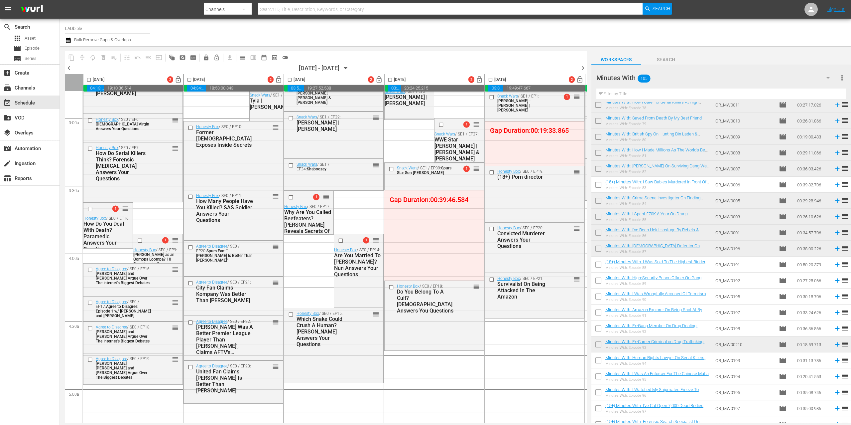
click at [89, 80] on input "checkbox" at bounding box center [89, 81] width 8 height 8
click at [81, 58] on span "compress" at bounding box center [82, 57] width 7 height 7
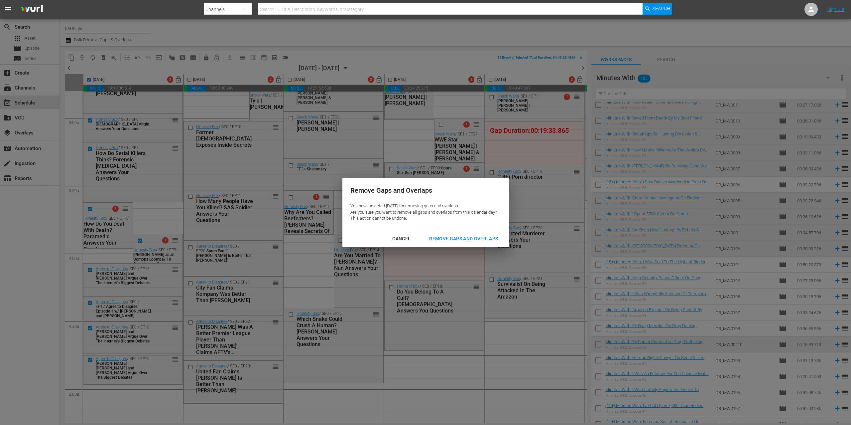
click at [487, 238] on div "Remove Gaps and Overlaps" at bounding box center [463, 238] width 79 height 8
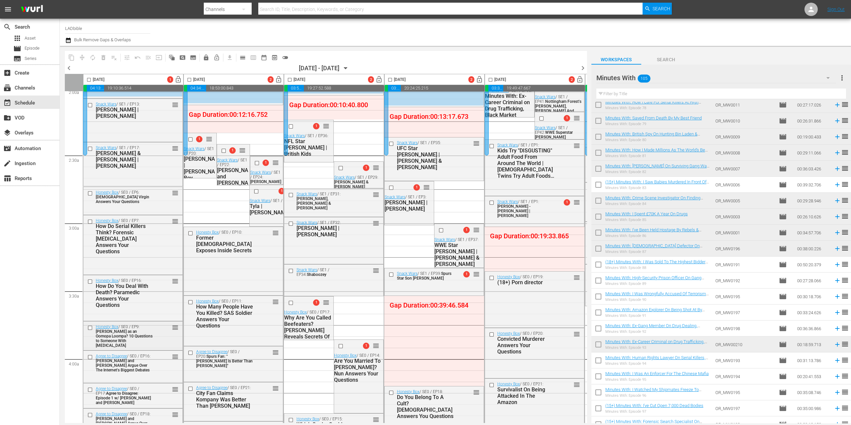
scroll to position [265, 0]
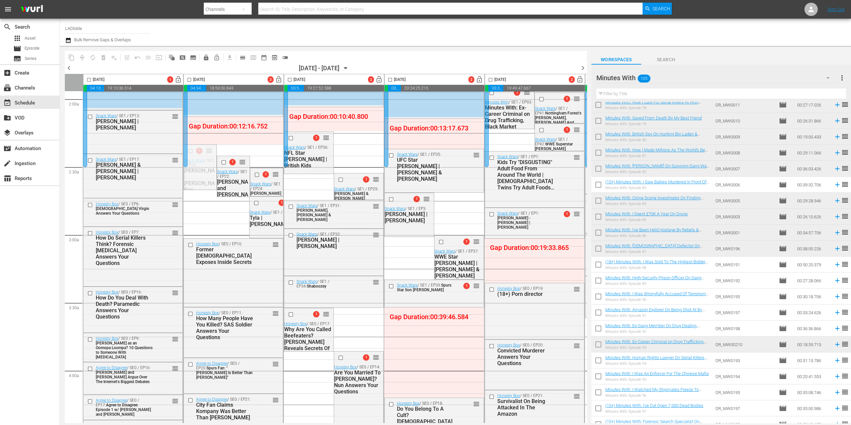
drag, startPoint x: 209, startPoint y: 149, endPoint x: 155, endPoint y: 177, distance: 61.4
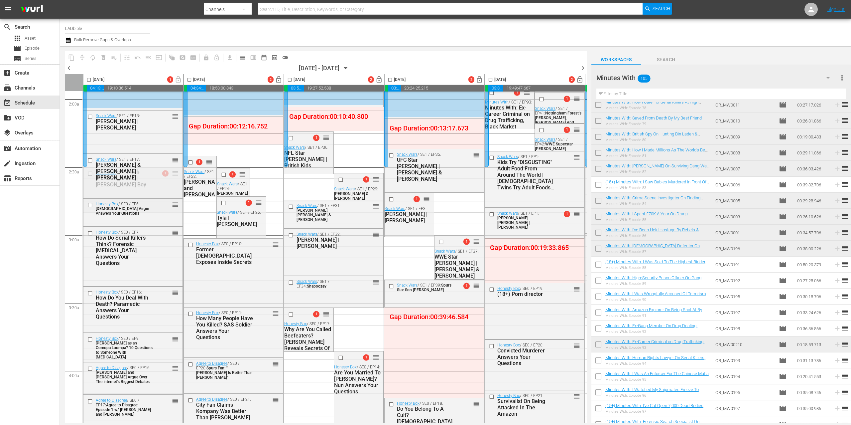
click at [89, 80] on input "checkbox" at bounding box center [89, 81] width 8 height 8
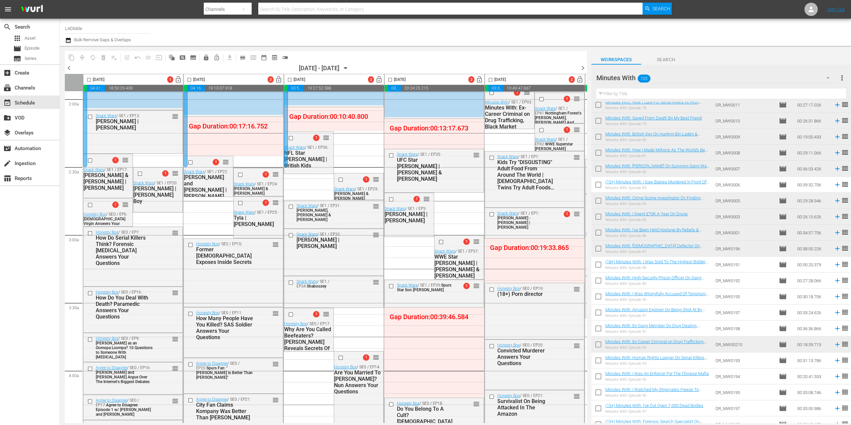
click at [91, 80] on input "checkbox" at bounding box center [89, 81] width 8 height 8
click at [83, 58] on span "compress" at bounding box center [82, 57] width 7 height 7
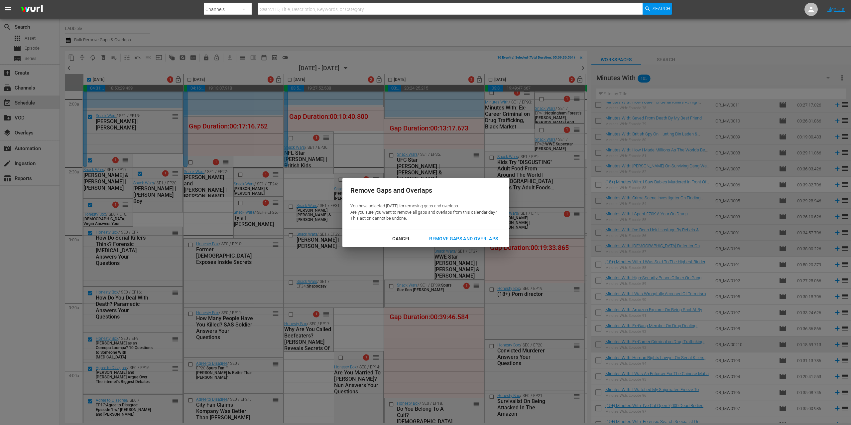
click at [467, 241] on div "Remove Gaps and Overlaps" at bounding box center [463, 238] width 79 height 8
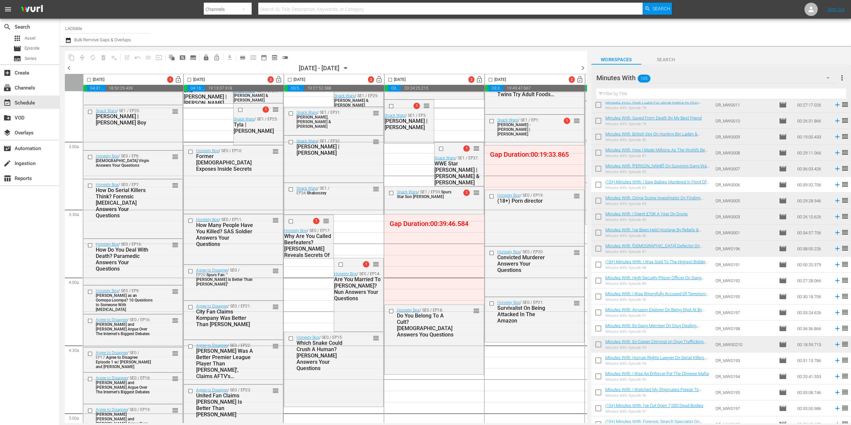
scroll to position [364, 0]
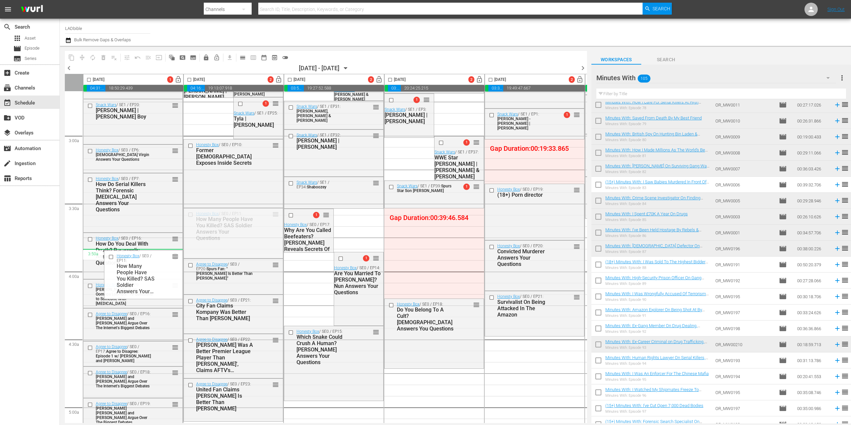
drag, startPoint x: 275, startPoint y: 213, endPoint x: 147, endPoint y: 254, distance: 133.9
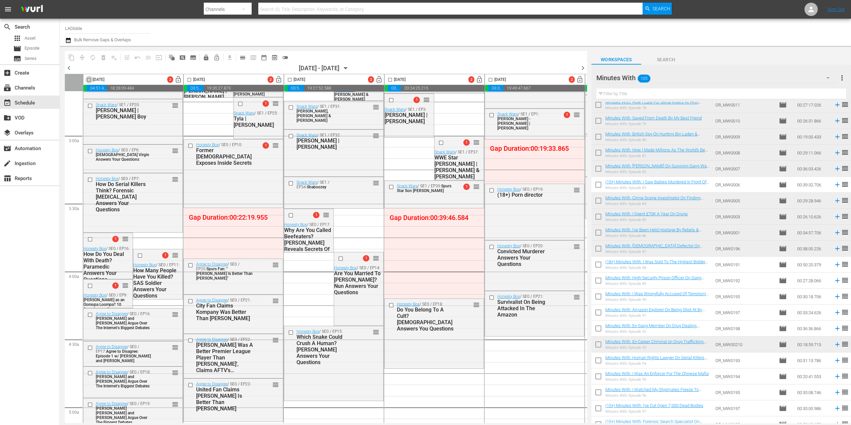
click at [90, 78] on input "checkbox" at bounding box center [89, 81] width 8 height 8
click at [84, 57] on span "compress" at bounding box center [82, 57] width 7 height 7
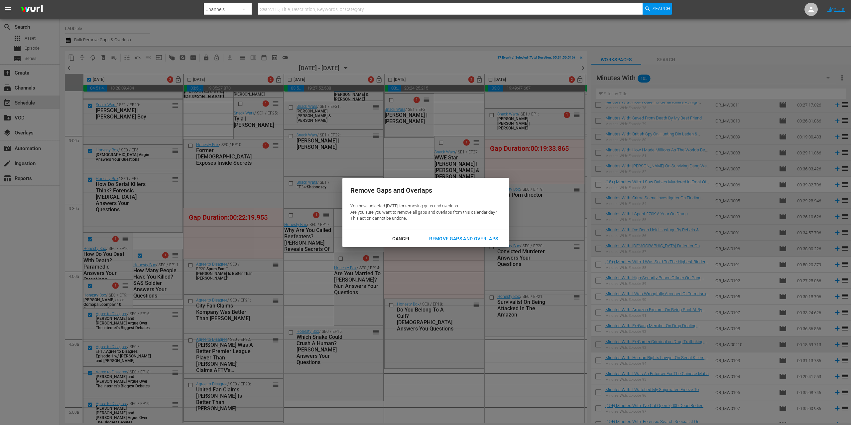
click at [443, 238] on div "Remove Gaps and Overlaps" at bounding box center [463, 238] width 79 height 8
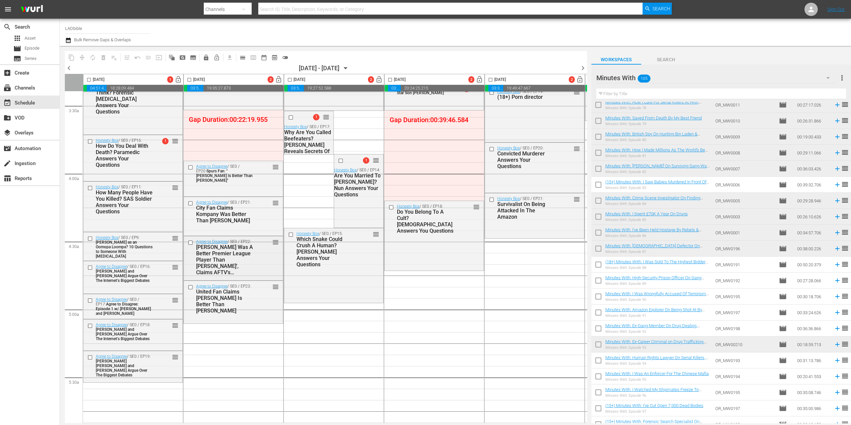
scroll to position [468, 0]
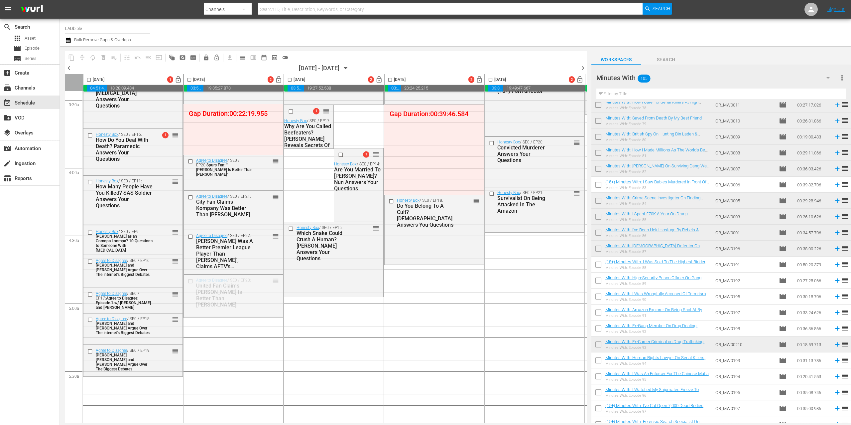
drag, startPoint x: 275, startPoint y: 281, endPoint x: 142, endPoint y: 379, distance: 165.1
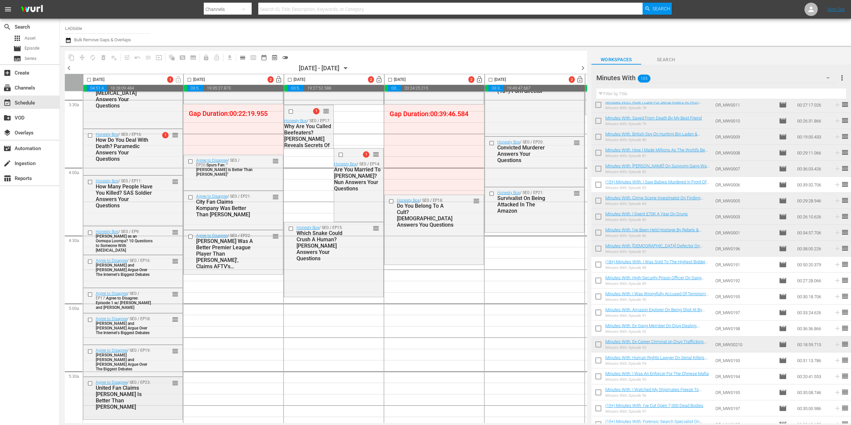
scroll to position [502, 0]
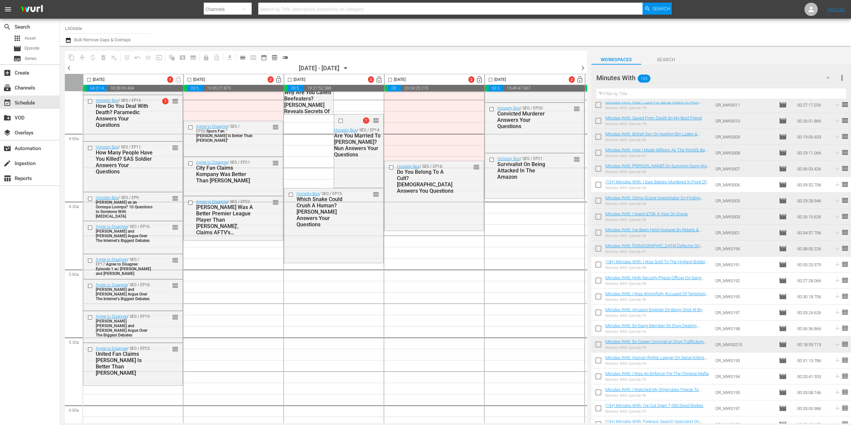
click at [90, 79] on input "checkbox" at bounding box center [89, 81] width 8 height 8
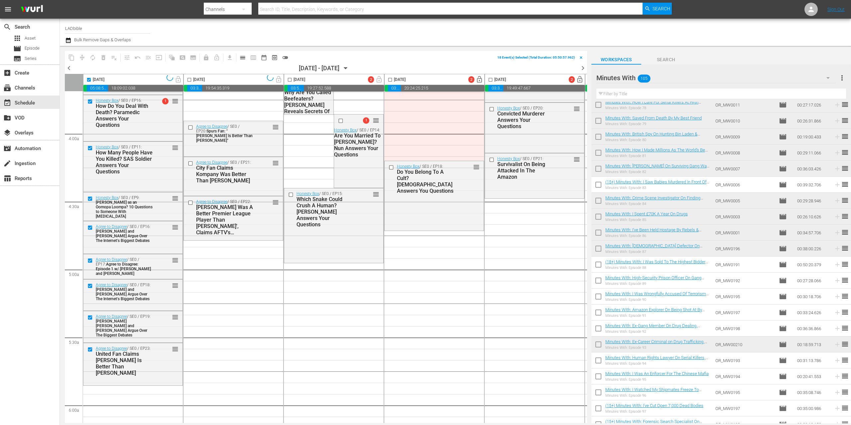
click at [95, 59] on span "autorenew_outlined" at bounding box center [92, 57] width 11 height 11
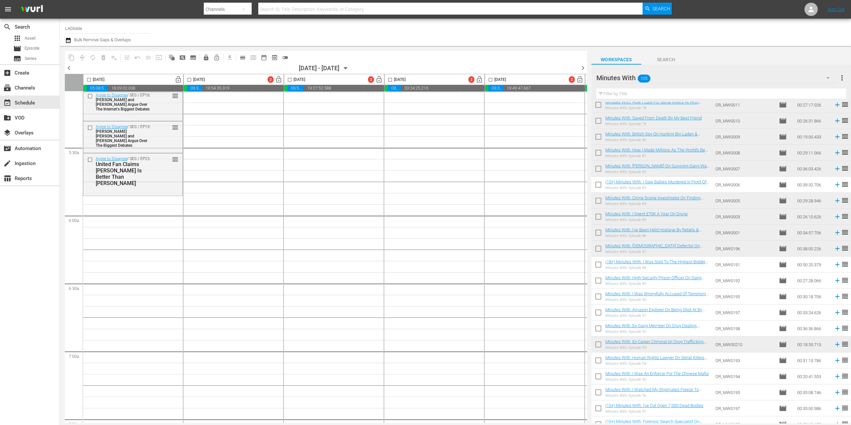
scroll to position [686, 0]
click at [92, 57] on span "autorenew_outlined" at bounding box center [92, 57] width 11 height 11
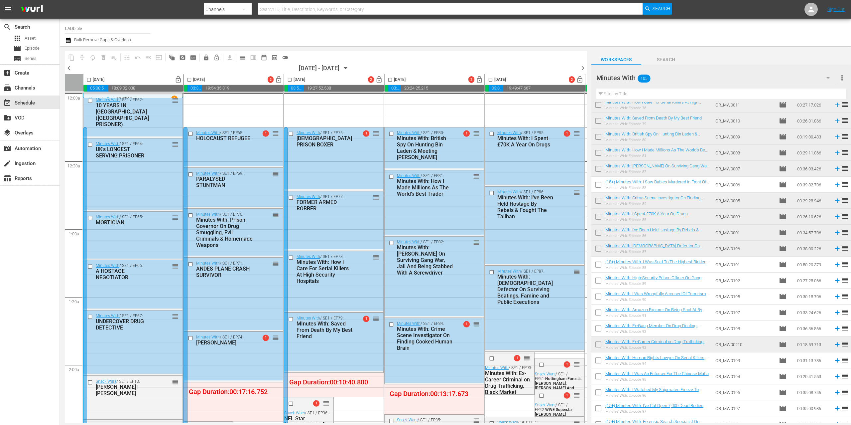
click at [90, 79] on input "checkbox" at bounding box center [89, 81] width 8 height 8
checkbox input "true"
click at [95, 57] on span "autorenew_outlined" at bounding box center [92, 57] width 7 height 7
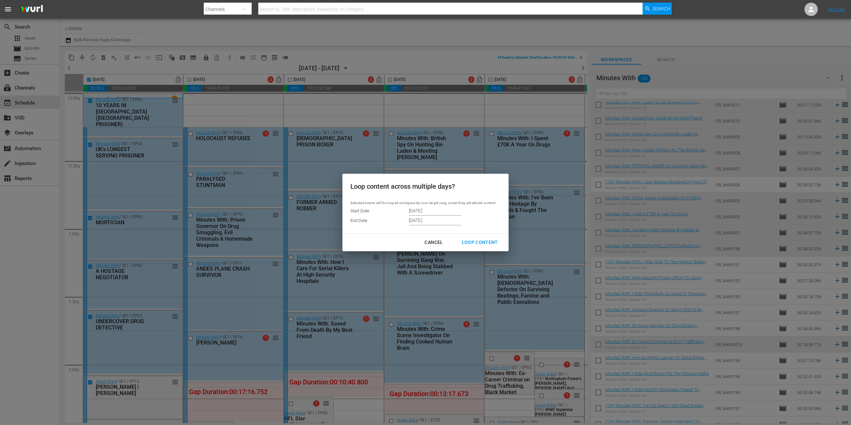
click at [432, 242] on div "Cancel" at bounding box center [433, 242] width 29 height 8
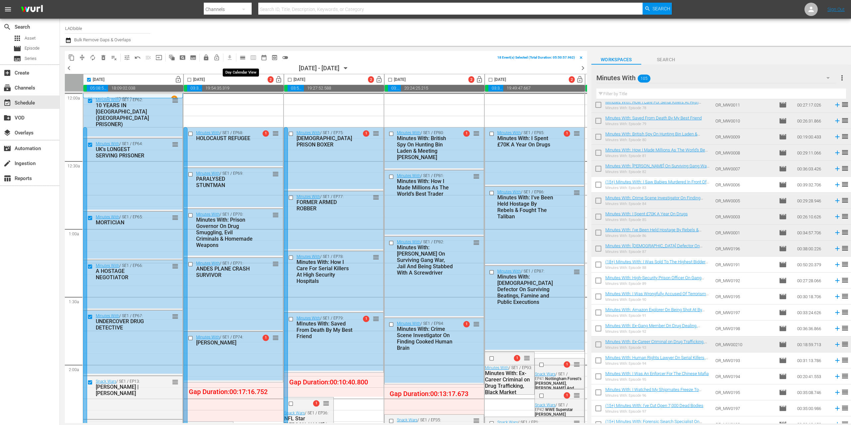
click at [245, 58] on span "calendar_view_day_outlined" at bounding box center [242, 57] width 7 height 7
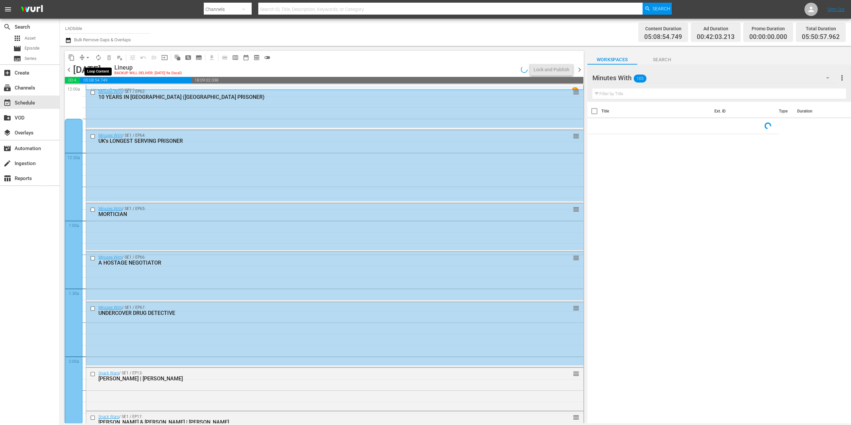
click at [99, 57] on span "autorenew_outlined" at bounding box center [98, 57] width 7 height 7
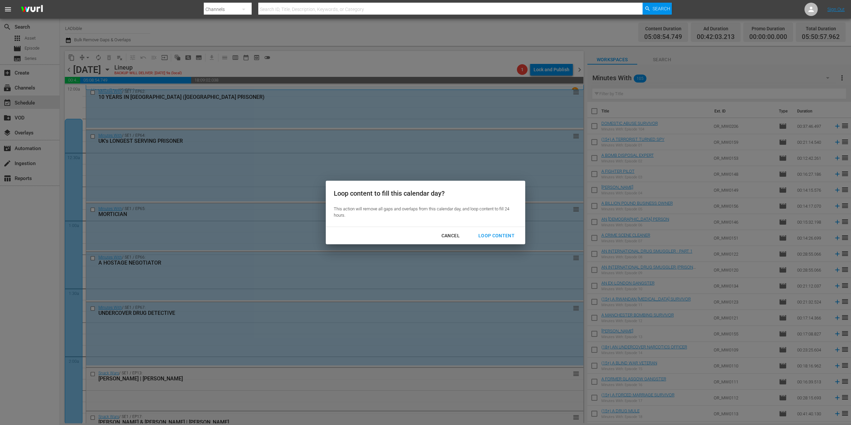
click at [477, 231] on div "Loop Content" at bounding box center [496, 235] width 47 height 8
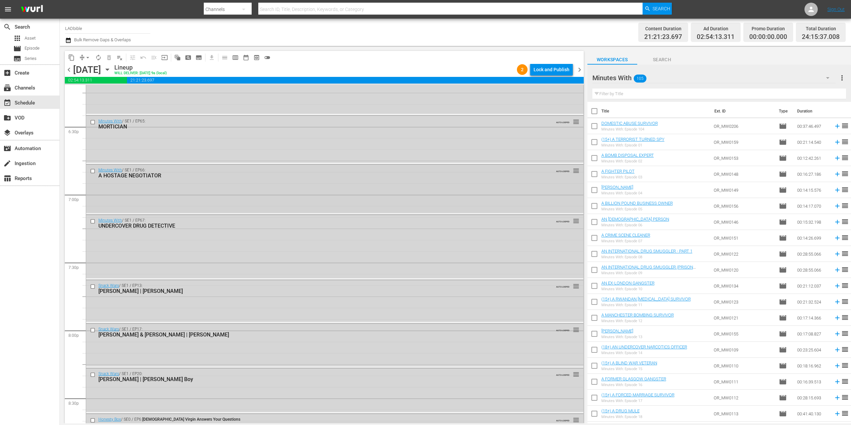
scroll to position [2423, 0]
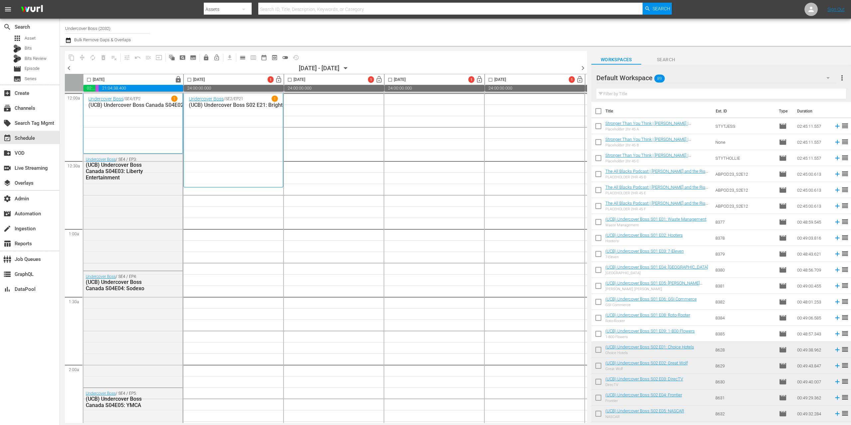
scroll to position [0, 26]
